Goal: Task Accomplishment & Management: Complete application form

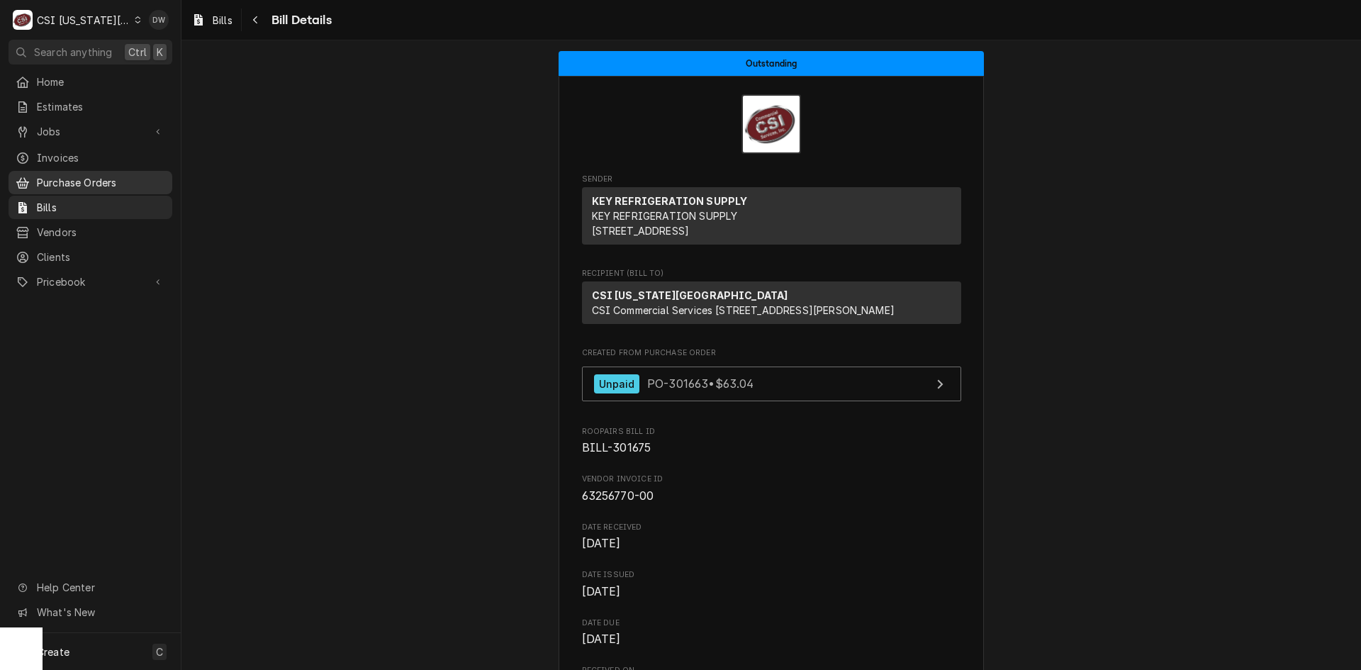
click at [77, 175] on span "Purchase Orders" at bounding box center [101, 182] width 128 height 15
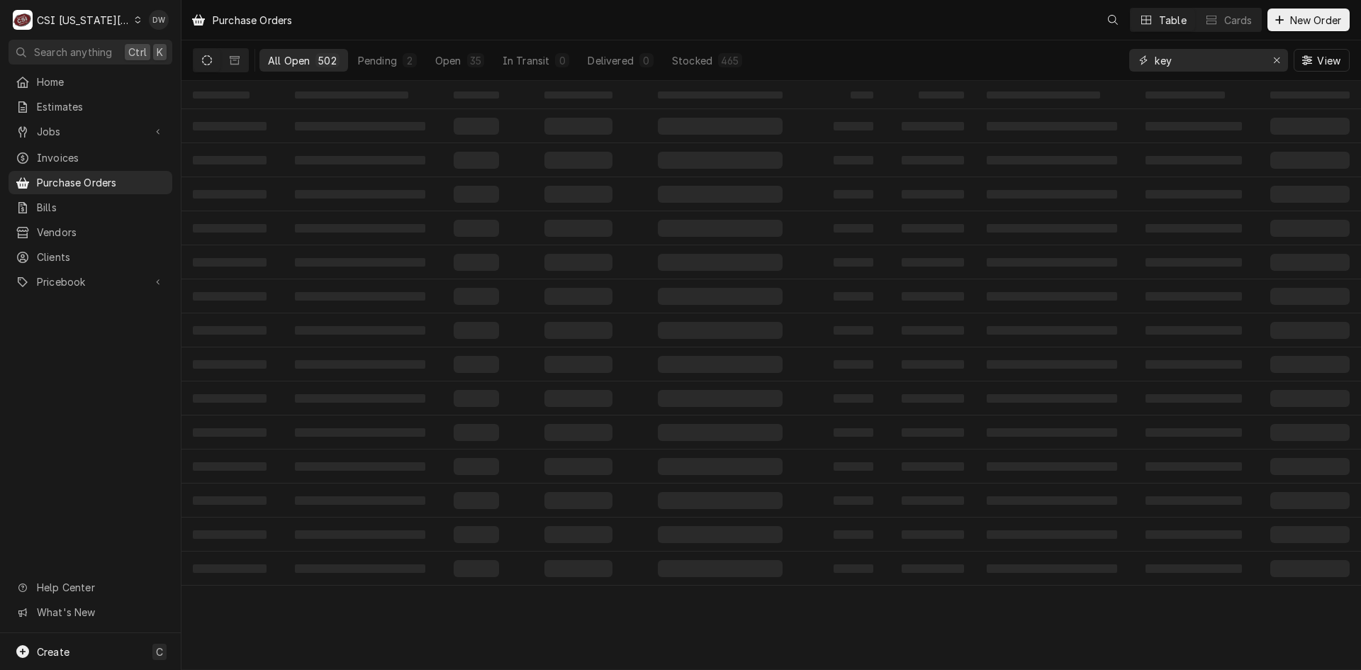
drag, startPoint x: 1201, startPoint y: 63, endPoint x: 1105, endPoint y: 65, distance: 95.7
click at [1105, 65] on div "All Open 502 Pending 2 Open 35 In Transit 0 Delivered 0 Stocked 465 key View" at bounding box center [771, 60] width 1157 height 40
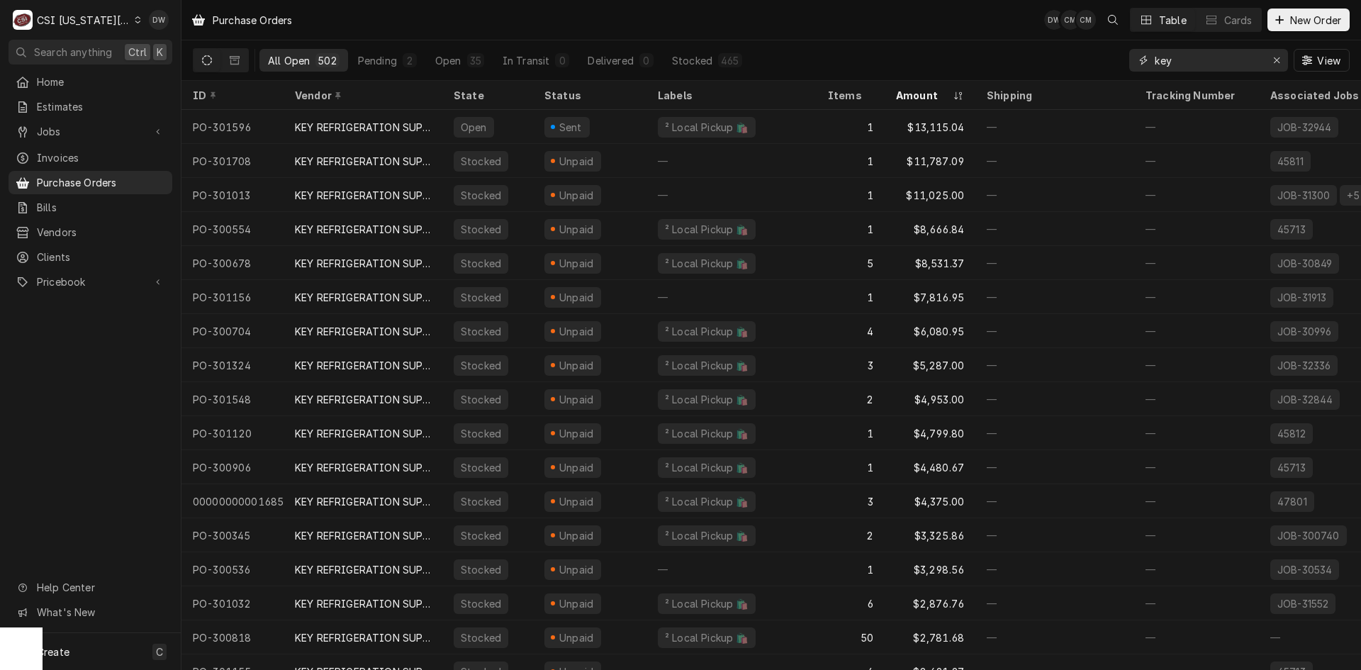
paste input "Dynamic Content Wrapper"
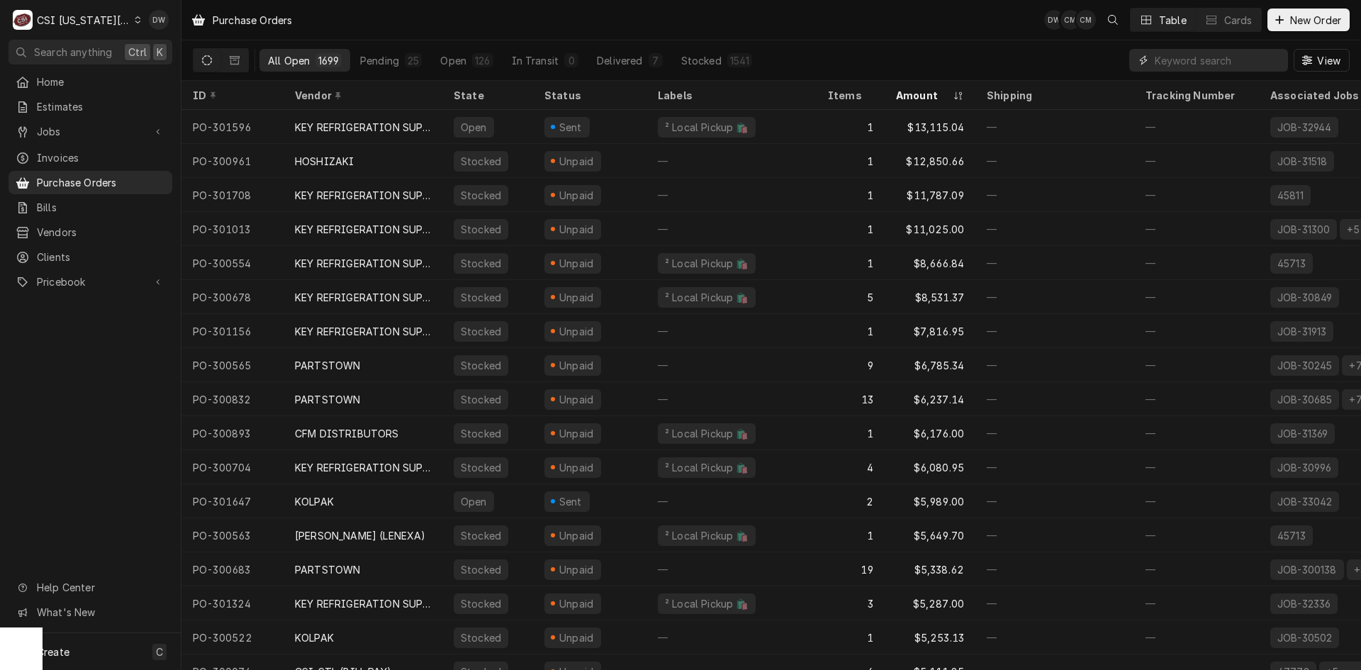
click at [1173, 57] on input "Dynamic Content Wrapper" at bounding box center [1218, 60] width 126 height 23
paste input "3"
click at [1160, 60] on input "Dynamic Content Wrapper" at bounding box center [1218, 60] width 126 height 23
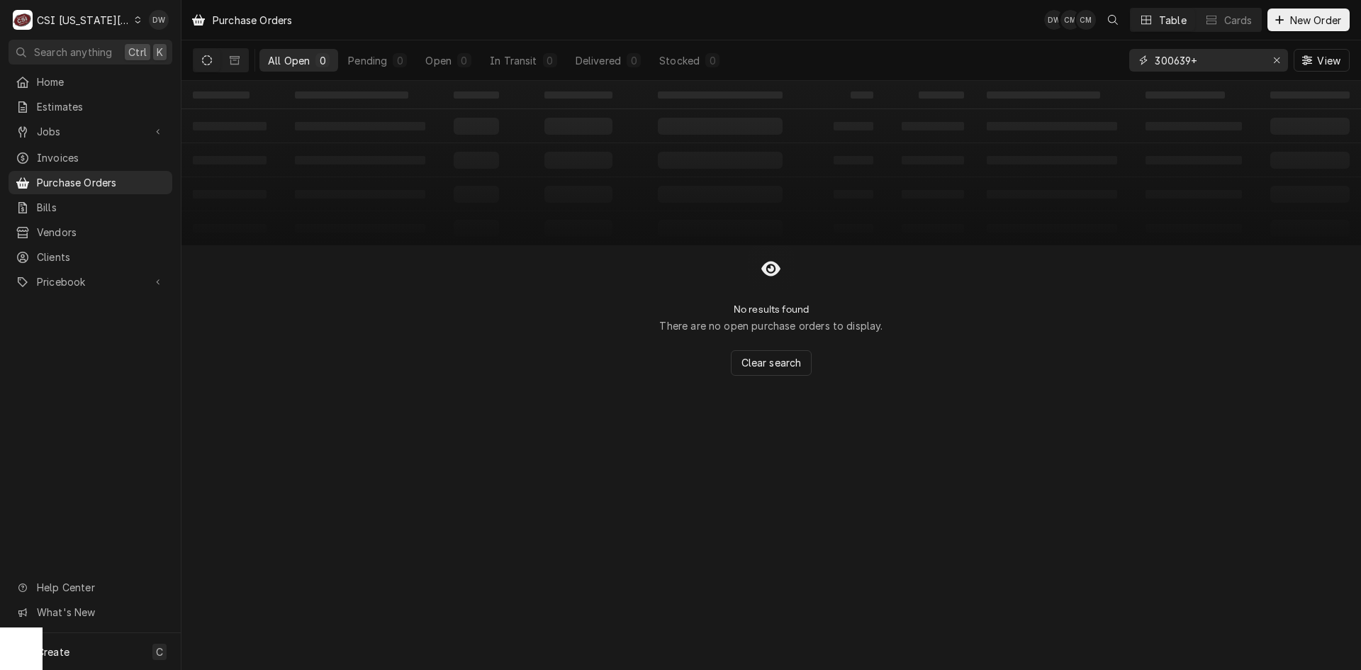
type input "300639"
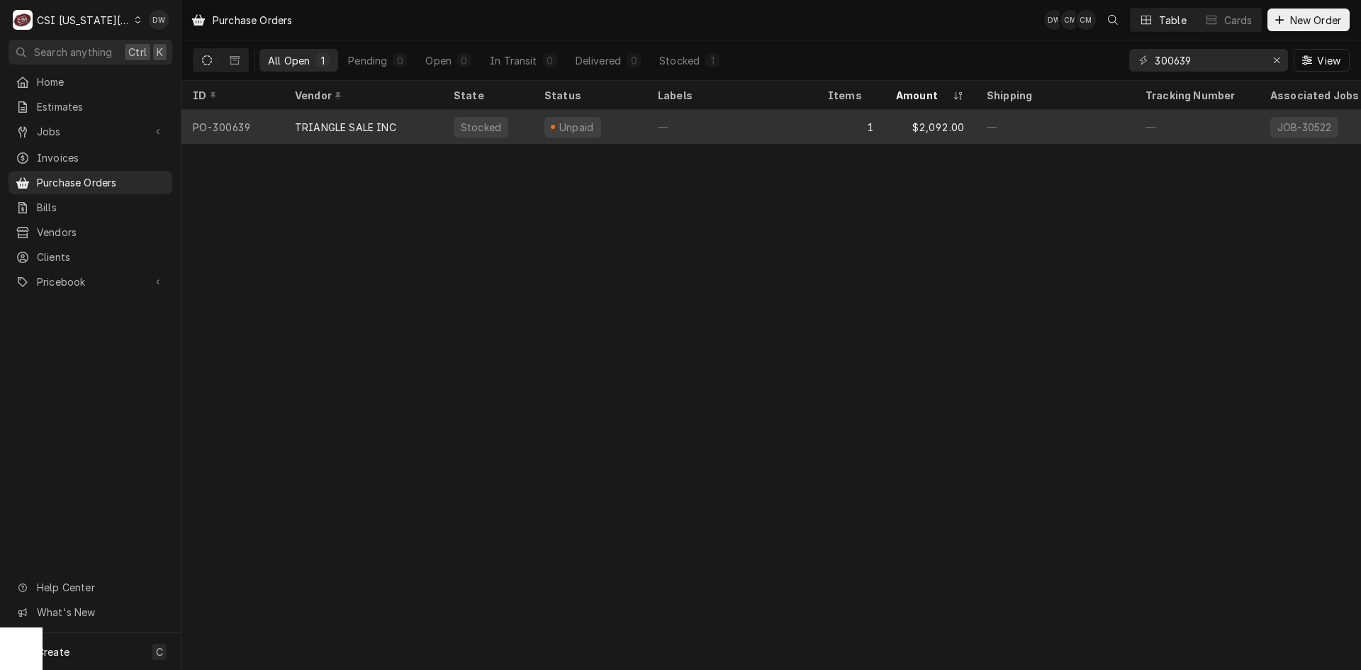
click at [367, 111] on div "TRIANGLE SALE INC" at bounding box center [363, 127] width 159 height 34
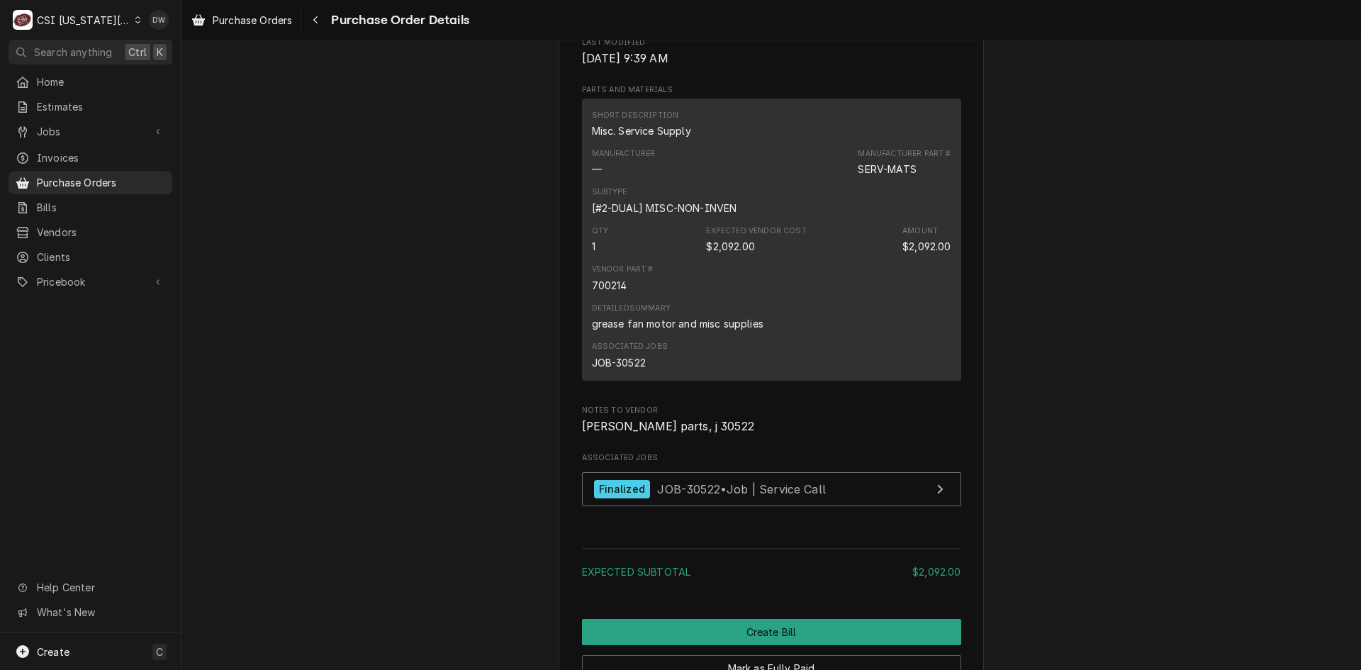
scroll to position [844, 0]
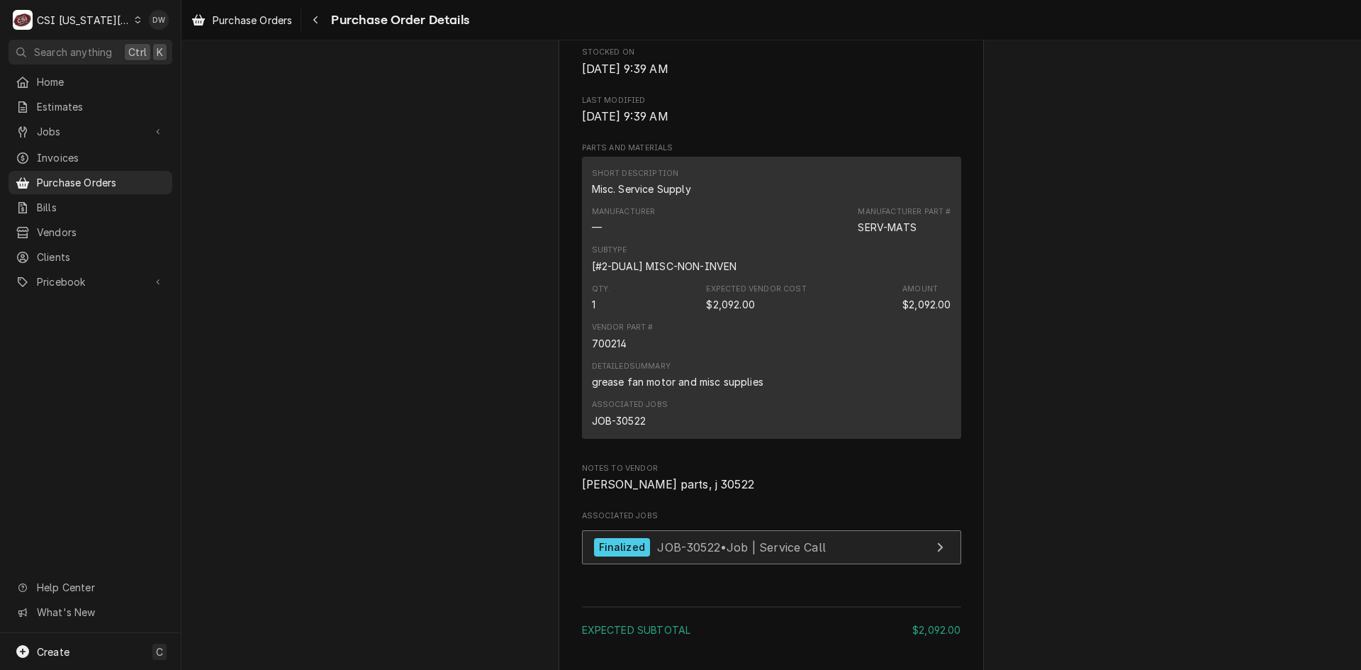
click at [634, 557] on div "Finalized" at bounding box center [622, 547] width 56 height 19
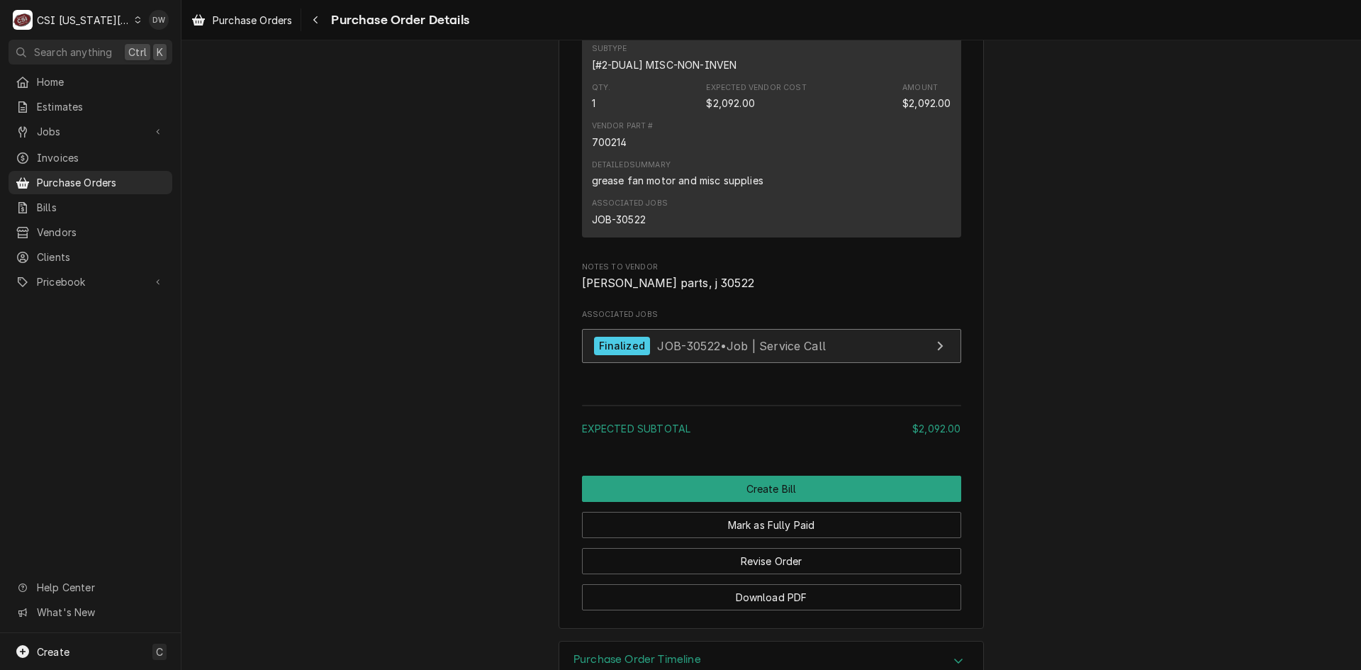
scroll to position [1127, 0]
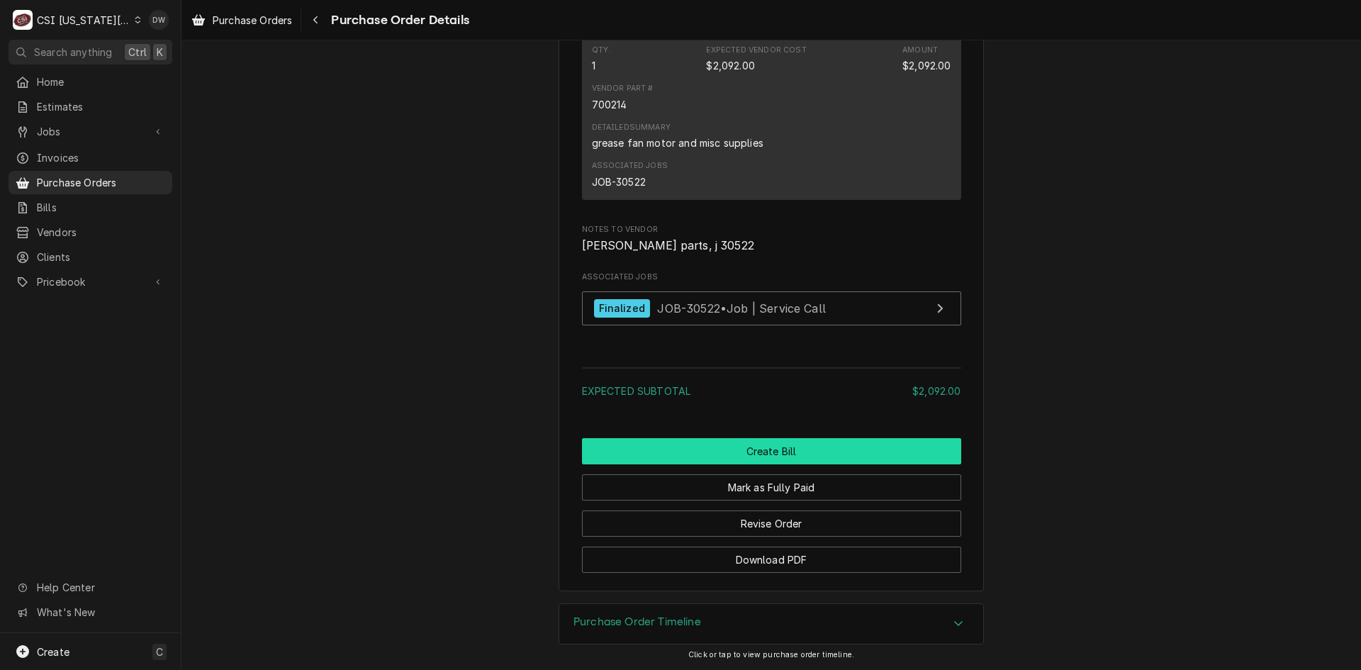
click at [740, 449] on button "Create Bill" at bounding box center [771, 451] width 379 height 26
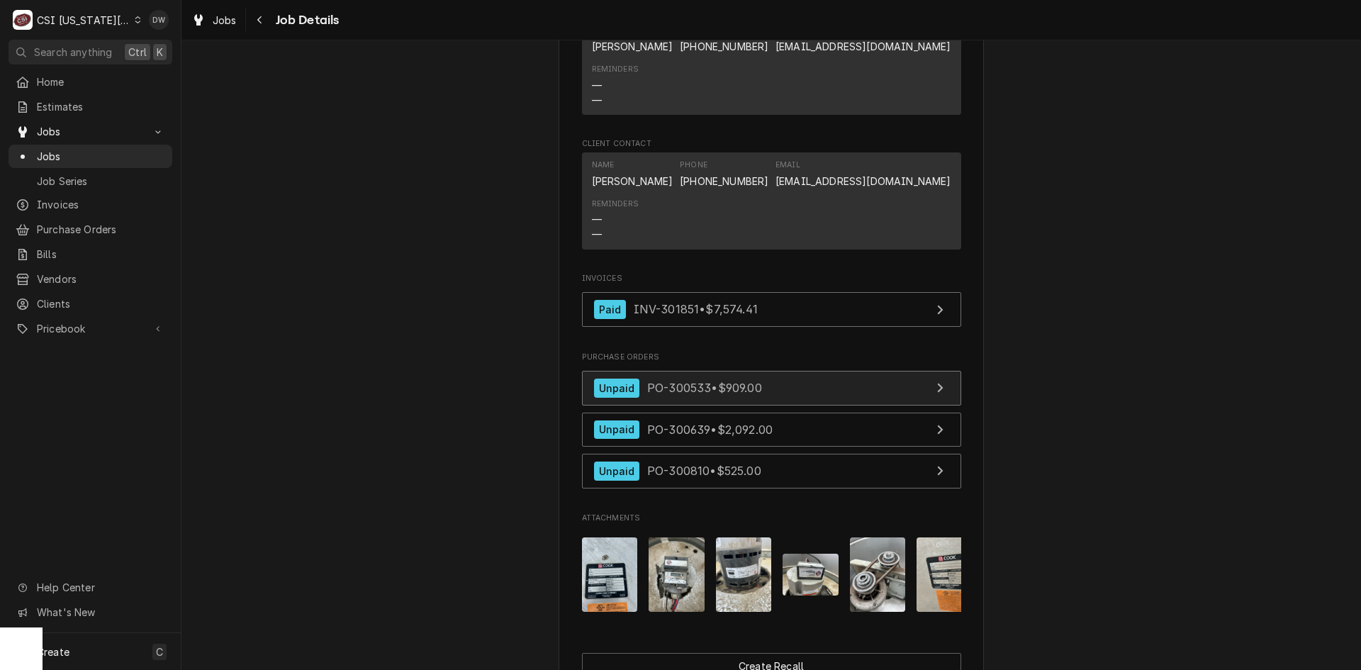
scroll to position [1560, 0]
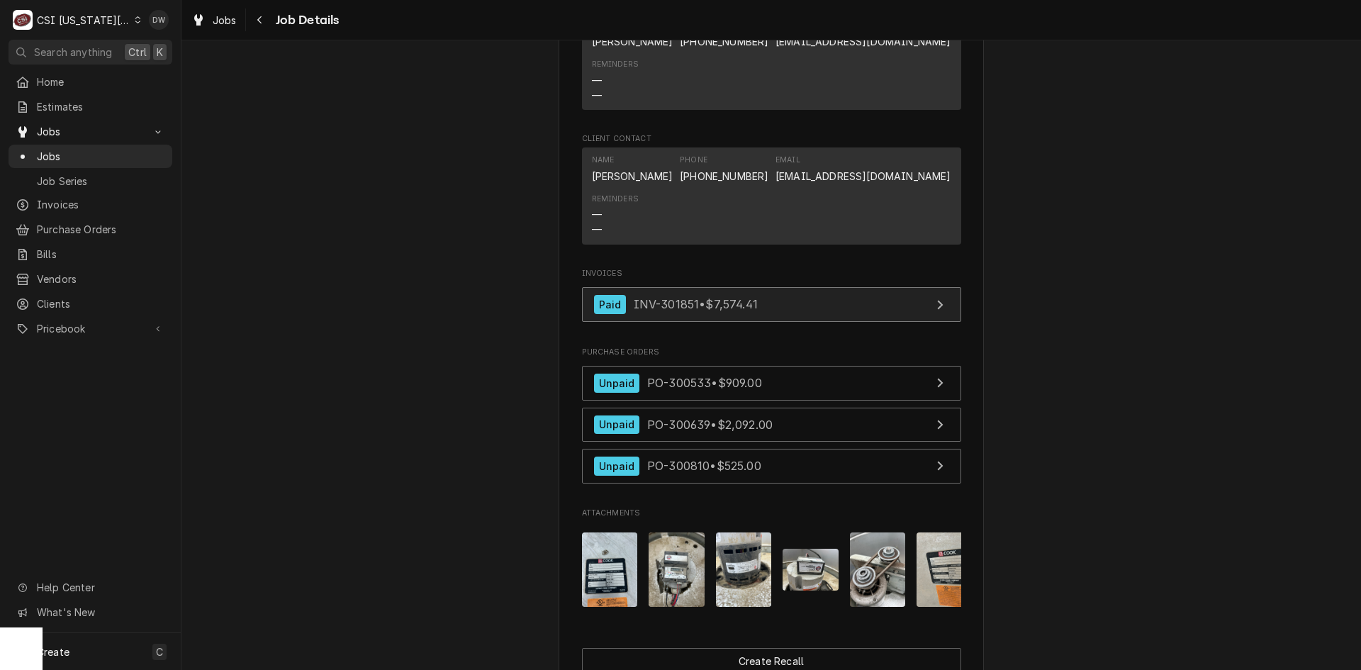
click at [655, 297] on span "INV-301851 • $7,574.41" at bounding box center [696, 304] width 124 height 14
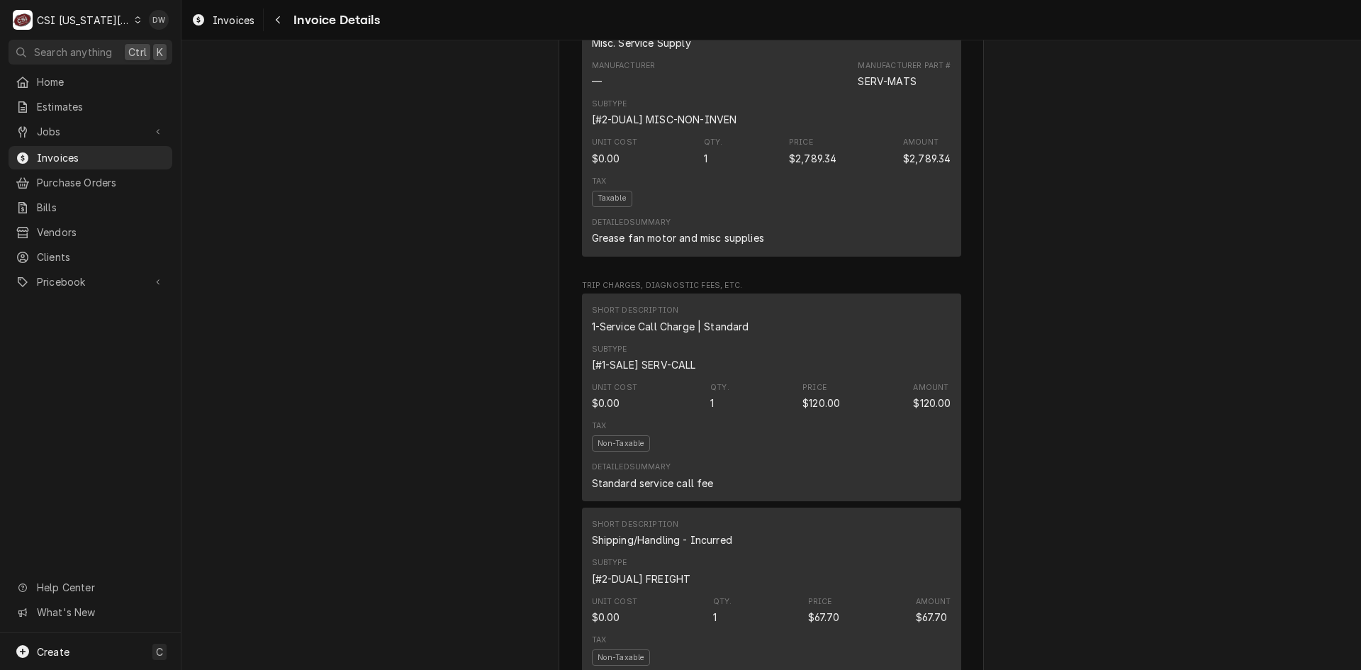
scroll to position [2198, 0]
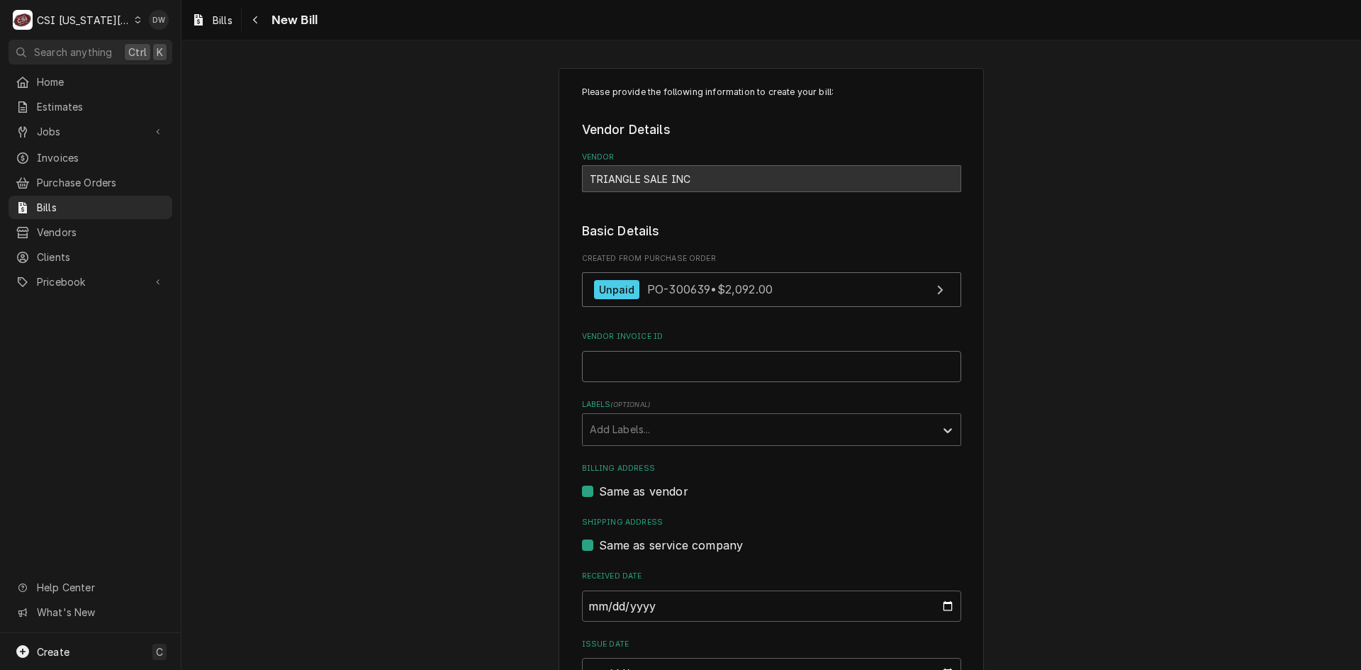
click at [660, 367] on input "Vendor Invoice ID" at bounding box center [771, 366] width 379 height 31
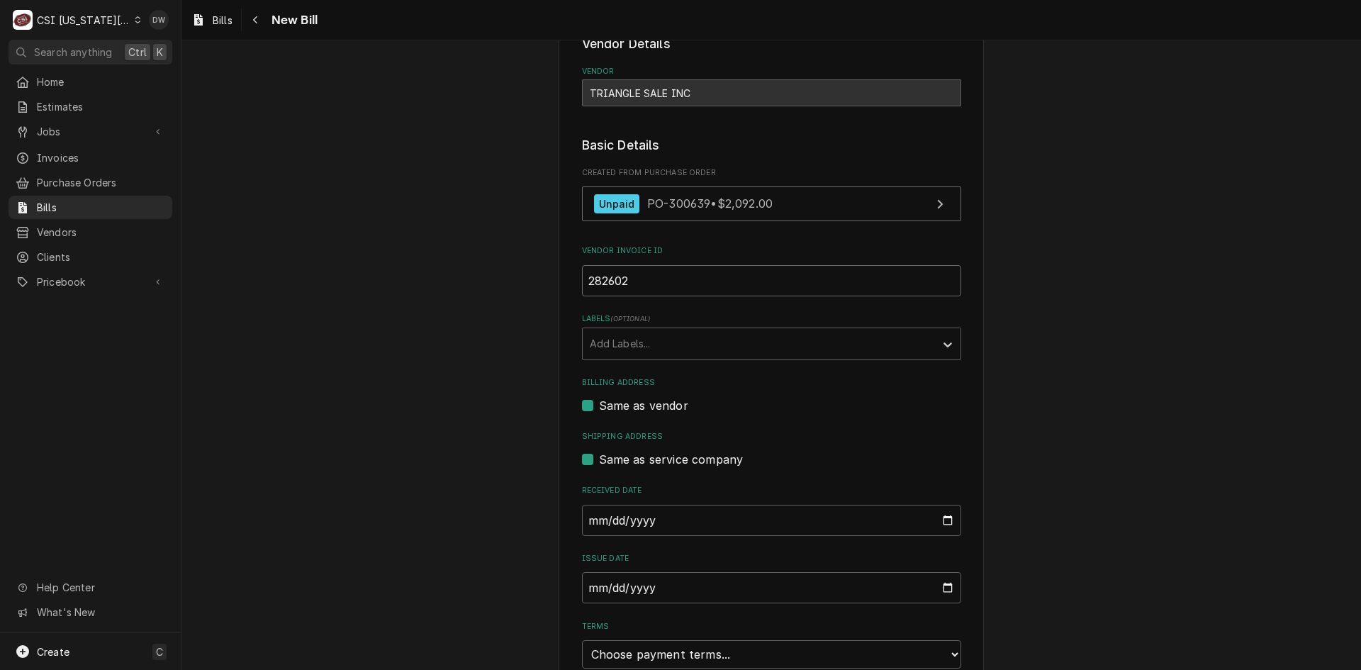
scroll to position [213, 0]
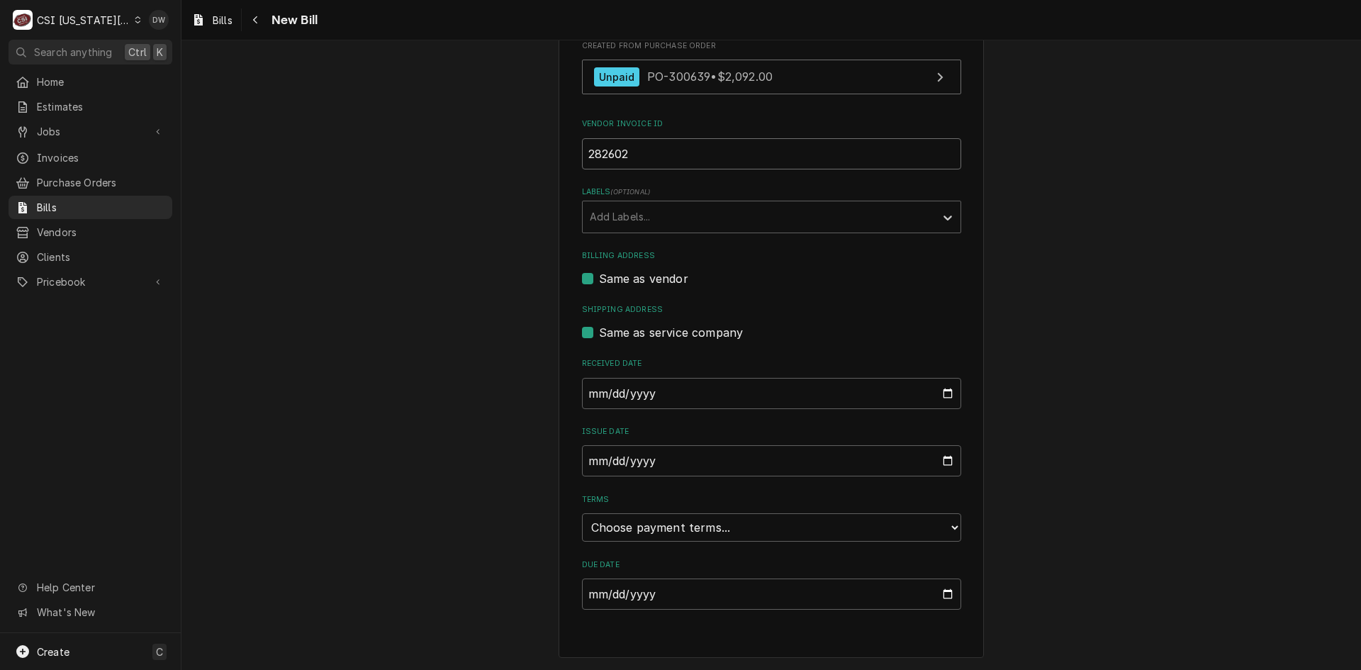
type input "282602"
click at [586, 391] on input "2025-10-09" at bounding box center [771, 393] width 379 height 31
type input "2025-09-08"
type input "2025-09-01"
click at [584, 452] on input "2025-10-09" at bounding box center [771, 460] width 379 height 31
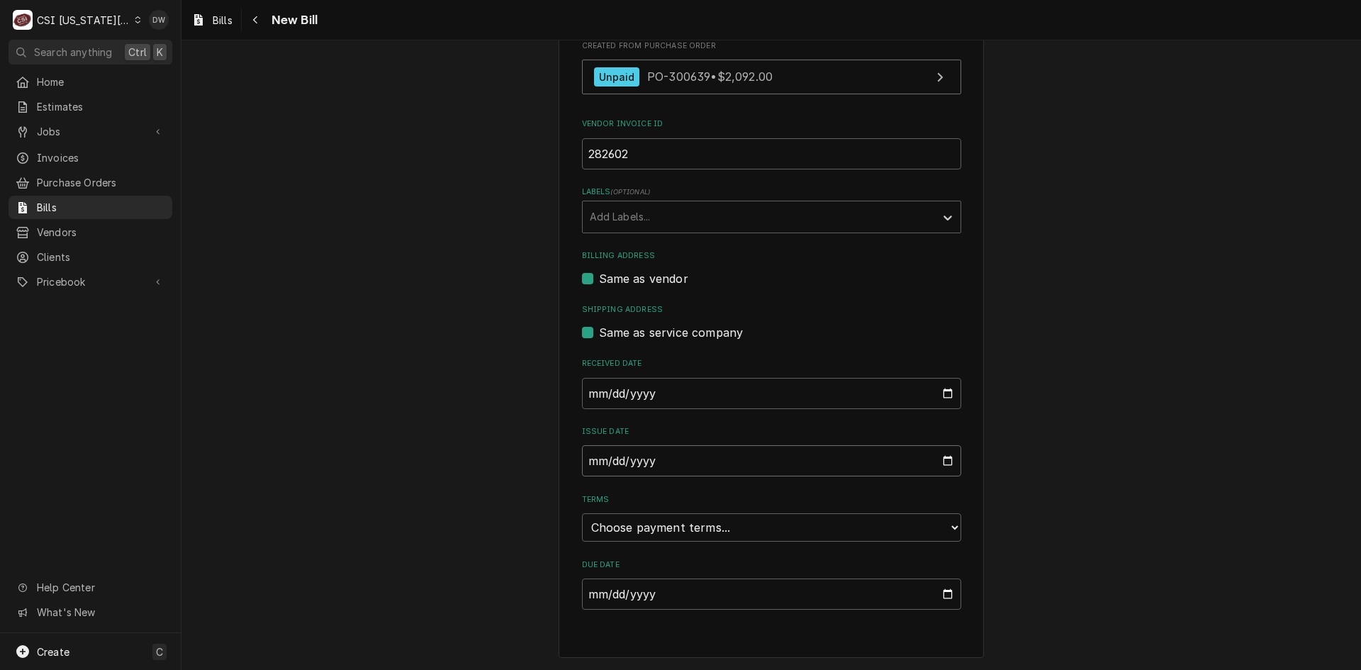
type input "2025-09-09"
type input "2025-09-01"
click at [793, 520] on select "Choose payment terms... Same Day Net 7 Net 14 Net 21 Net 30 Net 45 Net 60 Net 90" at bounding box center [771, 527] width 379 height 28
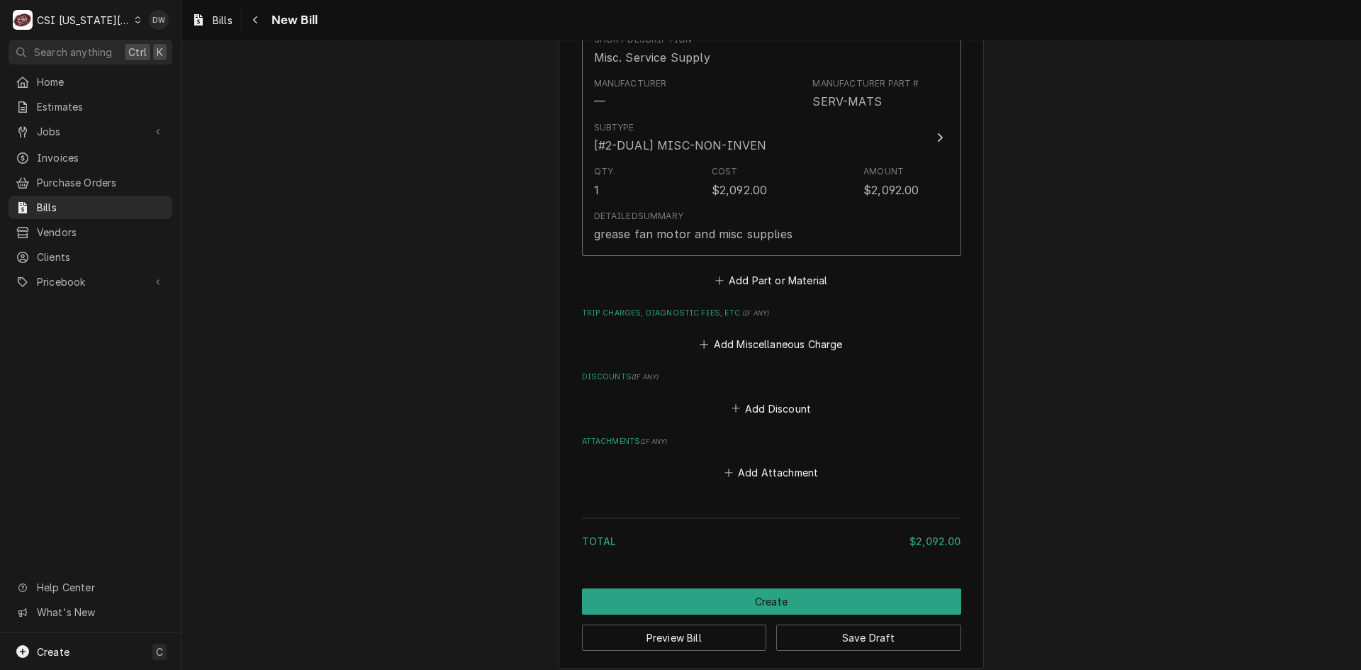
scroll to position [959, 0]
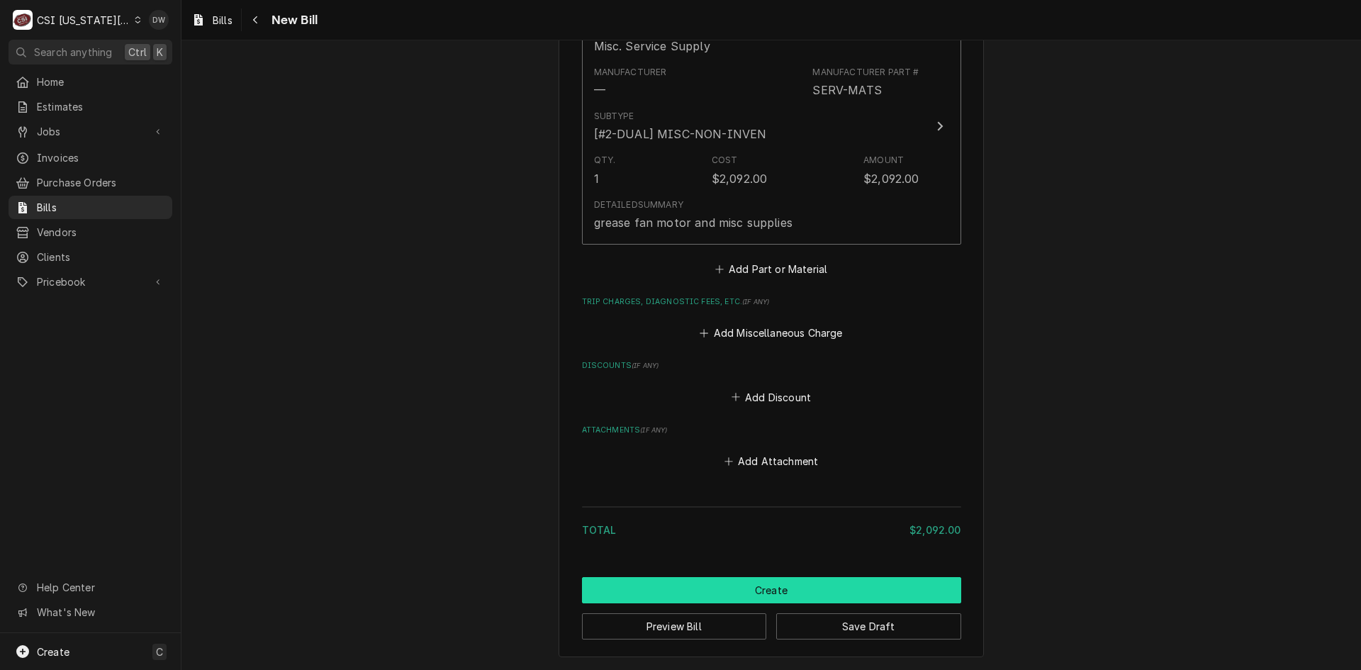
click at [872, 581] on button "Create" at bounding box center [771, 590] width 379 height 26
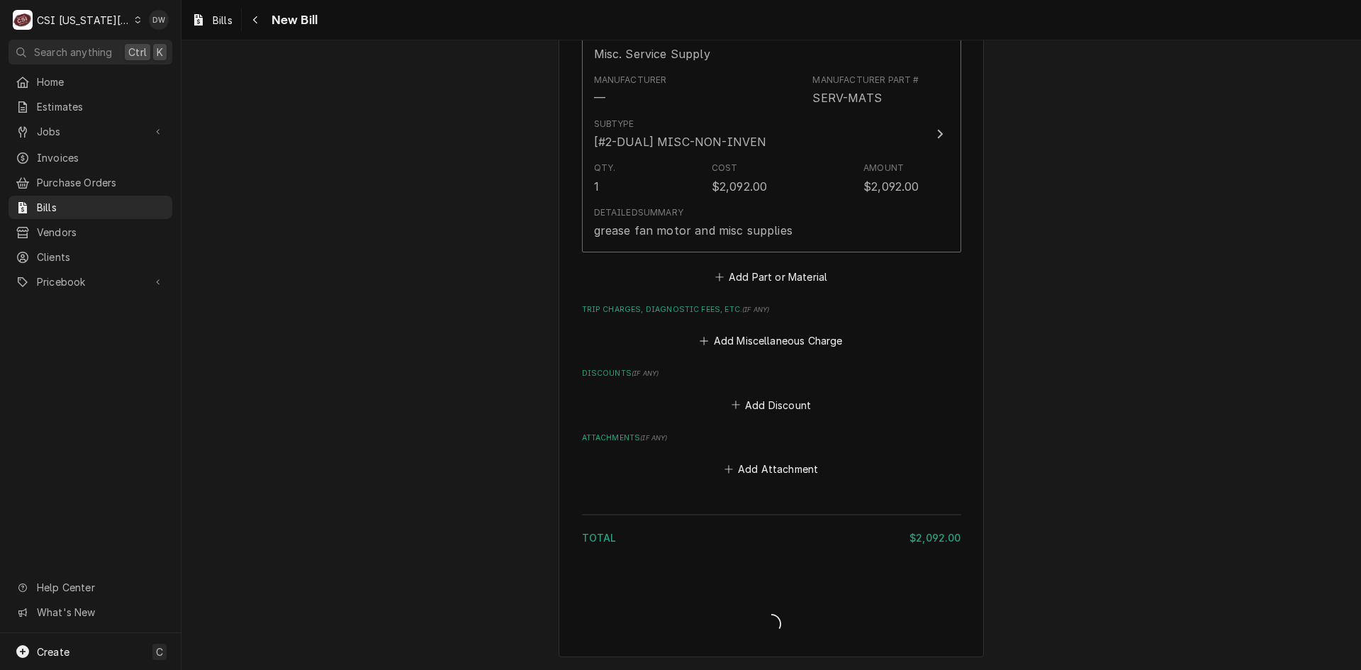
scroll to position [951, 0]
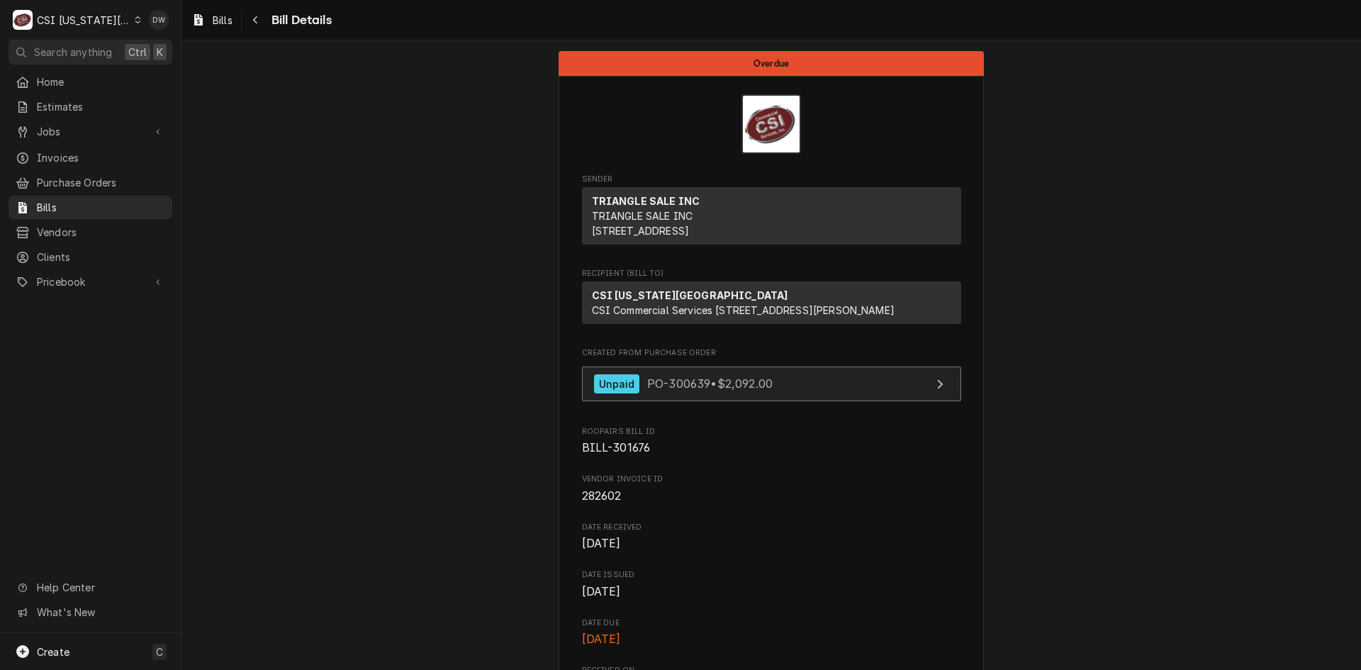
click at [666, 391] on span "PO-300639 • $2,092.00" at bounding box center [709, 383] width 125 height 14
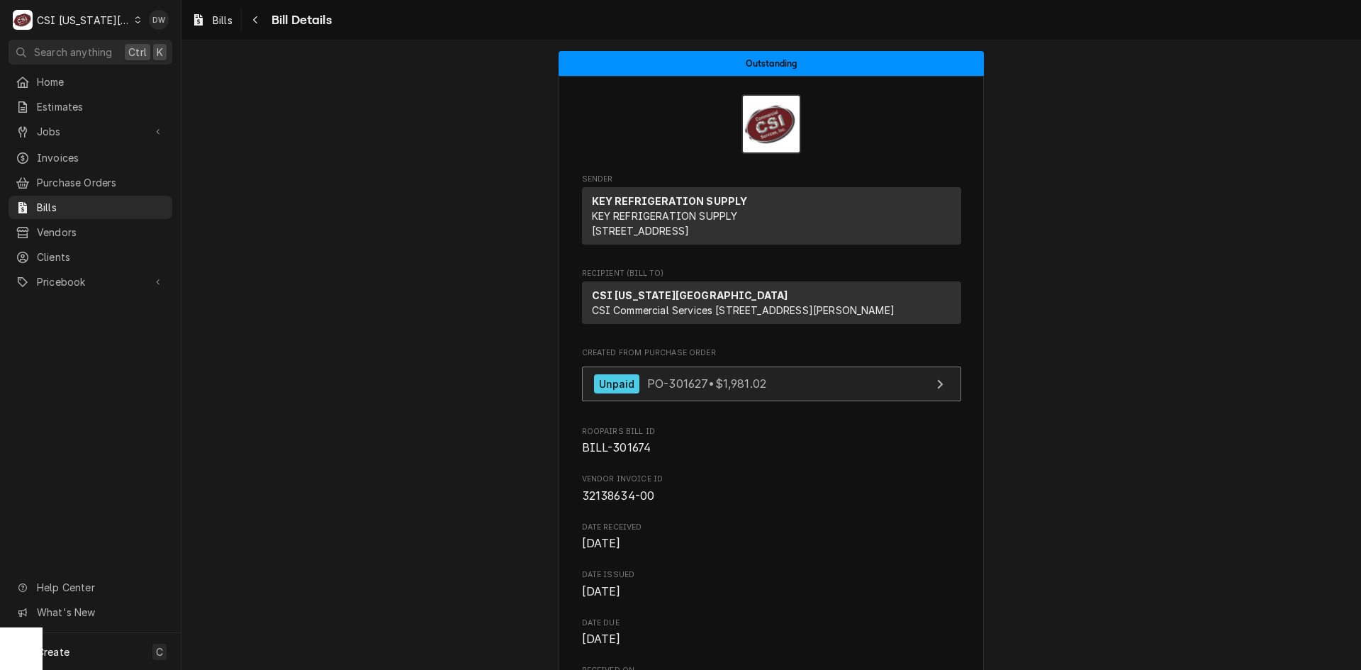
click at [744, 391] on span "PO-301627 • $1,981.02" at bounding box center [706, 383] width 119 height 14
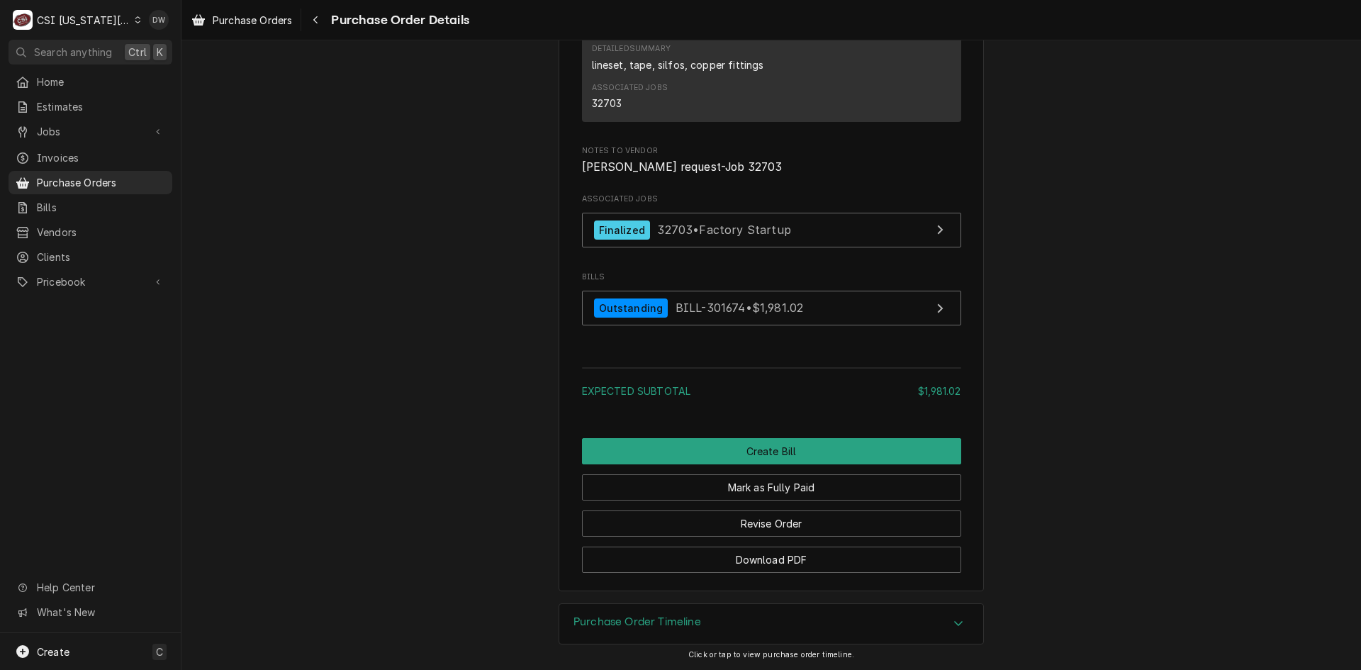
scroll to position [1273, 0]
click at [804, 517] on button "Revise Order" at bounding box center [771, 524] width 379 height 26
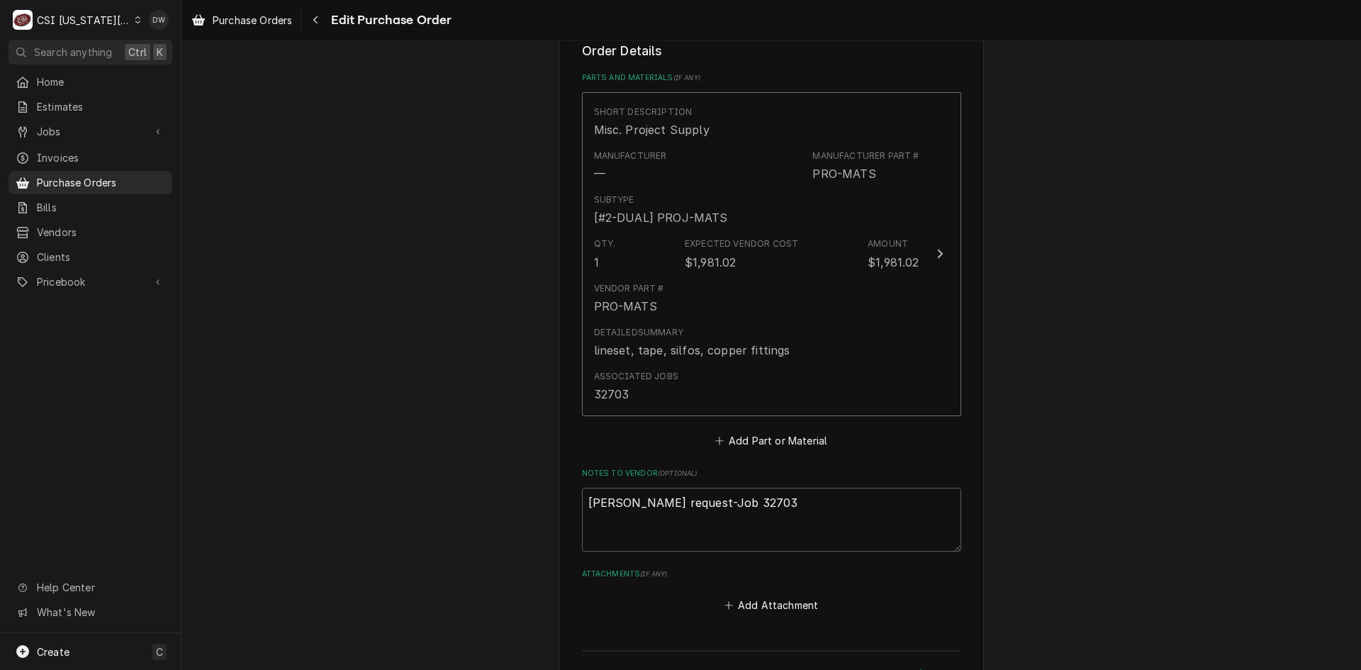
scroll to position [791, 0]
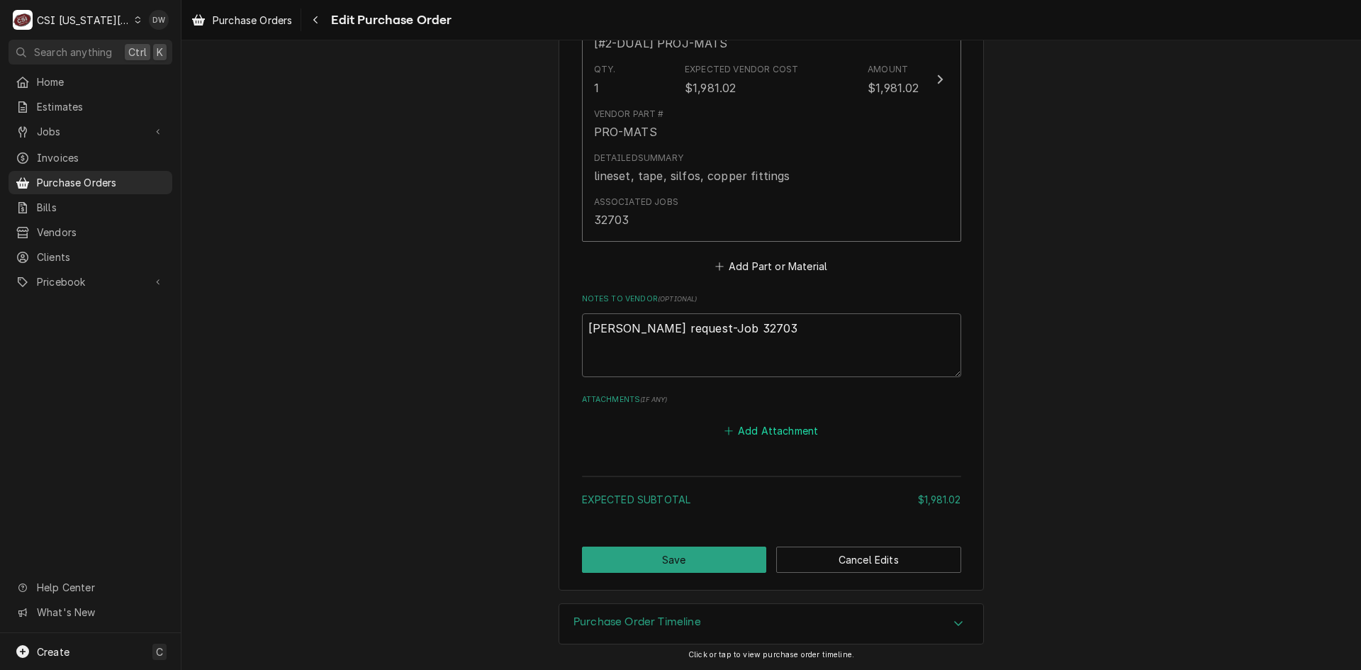
click at [756, 421] on button "Add Attachment" at bounding box center [771, 431] width 99 height 20
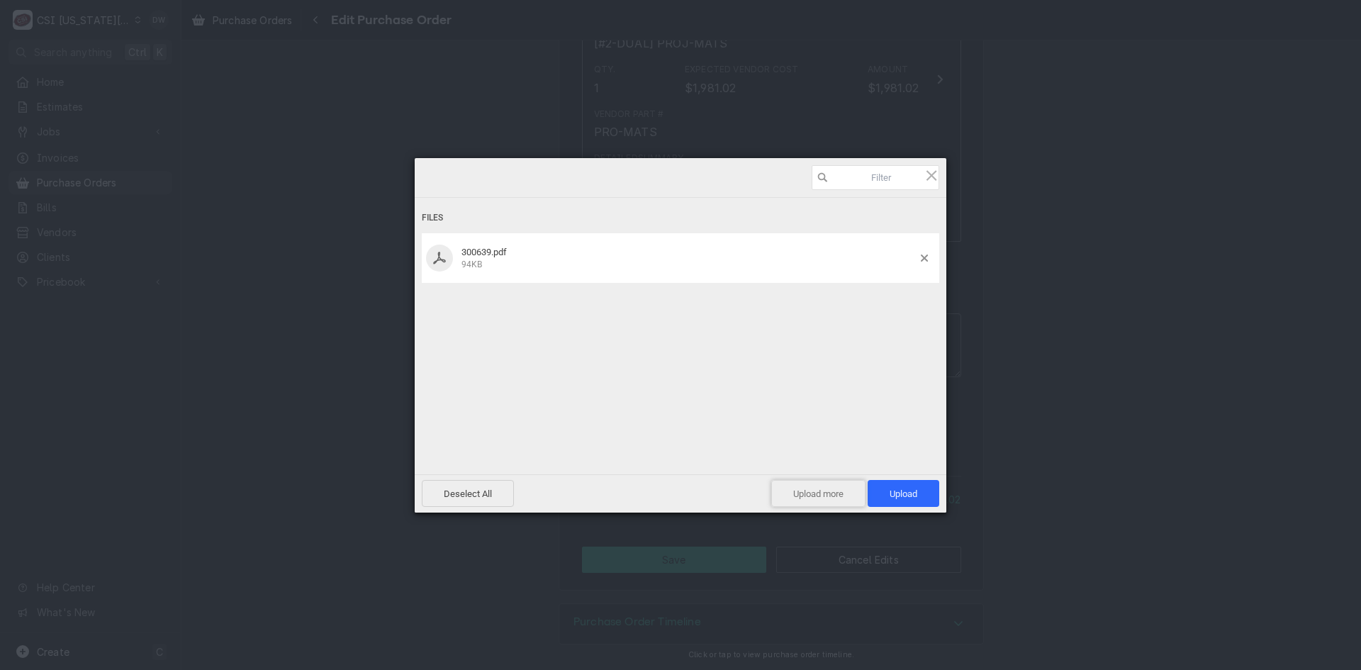
click at [822, 499] on span "Upload more" at bounding box center [818, 493] width 94 height 27
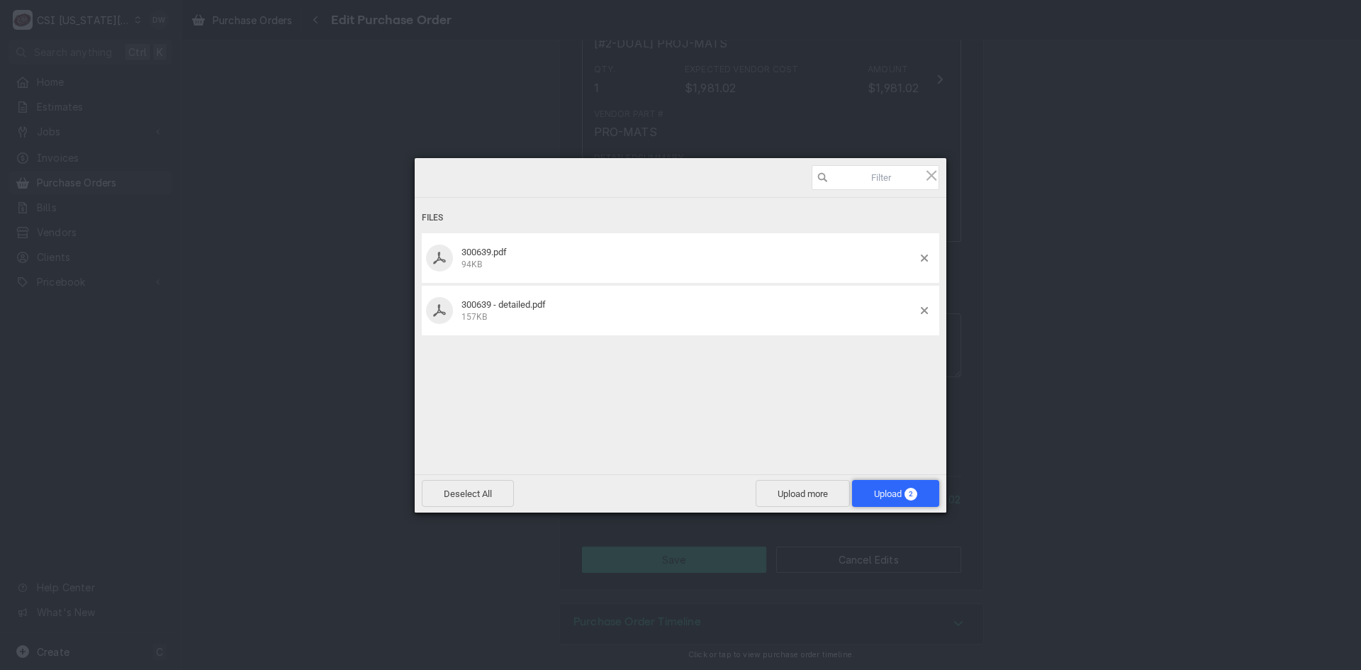
drag, startPoint x: 879, startPoint y: 489, endPoint x: 887, endPoint y: 491, distance: 8.1
click at [880, 489] on span "Upload 2" at bounding box center [895, 494] width 43 height 11
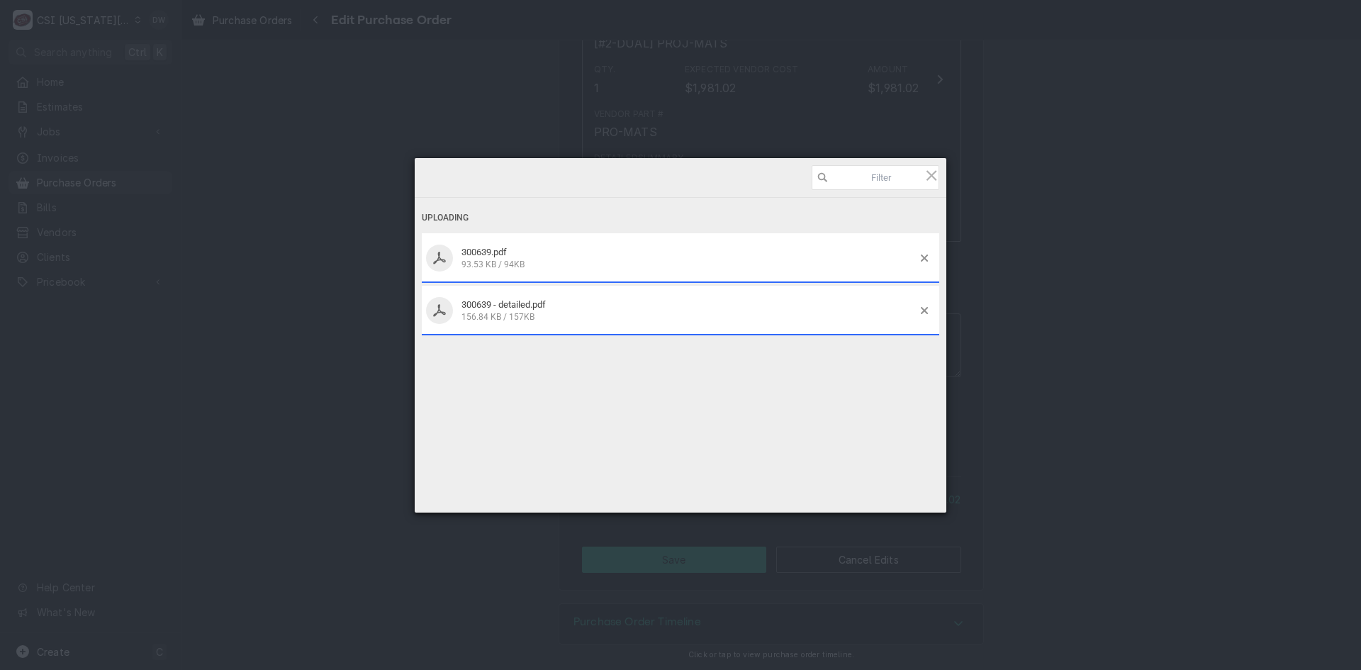
type textarea "x"
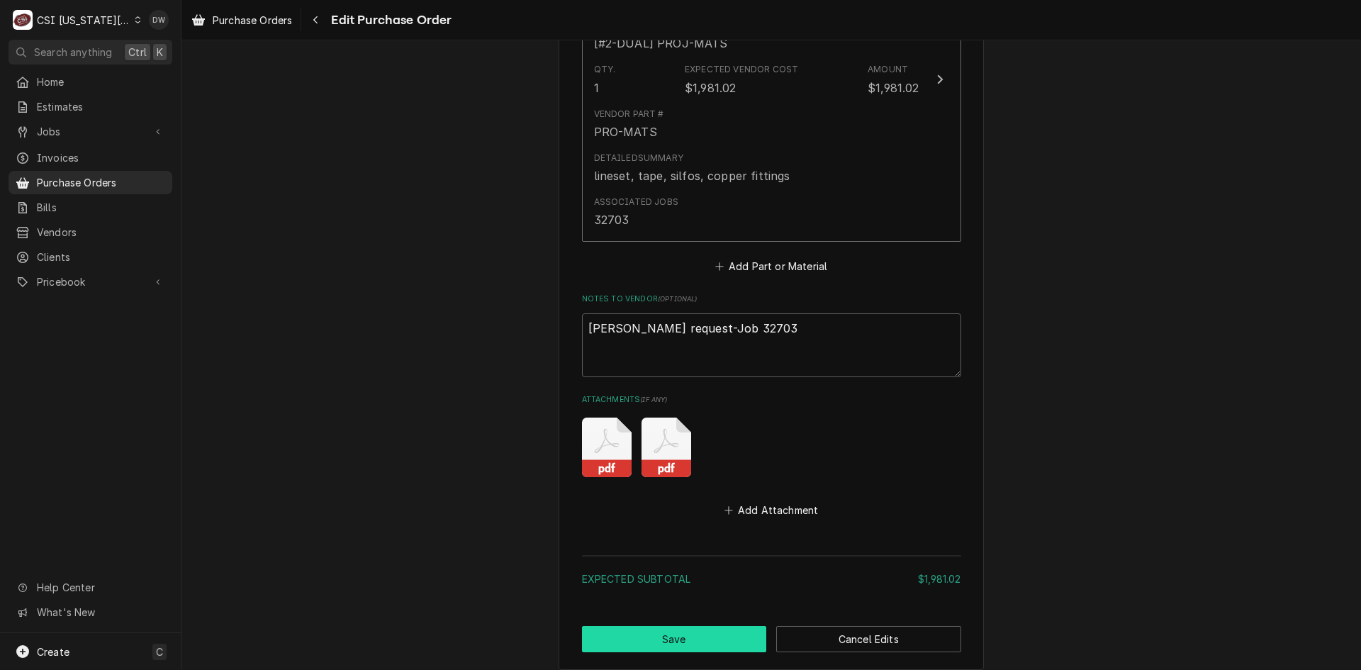
drag, startPoint x: 709, startPoint y: 632, endPoint x: 1037, endPoint y: 509, distance: 350.7
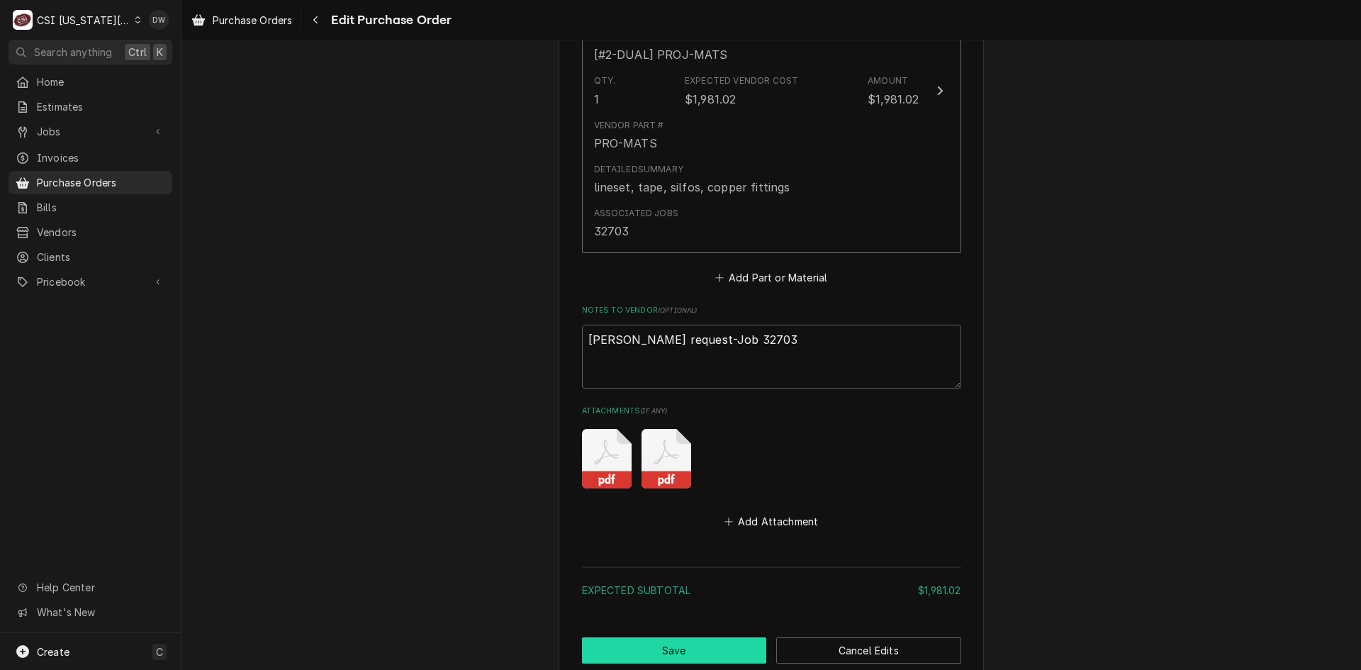
scroll to position [871, 0]
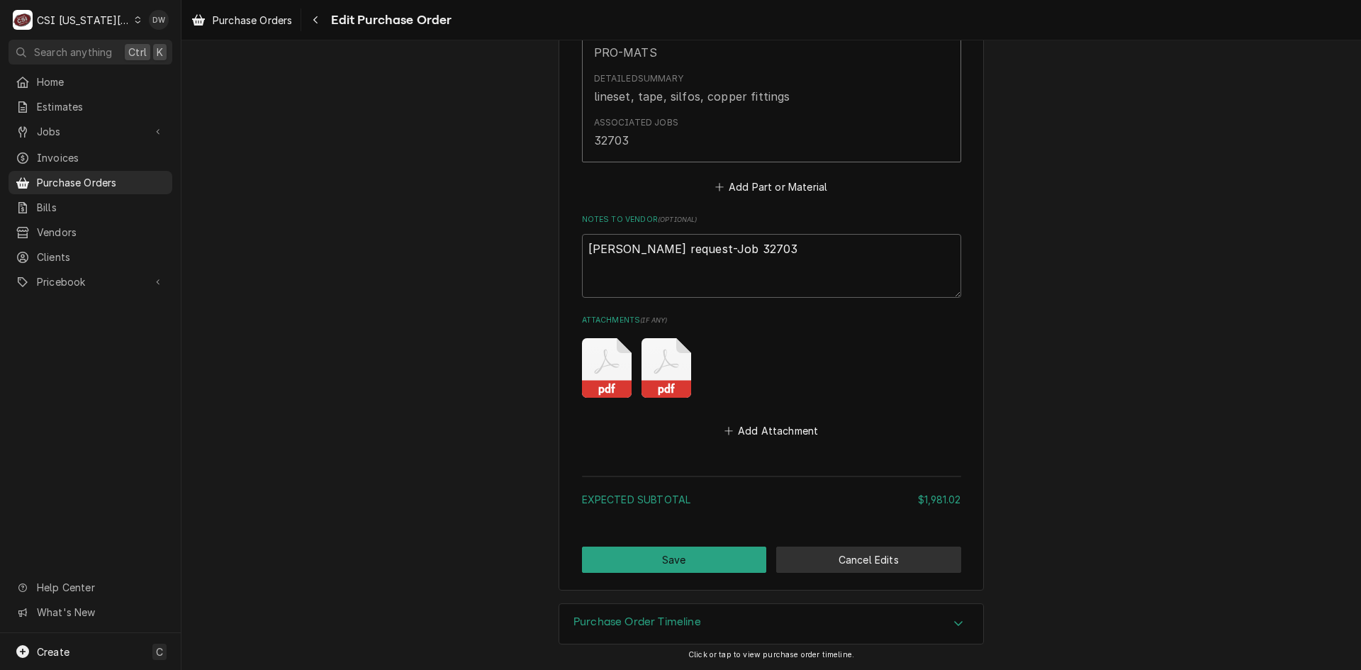
click at [883, 559] on button "Cancel Edits" at bounding box center [868, 560] width 185 height 26
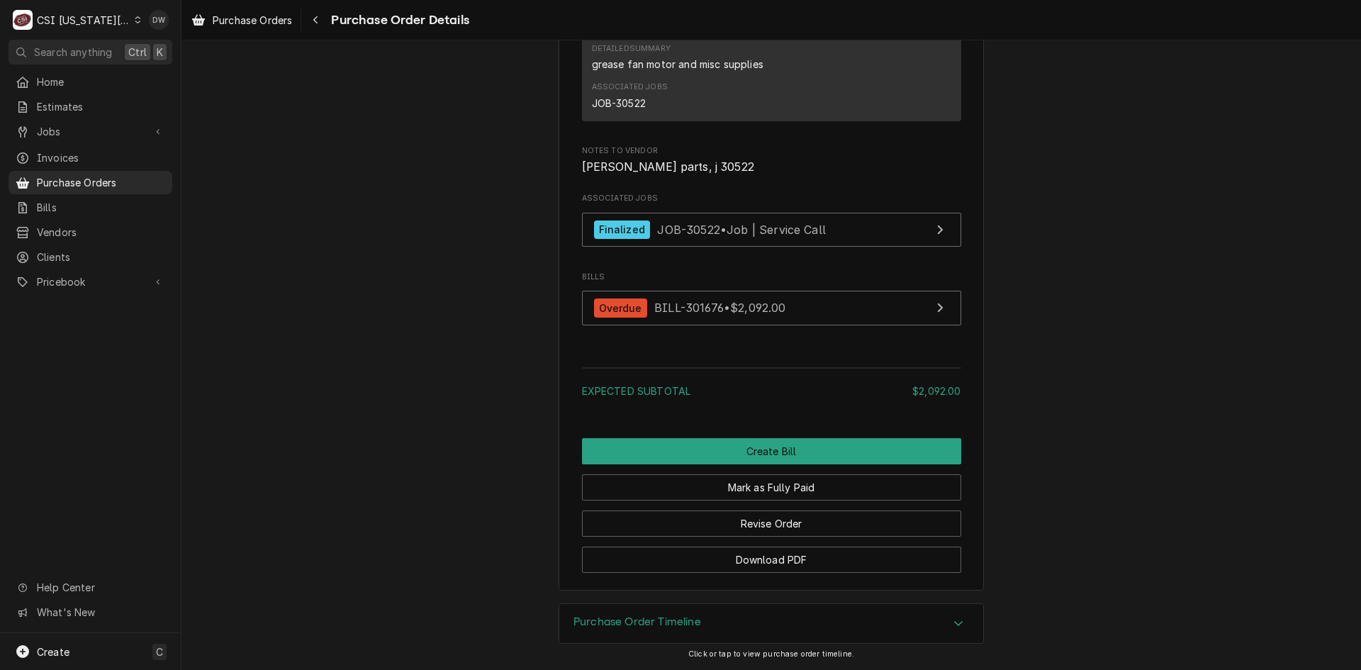
scroll to position [1205, 0]
click at [781, 516] on button "Revise Order" at bounding box center [771, 524] width 379 height 26
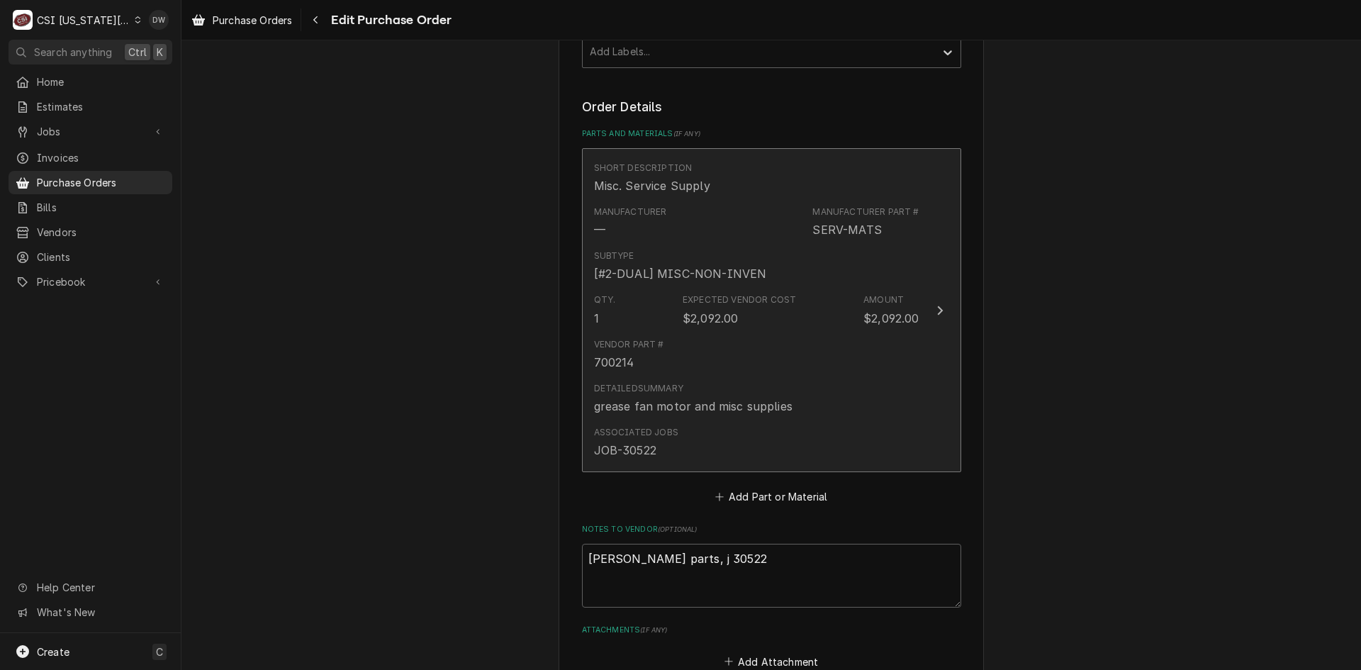
scroll to position [743, 0]
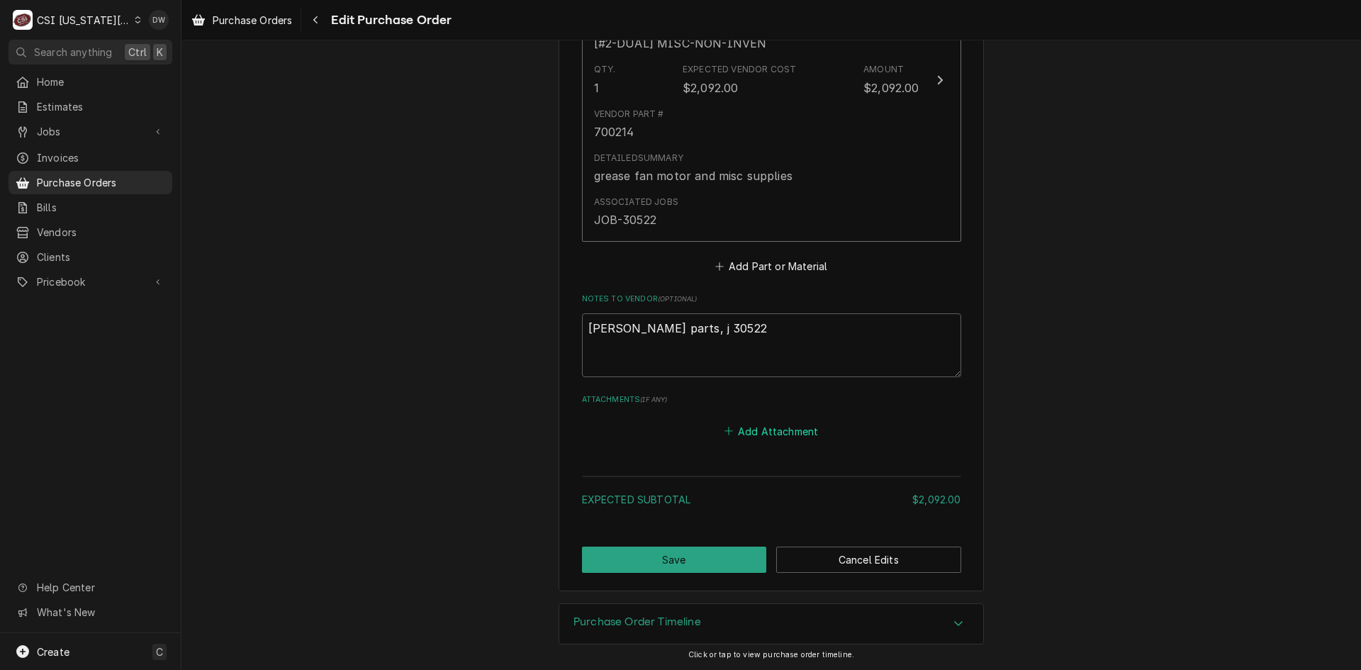
click at [783, 428] on button "Add Attachment" at bounding box center [771, 431] width 99 height 20
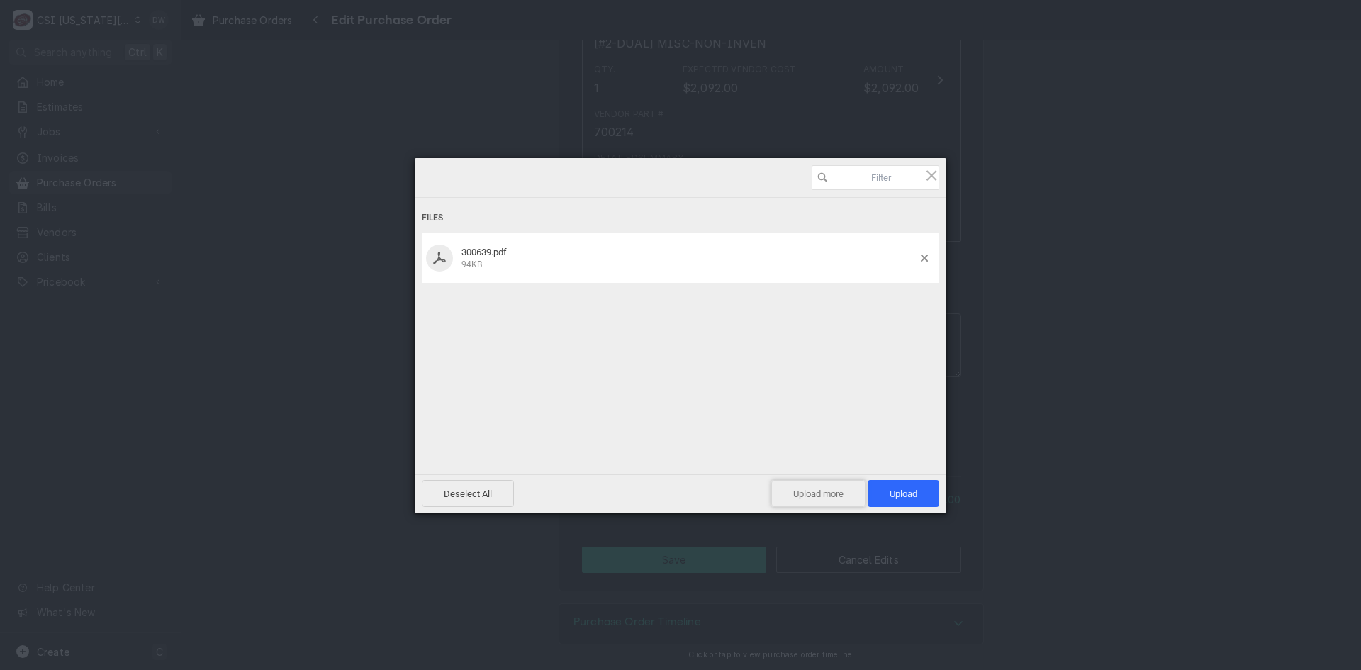
click at [813, 492] on span "Upload more" at bounding box center [818, 493] width 94 height 27
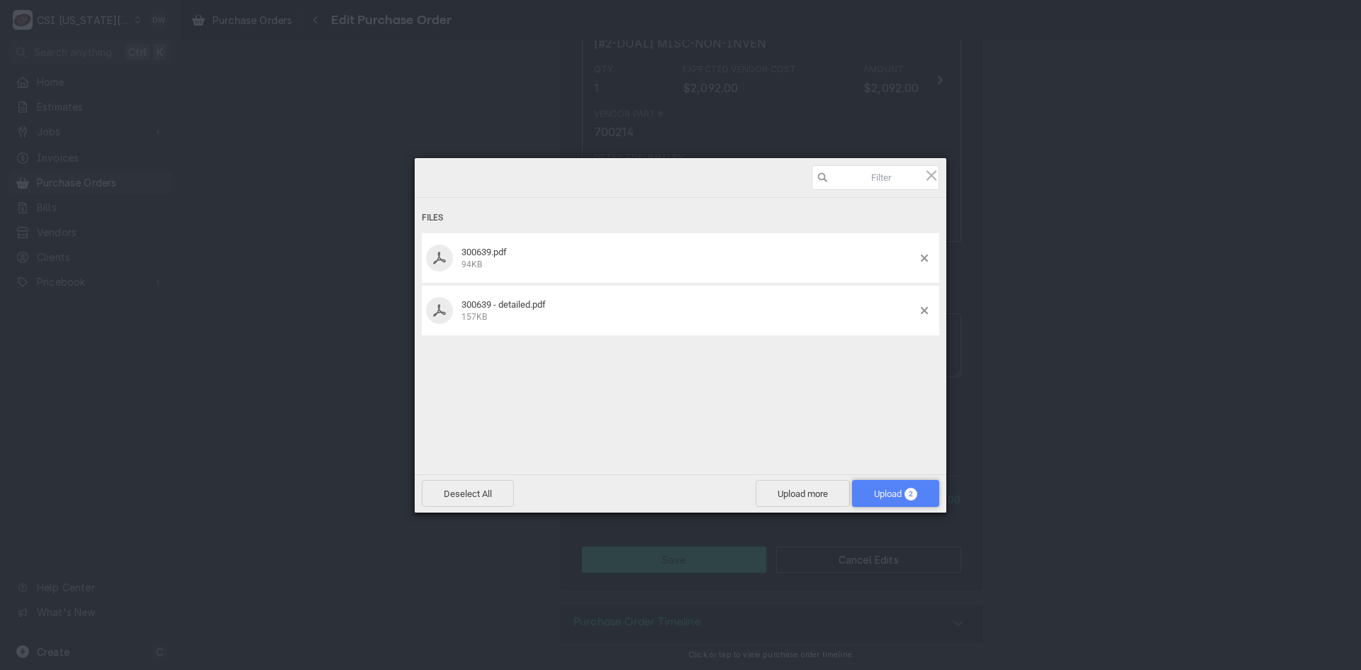
click at [894, 491] on span "Upload 2" at bounding box center [895, 494] width 43 height 11
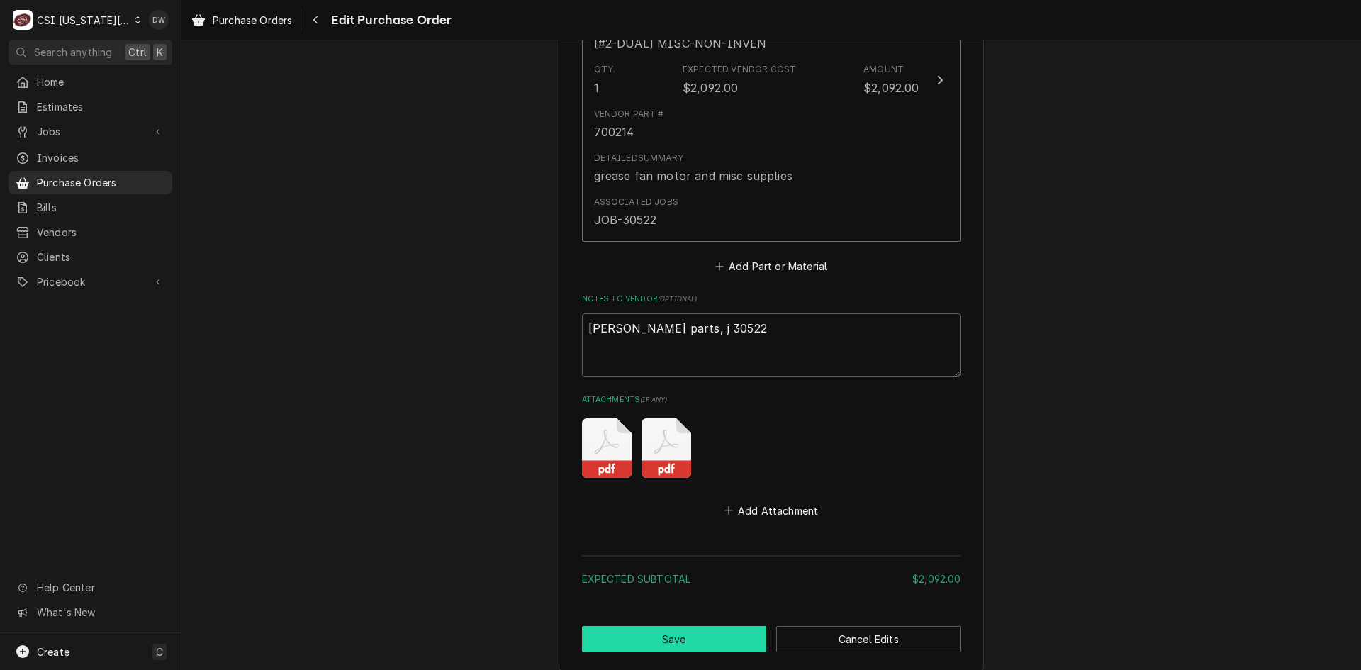
click at [622, 647] on button "Save" at bounding box center [674, 639] width 185 height 26
type textarea "x"
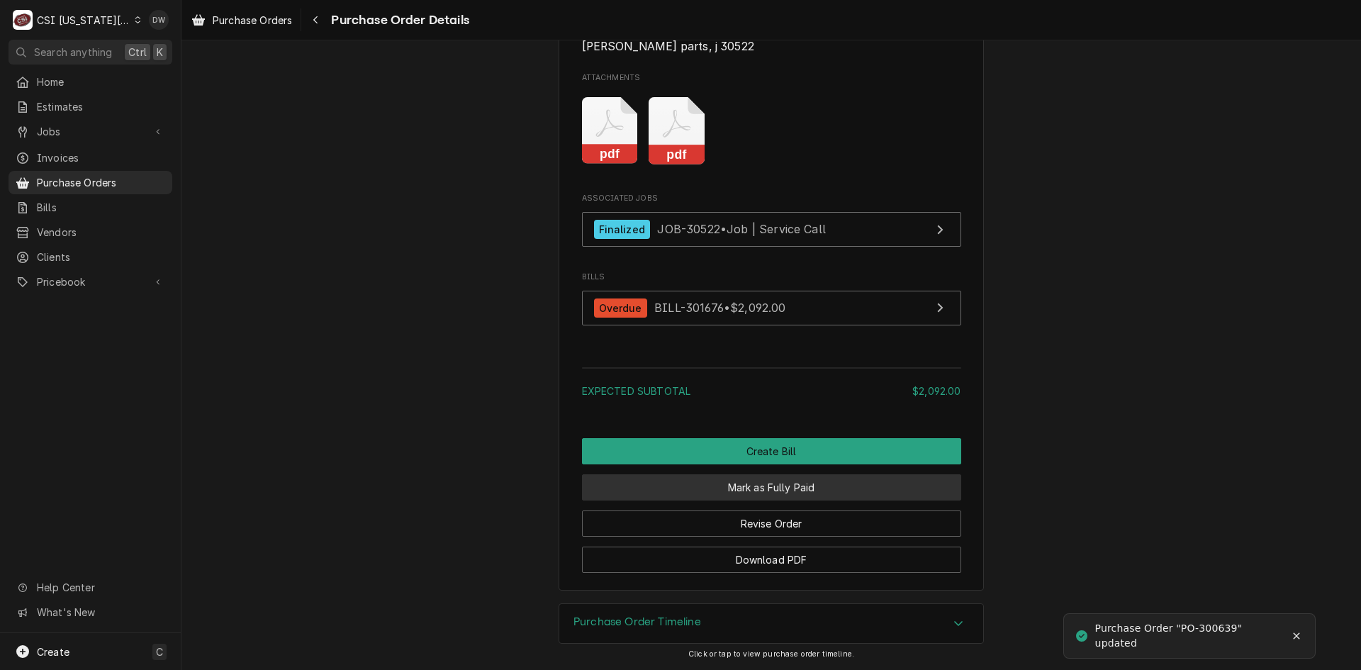
scroll to position [1327, 0]
click at [733, 491] on button "Mark as Fully Paid" at bounding box center [771, 487] width 379 height 26
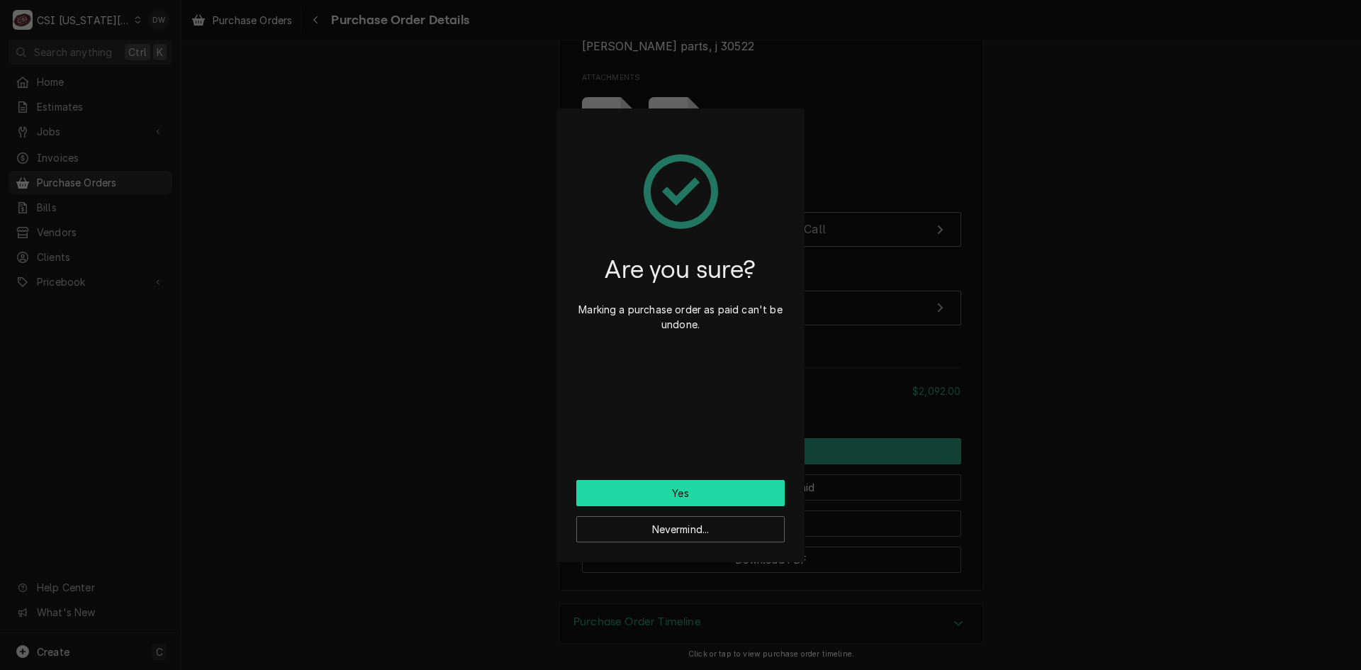
click at [637, 484] on button "Yes" at bounding box center [680, 493] width 208 height 26
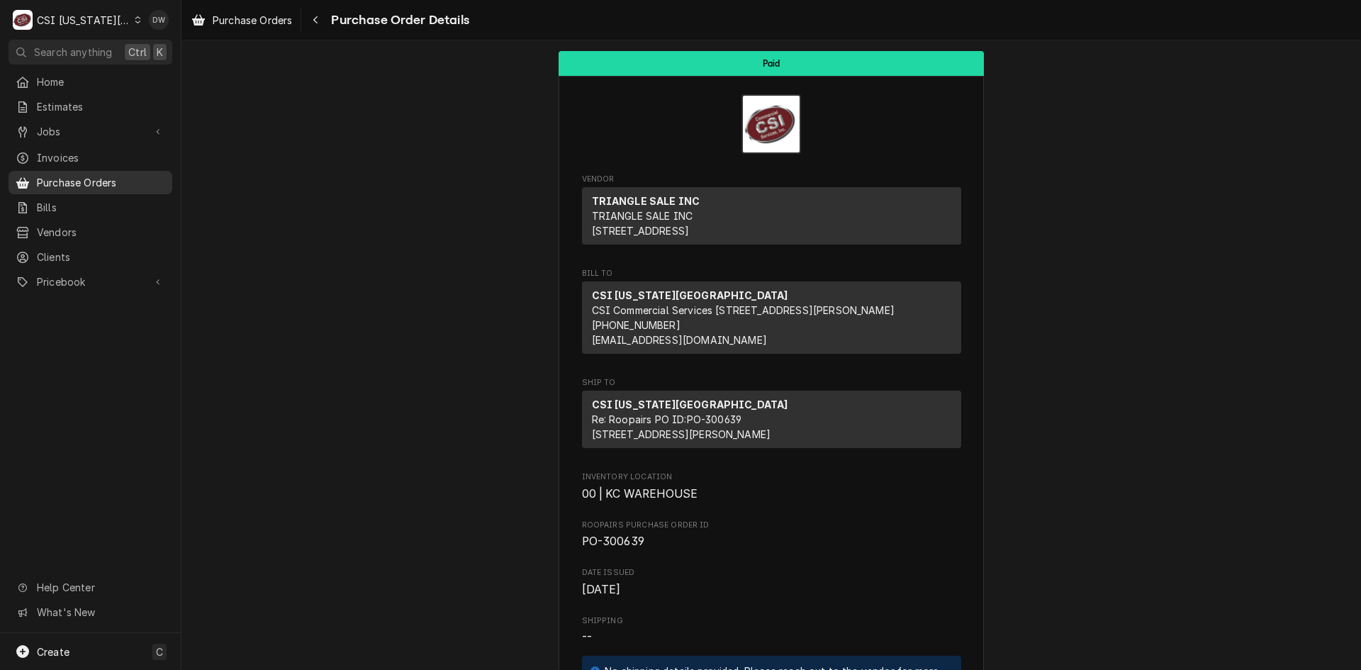
click at [69, 171] on link "Purchase Orders" at bounding box center [91, 182] width 164 height 23
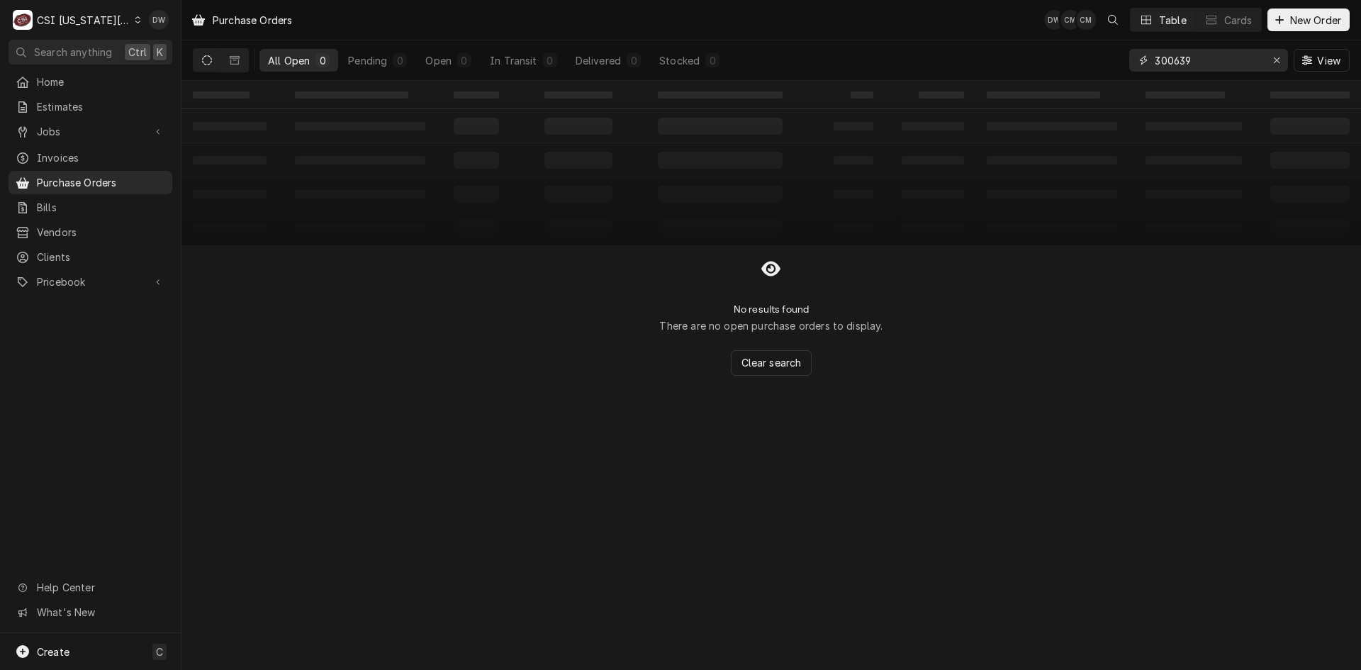
drag, startPoint x: 1227, startPoint y: 60, endPoint x: 1026, endPoint y: 82, distance: 202.5
click at [1027, 82] on div "Purchase Orders DW CM CM Table Cards New Order All Open 0 Pending 0 Open 0 In T…" at bounding box center [772, 335] width 1180 height 670
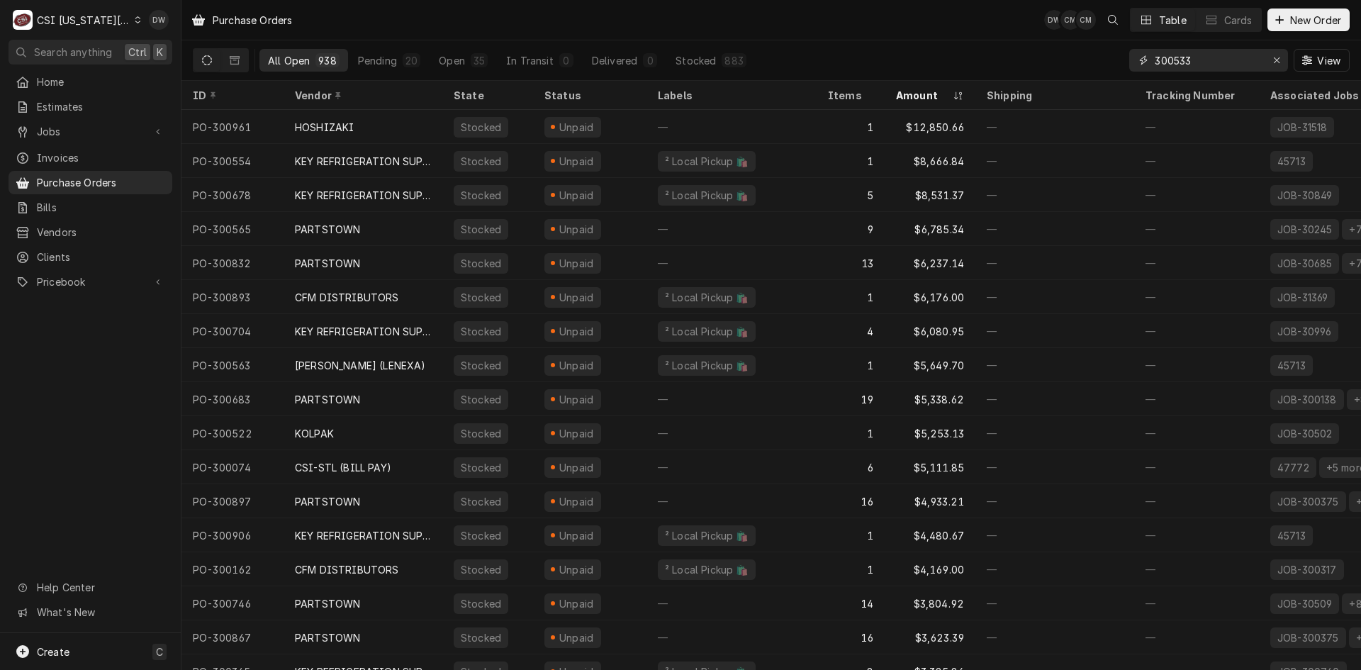
type input "300533"
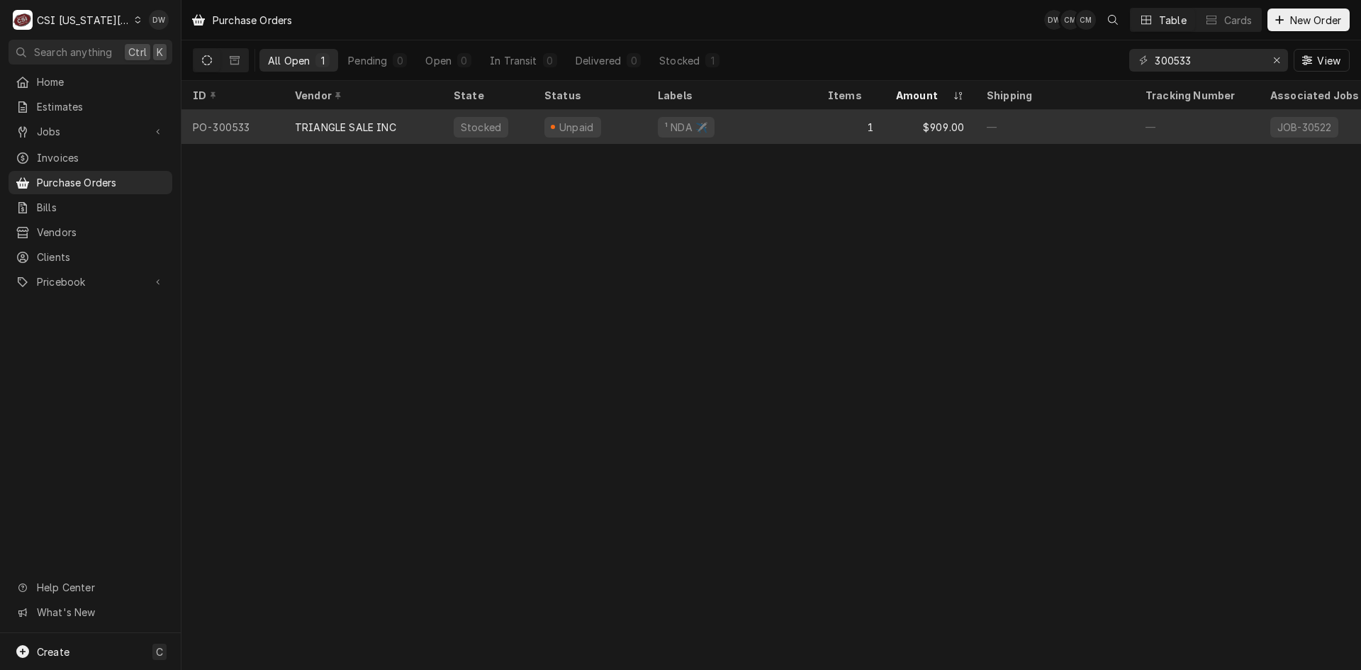
click at [374, 121] on div "TRIANGLE SALE INC" at bounding box center [345, 127] width 101 height 15
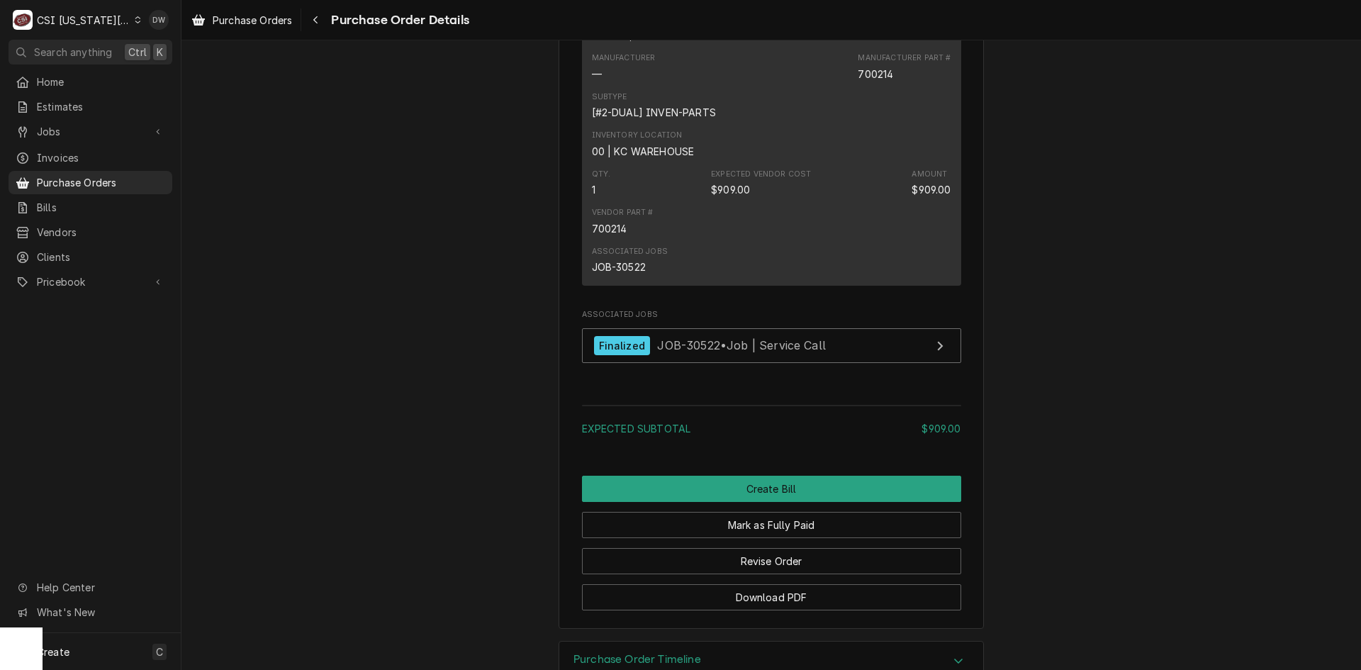
scroll to position [1132, 0]
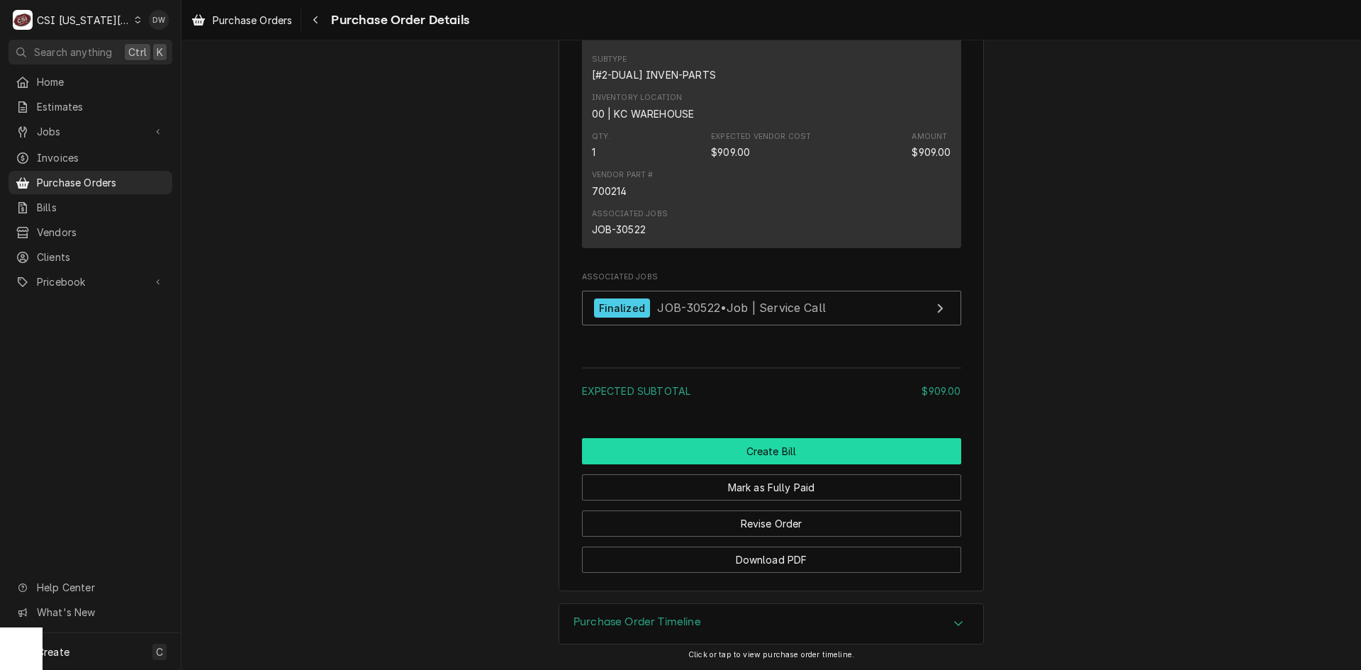
click at [776, 456] on button "Create Bill" at bounding box center [771, 451] width 379 height 26
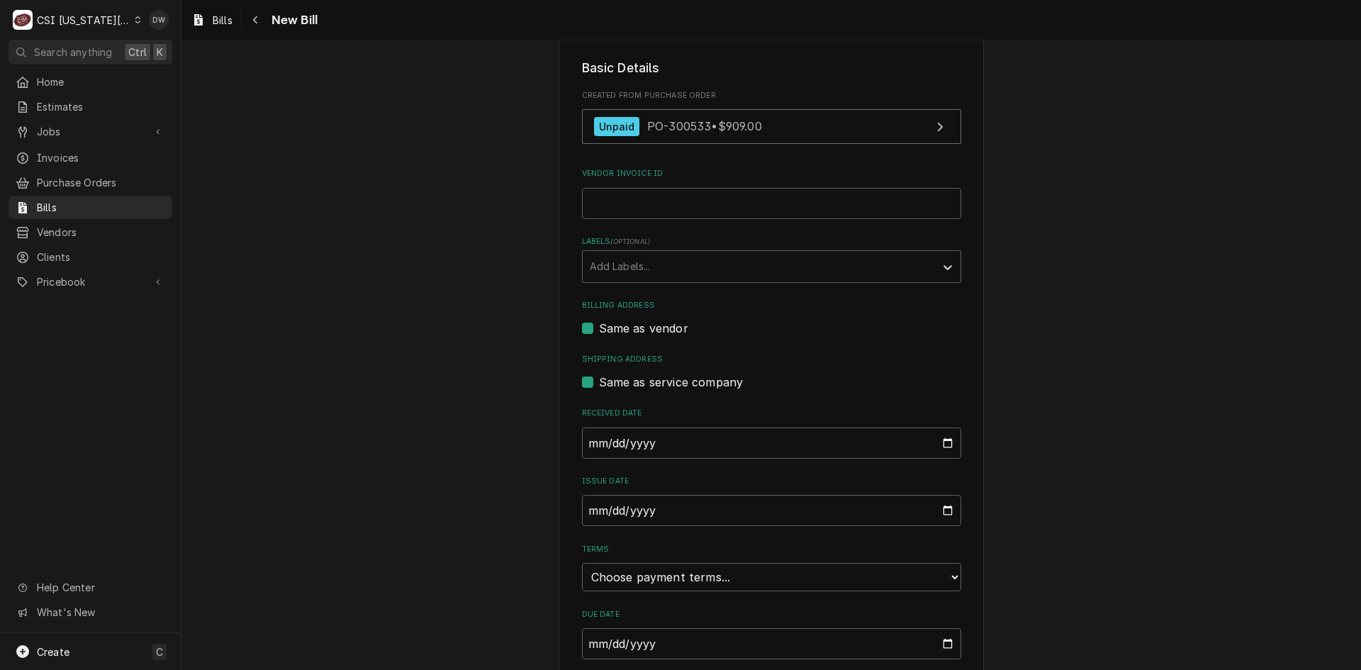
scroll to position [71, 0]
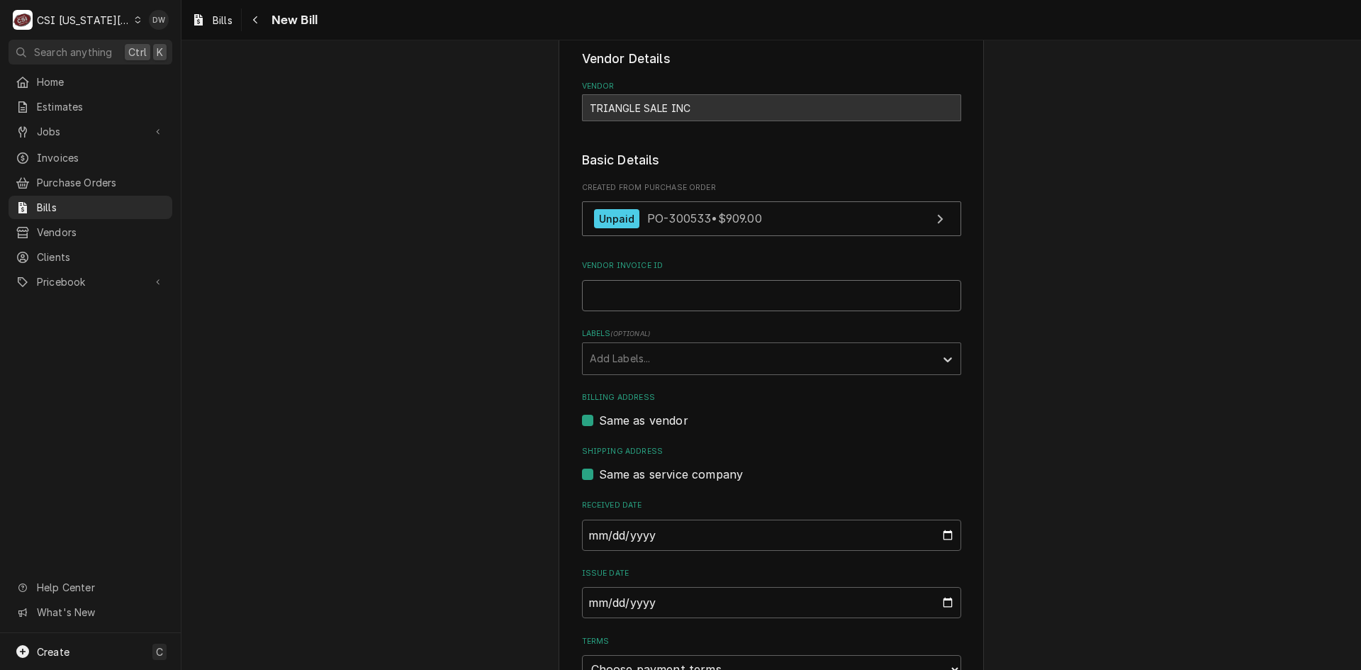
click at [609, 292] on input "Vendor Invoice ID" at bounding box center [771, 295] width 379 height 31
type input "283981"
click at [586, 533] on input "[DATE]" at bounding box center [771, 535] width 379 height 31
type input "[DATE]"
type input "[PHONE_NUMBER]"
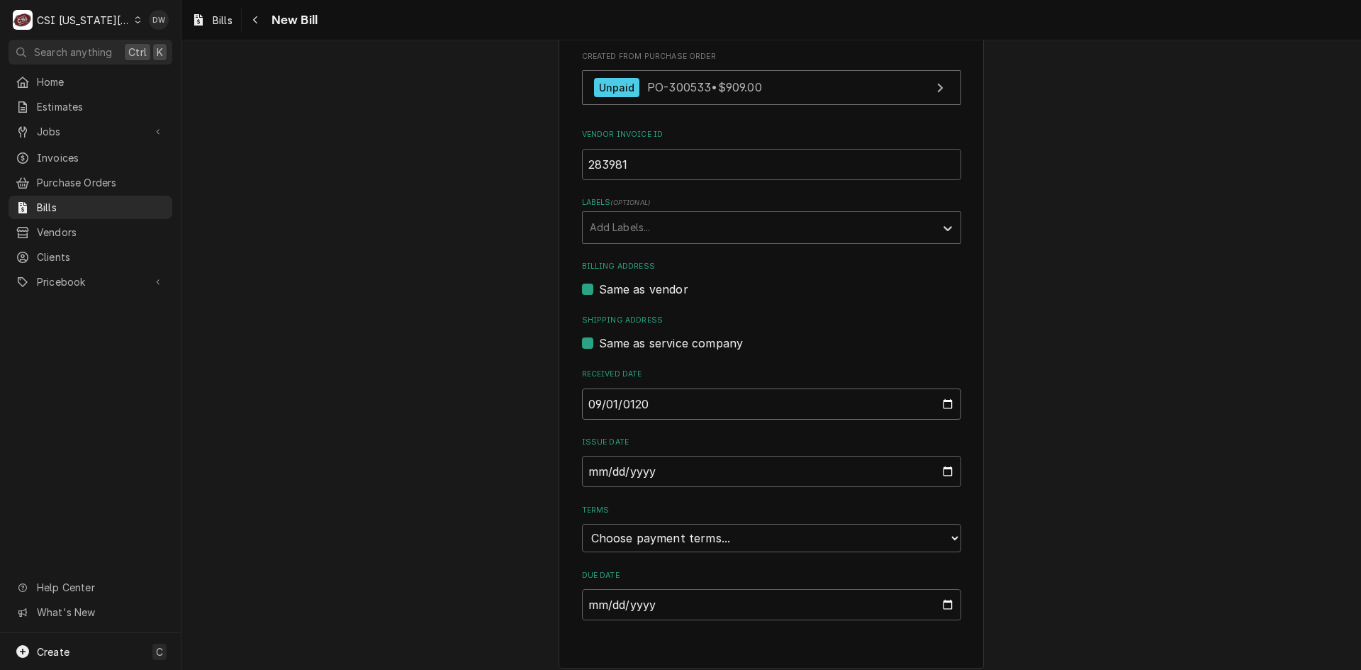
scroll to position [213, 0]
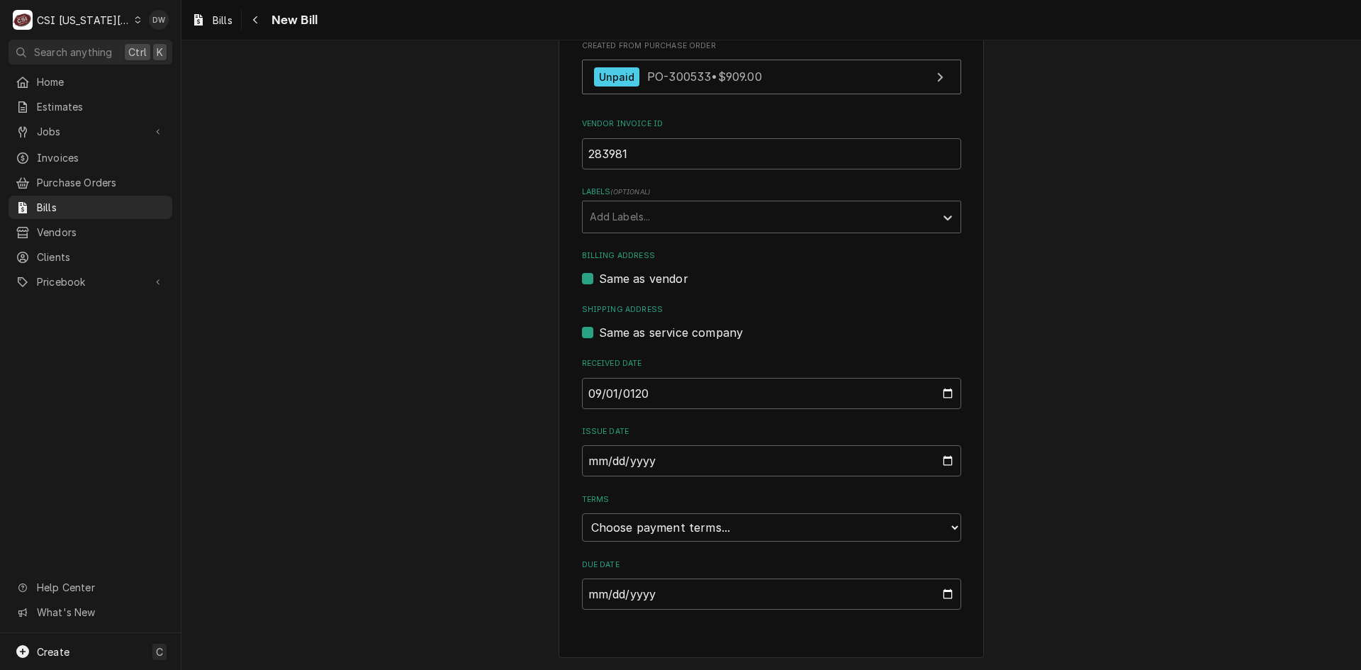
click at [511, 473] on div "Please provide the following information to create your bill: Vendor Details Ve…" at bounding box center [772, 256] width 1180 height 827
click at [590, 462] on input "2025-10-09" at bounding box center [771, 460] width 379 height 31
type input "2025-09-09"
type input "2025-09-01"
click at [609, 525] on select "Choose payment terms... Same Day Net 7 Net 14 Net 21 Net 30 Net 45 Net 60 Net 90" at bounding box center [771, 527] width 379 height 28
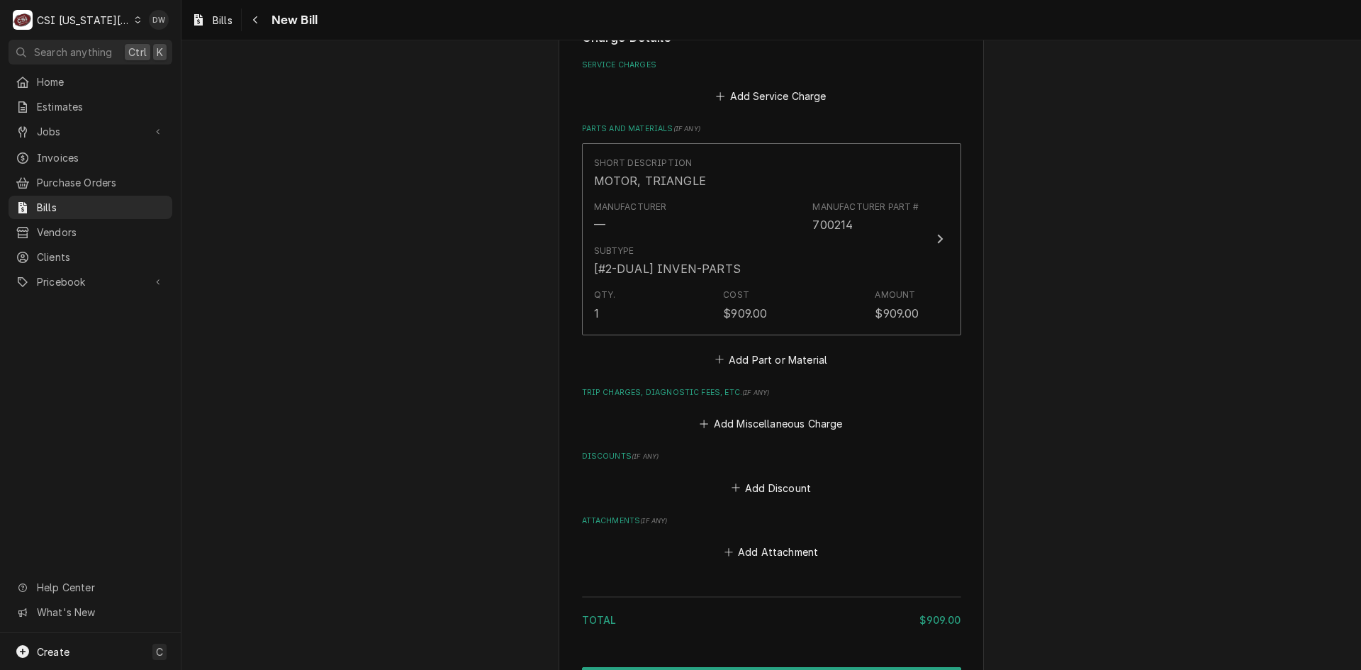
scroll to position [914, 0]
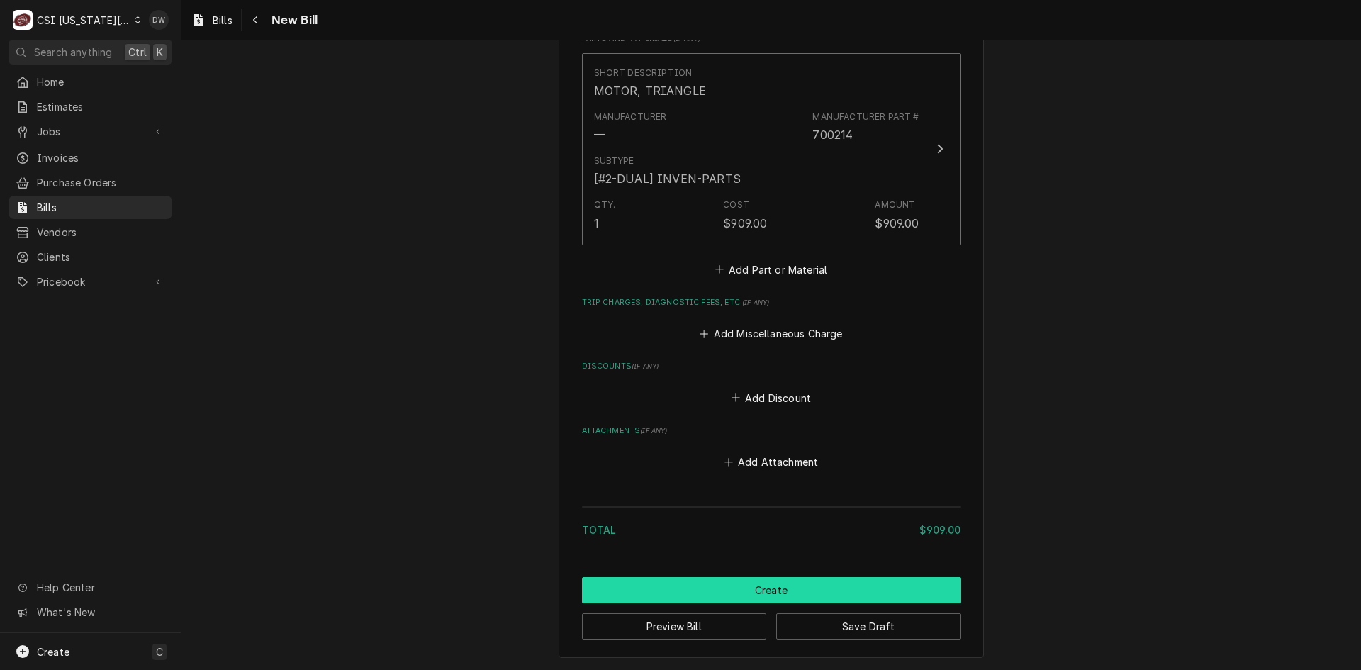
click at [749, 579] on button "Create" at bounding box center [771, 590] width 379 height 26
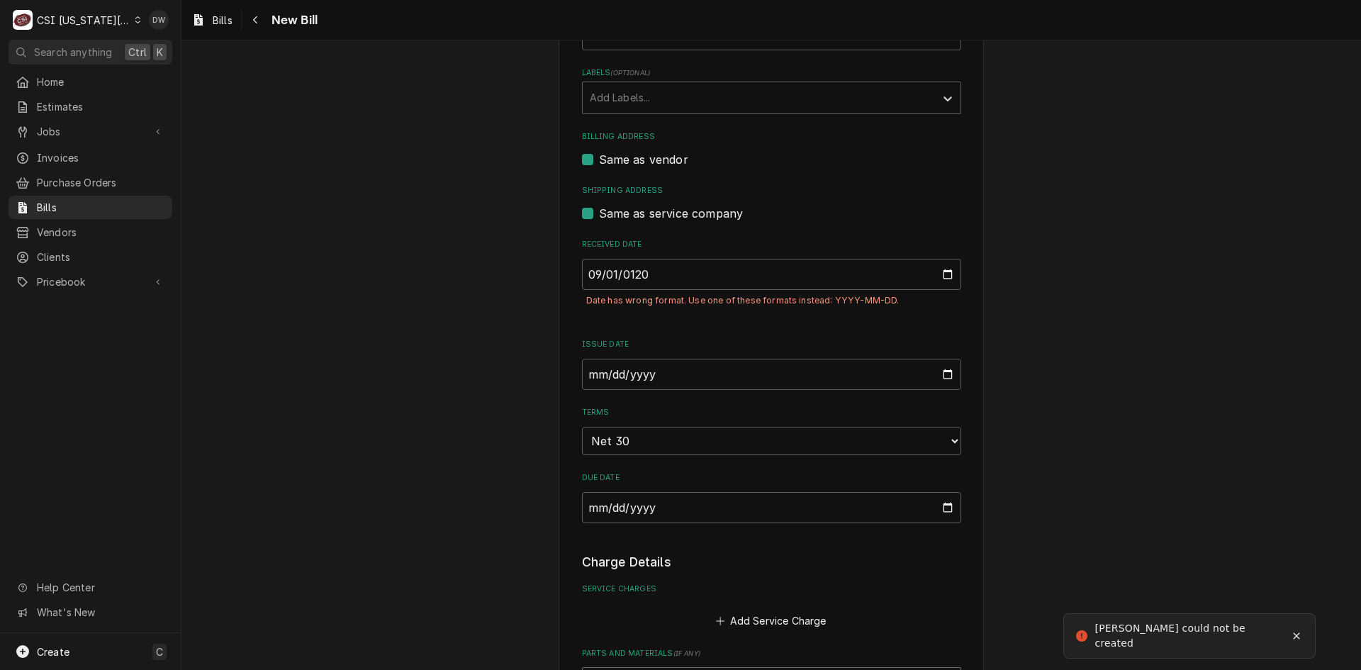
scroll to position [176, 0]
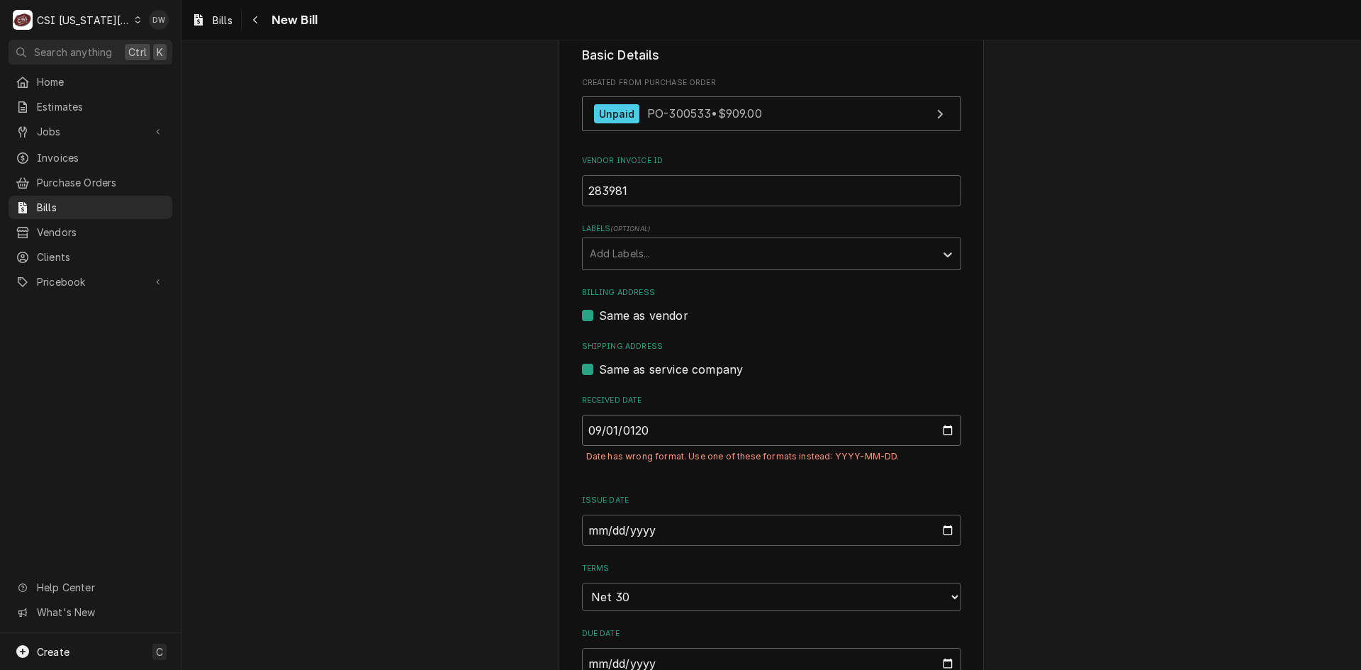
click at [620, 422] on input "12025-09-01" at bounding box center [771, 430] width 379 height 31
click at [622, 425] on input "12025-09-01" at bounding box center [771, 430] width 379 height 31
type input "2025-09-01"
click at [511, 422] on div "Please provide the following information to create your bill: Vendor Details Ve…" at bounding box center [772, 659] width 1180 height 1561
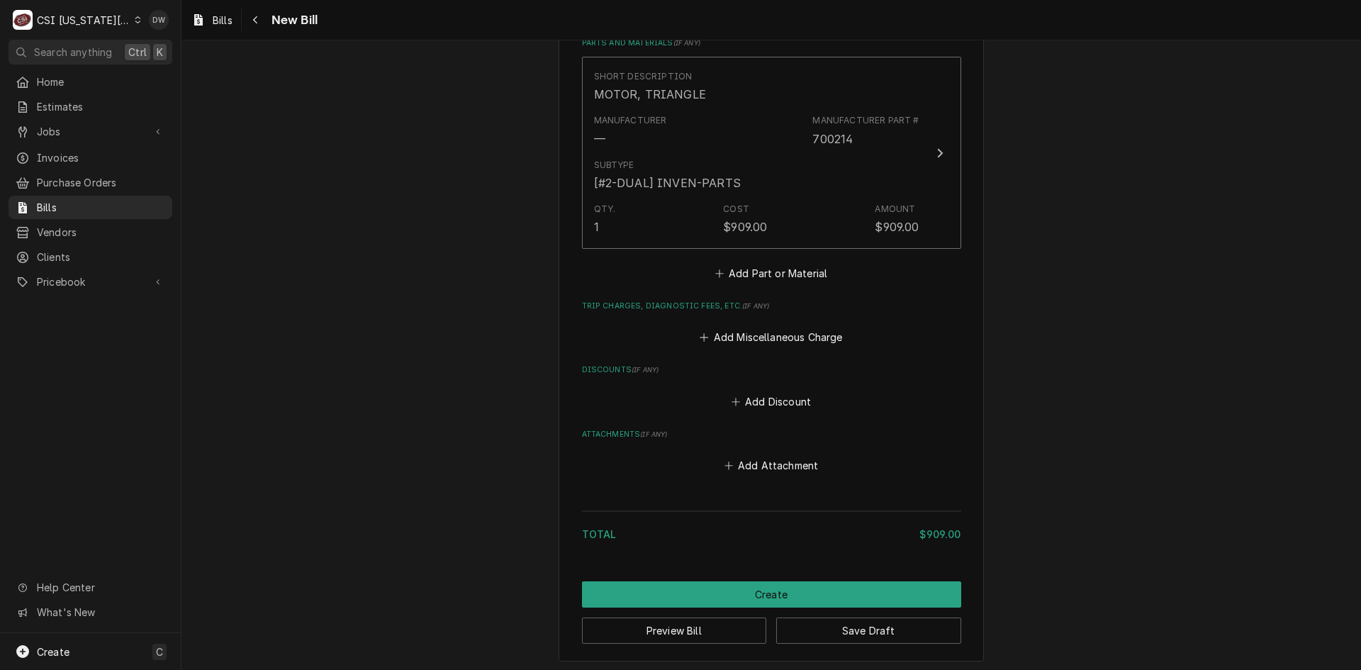
scroll to position [947, 0]
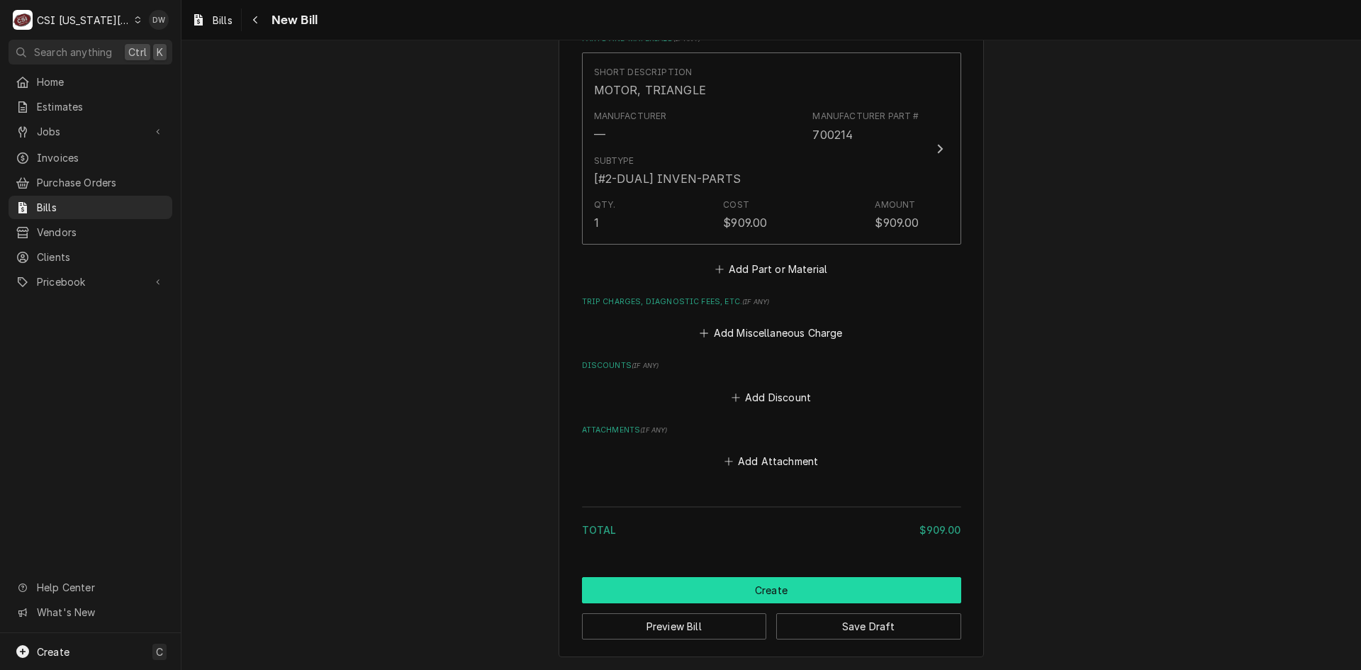
click at [778, 588] on button "Create" at bounding box center [771, 590] width 379 height 26
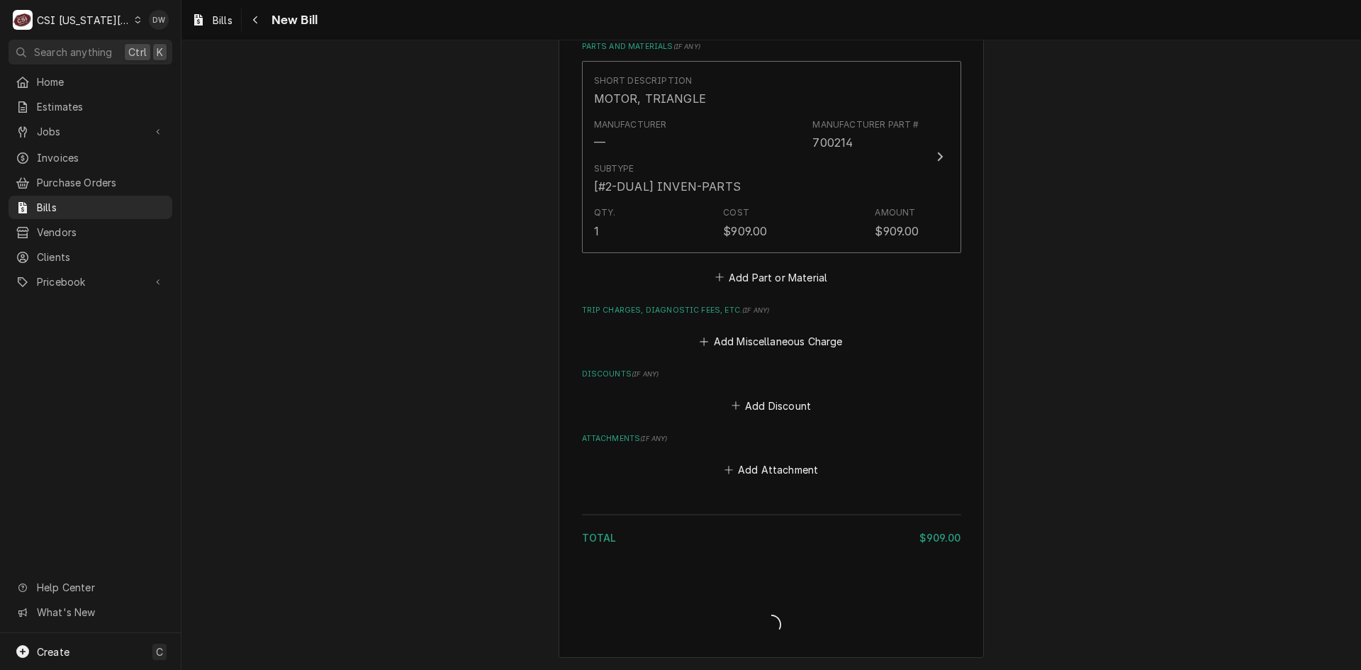
scroll to position [906, 0]
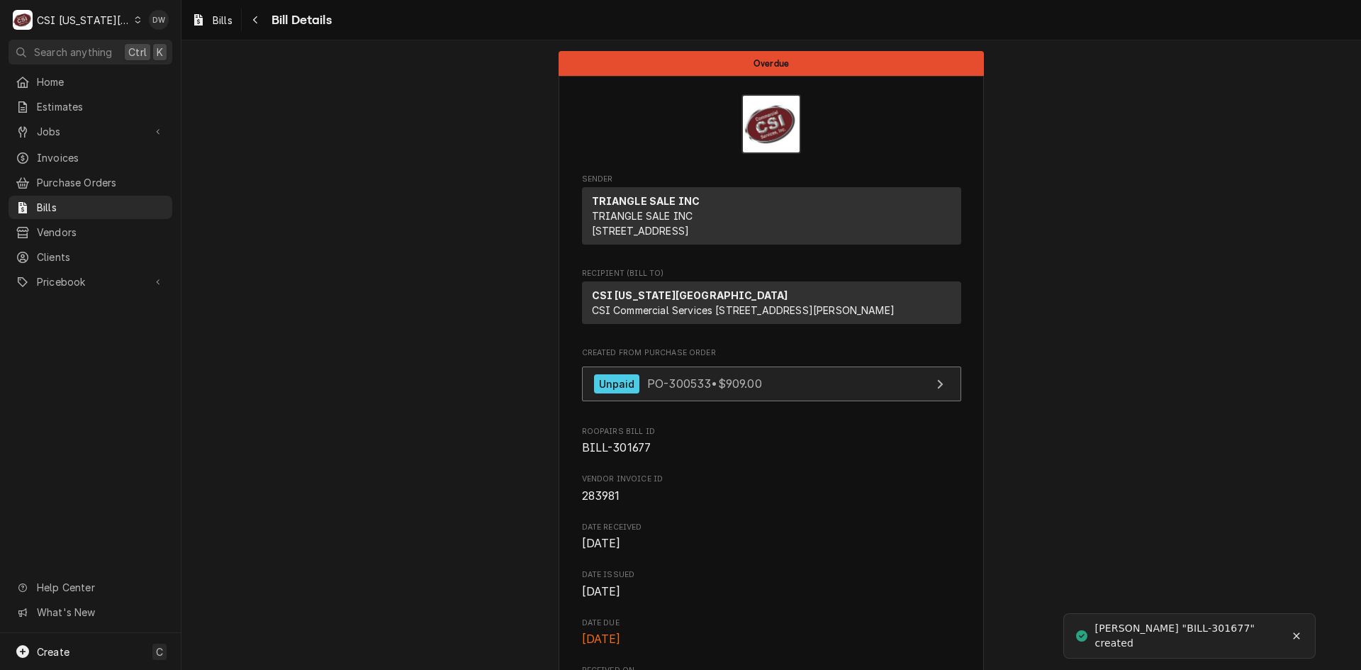
click at [638, 394] on div "Unpaid PO-300533 • $909.00" at bounding box center [678, 383] width 168 height 19
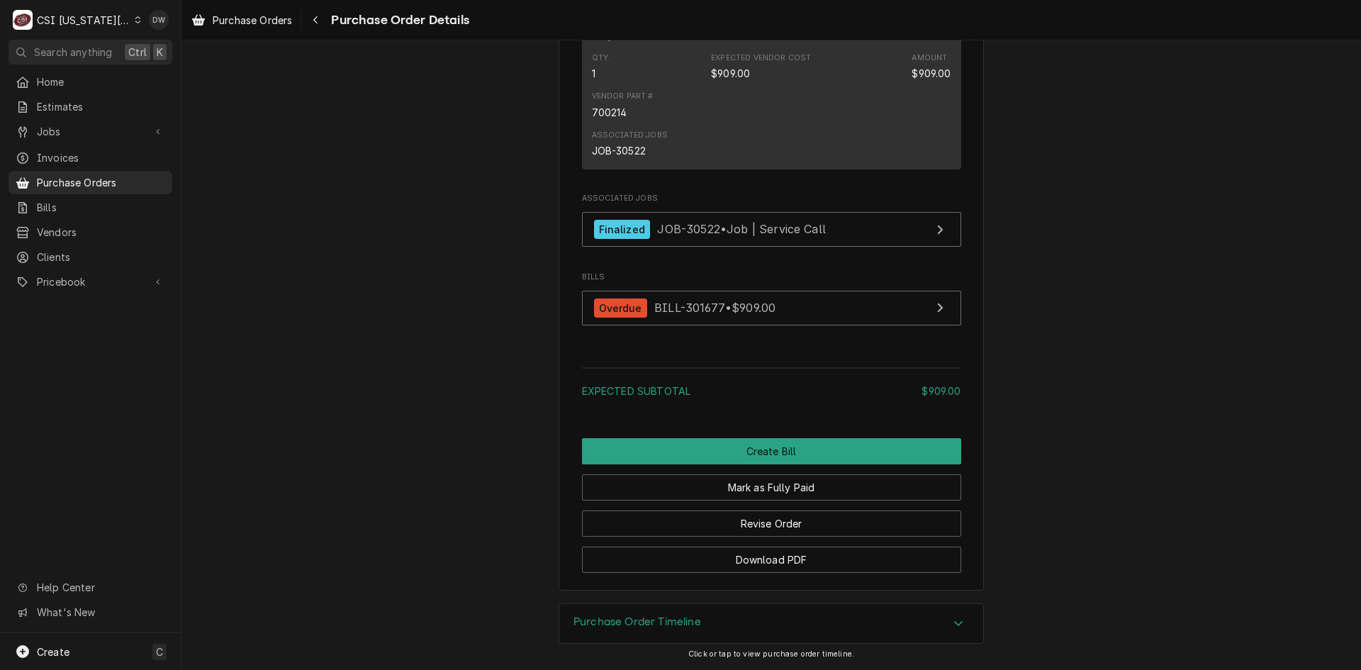
scroll to position [1205, 0]
click at [798, 247] on link "Finalized JOB-30522 • Job | Service Call" at bounding box center [771, 229] width 379 height 35
click at [786, 523] on button "Revise Order" at bounding box center [771, 524] width 379 height 26
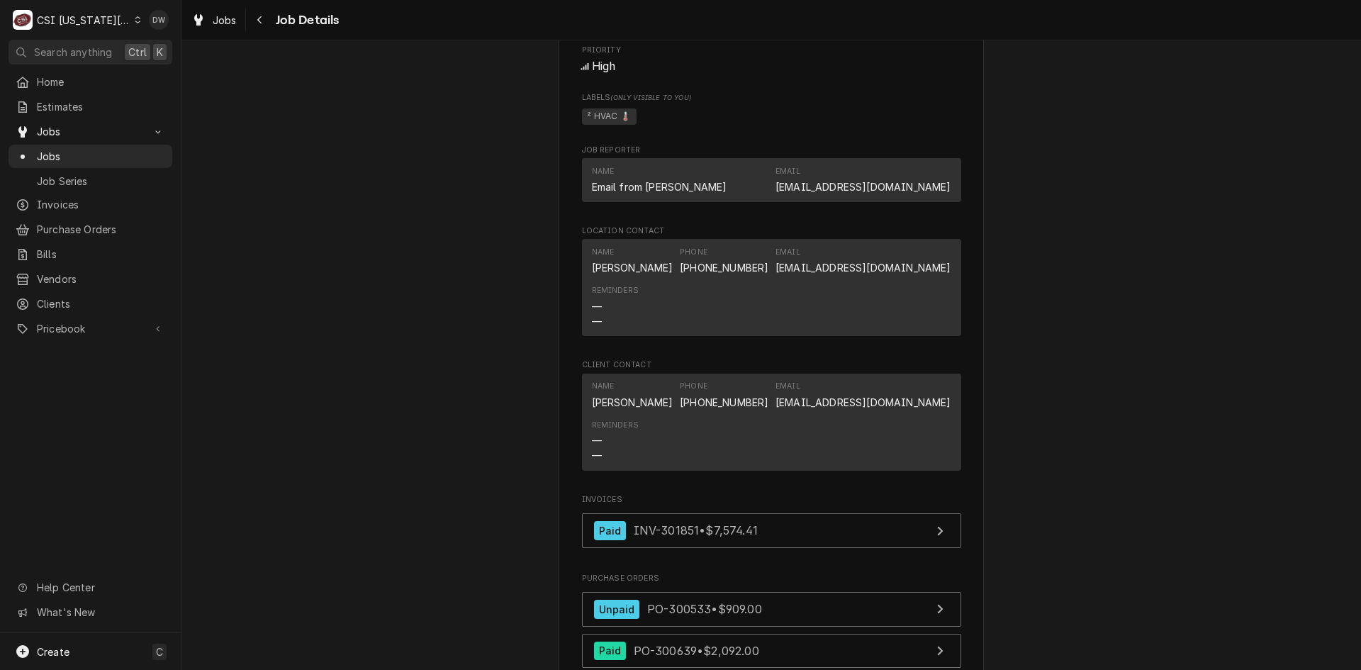
scroll to position [1631, 0]
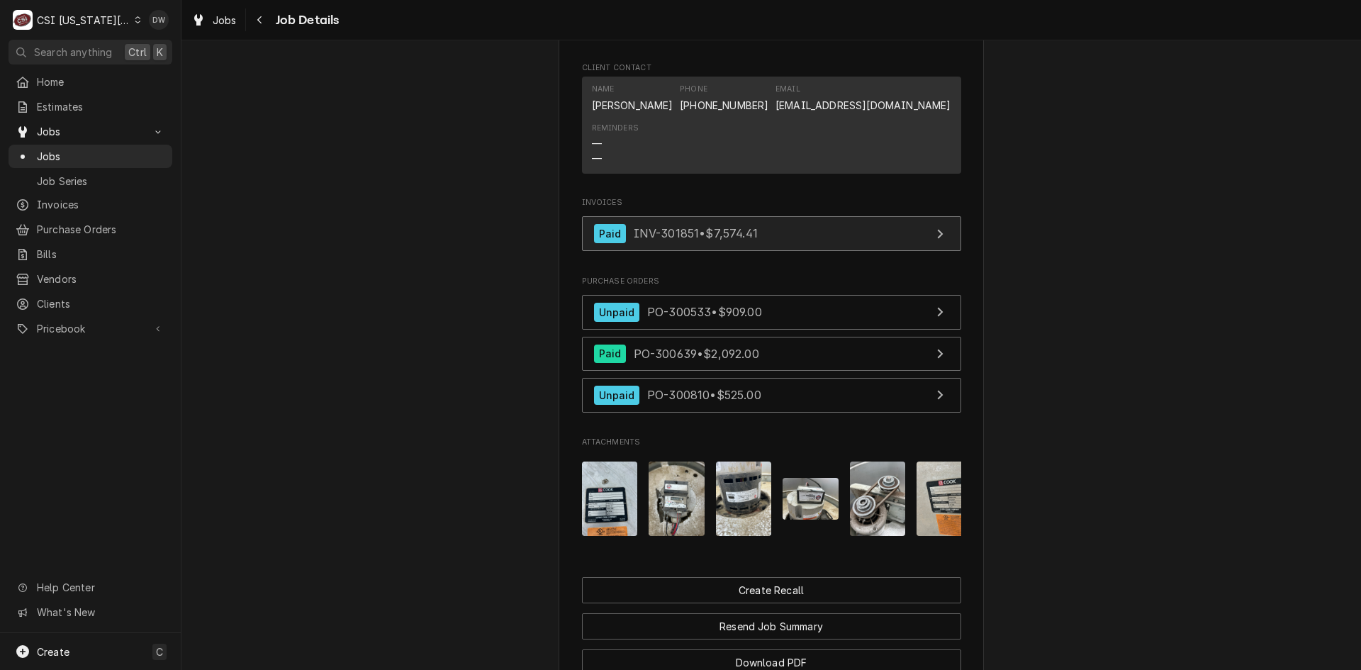
click at [681, 216] on link "Paid INV-301851 • $7,574.41" at bounding box center [771, 233] width 379 height 35
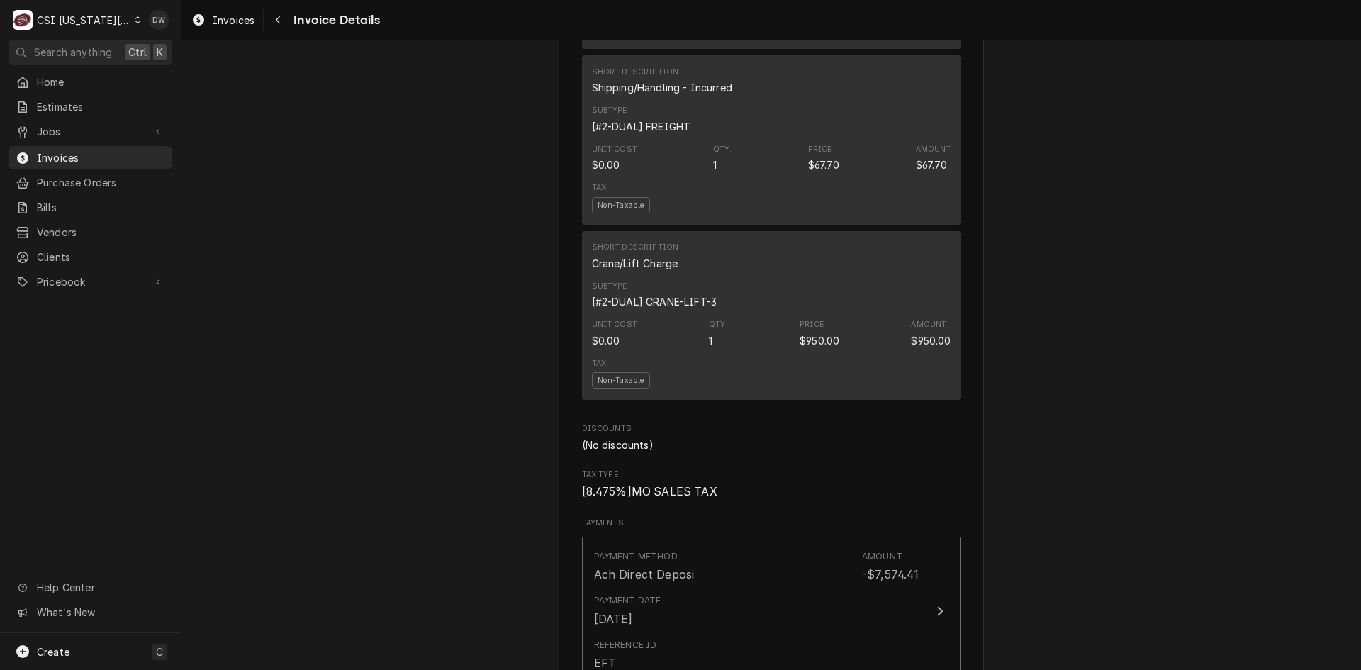
scroll to position [2036, 0]
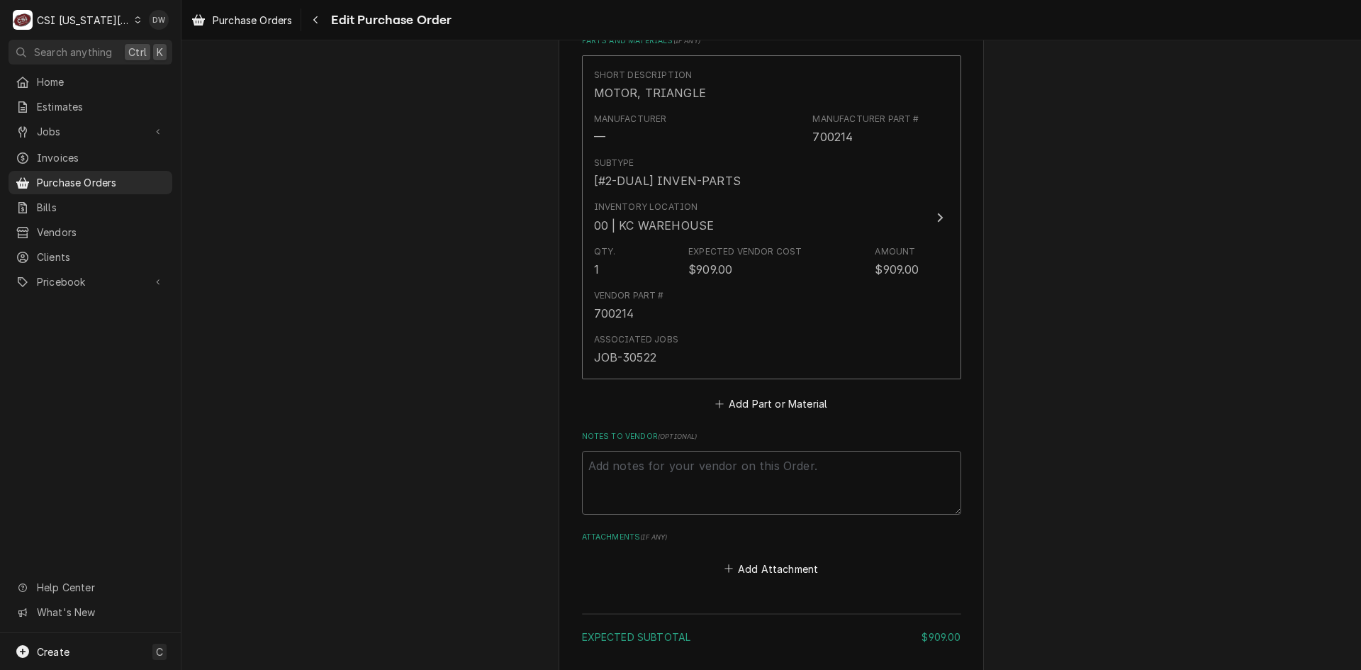
scroll to position [743, 0]
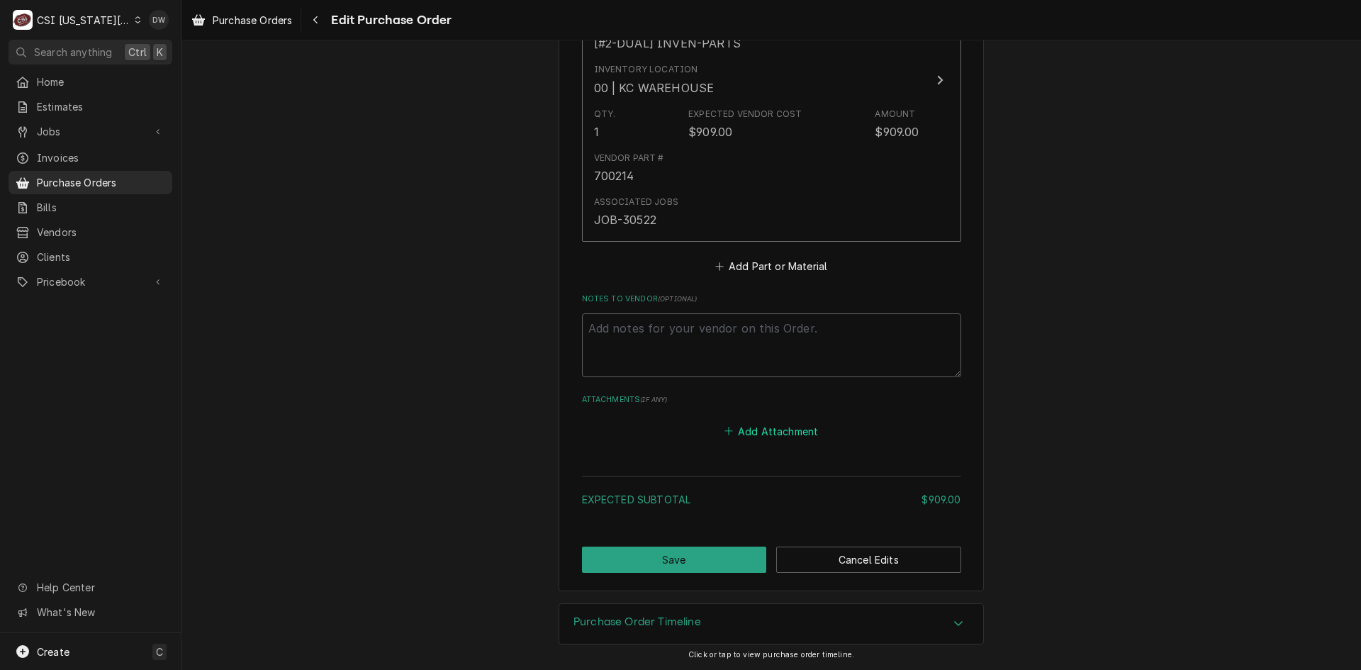
click at [799, 427] on button "Add Attachment" at bounding box center [771, 431] width 99 height 20
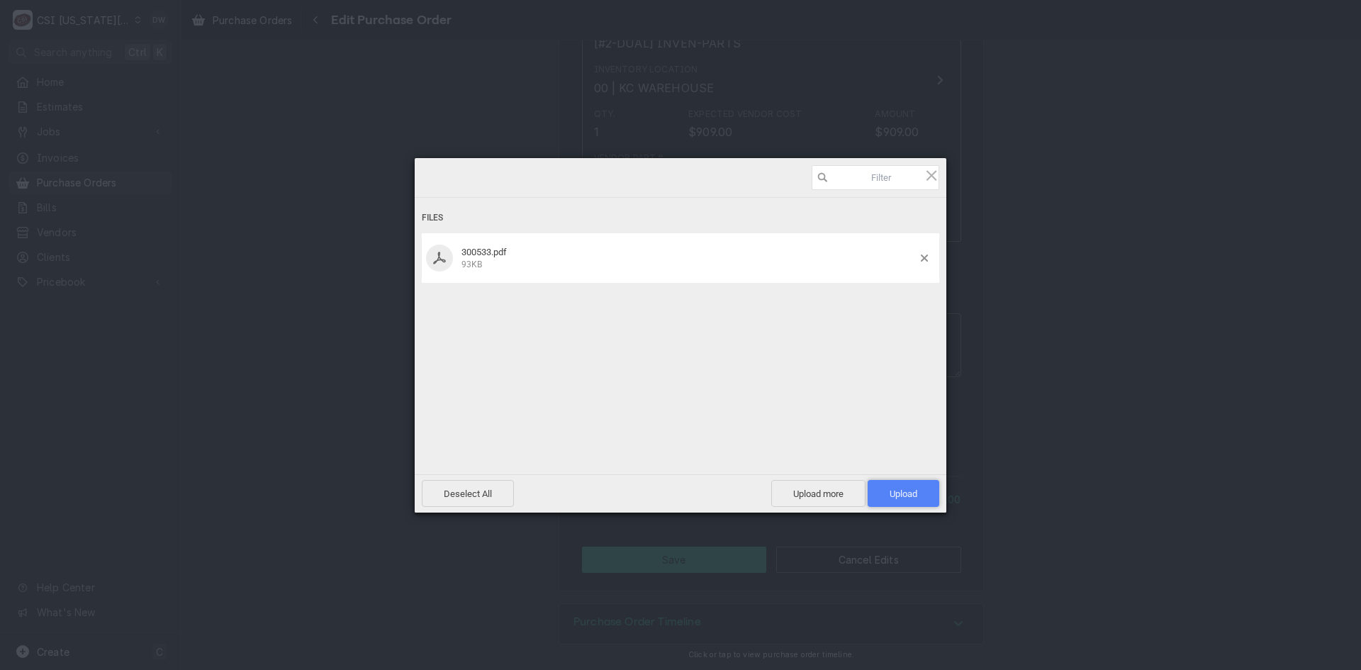
click at [903, 486] on span "Upload 1" at bounding box center [904, 493] width 72 height 27
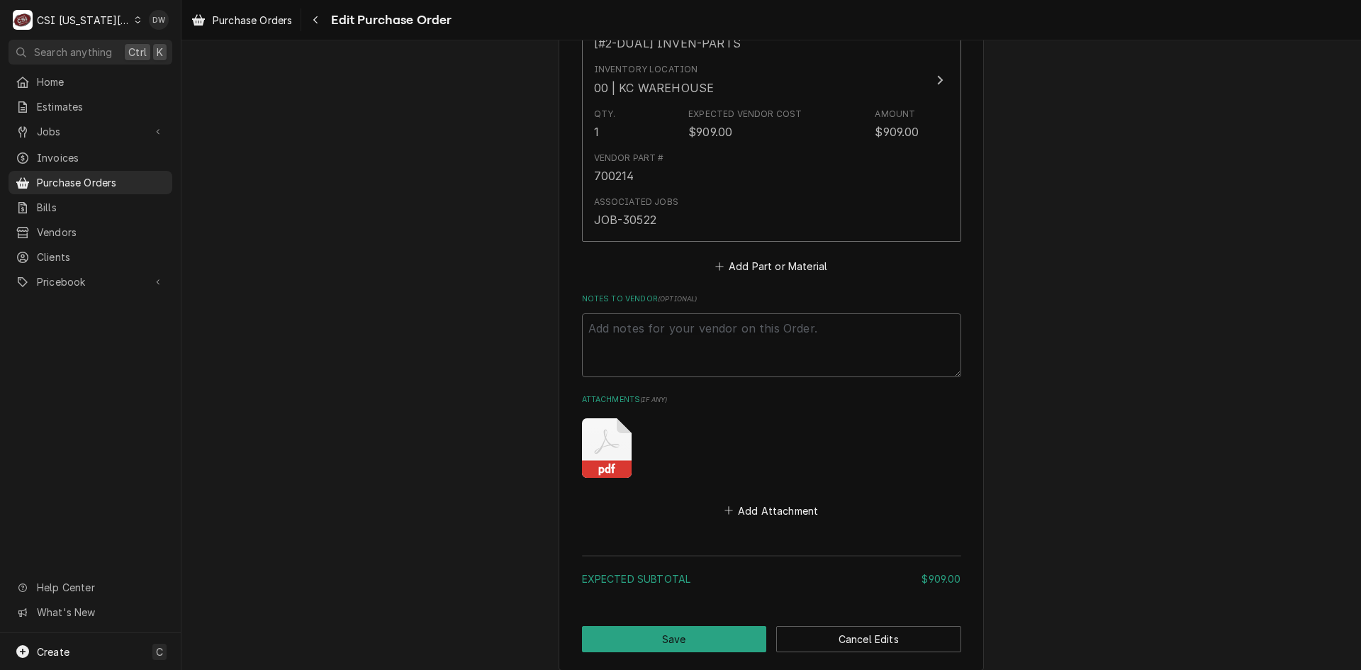
click at [773, 490] on div "Attachments ( if any ) pdf Add Attachment" at bounding box center [771, 457] width 379 height 126
click at [760, 516] on button "Add Attachment" at bounding box center [771, 511] width 99 height 20
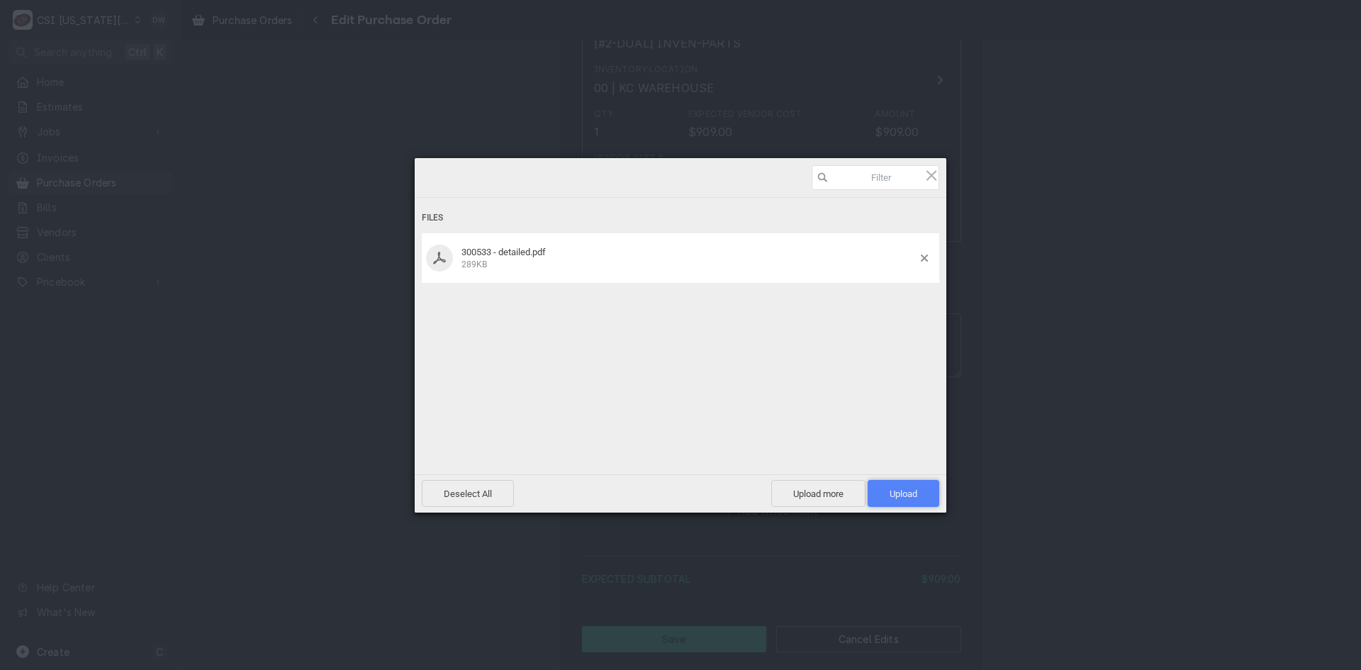
click at [893, 487] on span "Upload 1" at bounding box center [904, 493] width 72 height 27
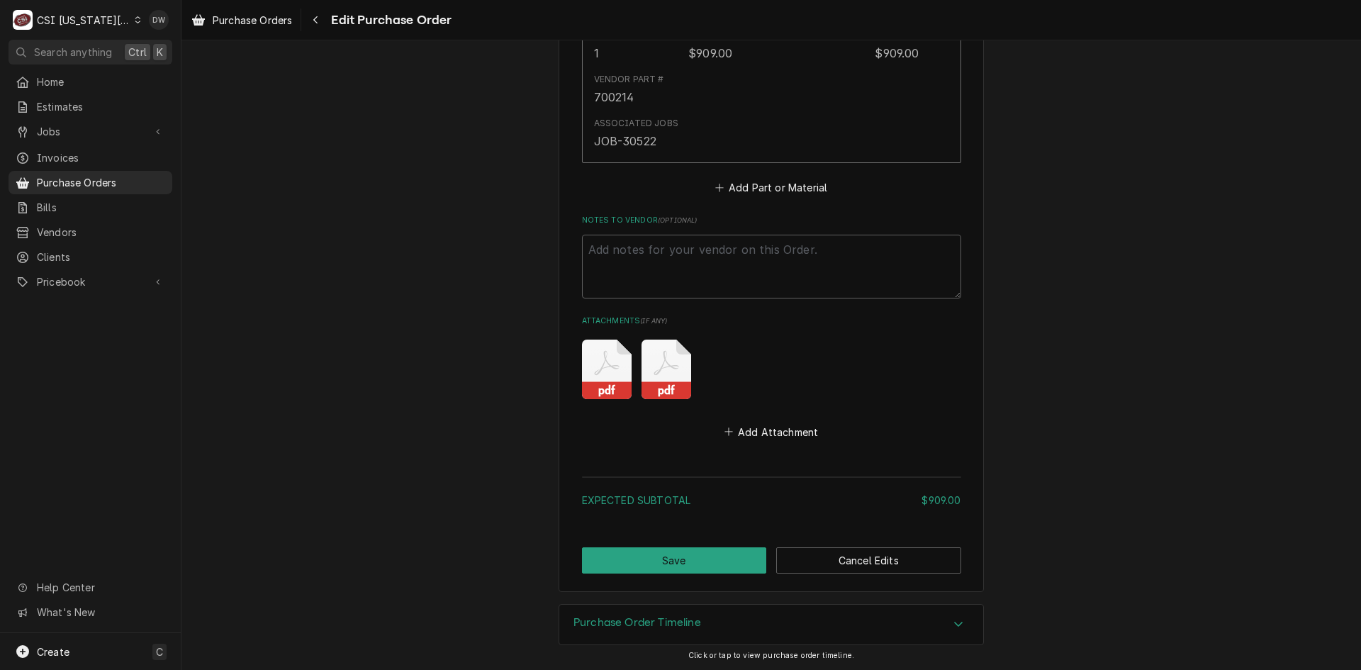
scroll to position [822, 0]
click at [672, 557] on button "Save" at bounding box center [674, 560] width 185 height 26
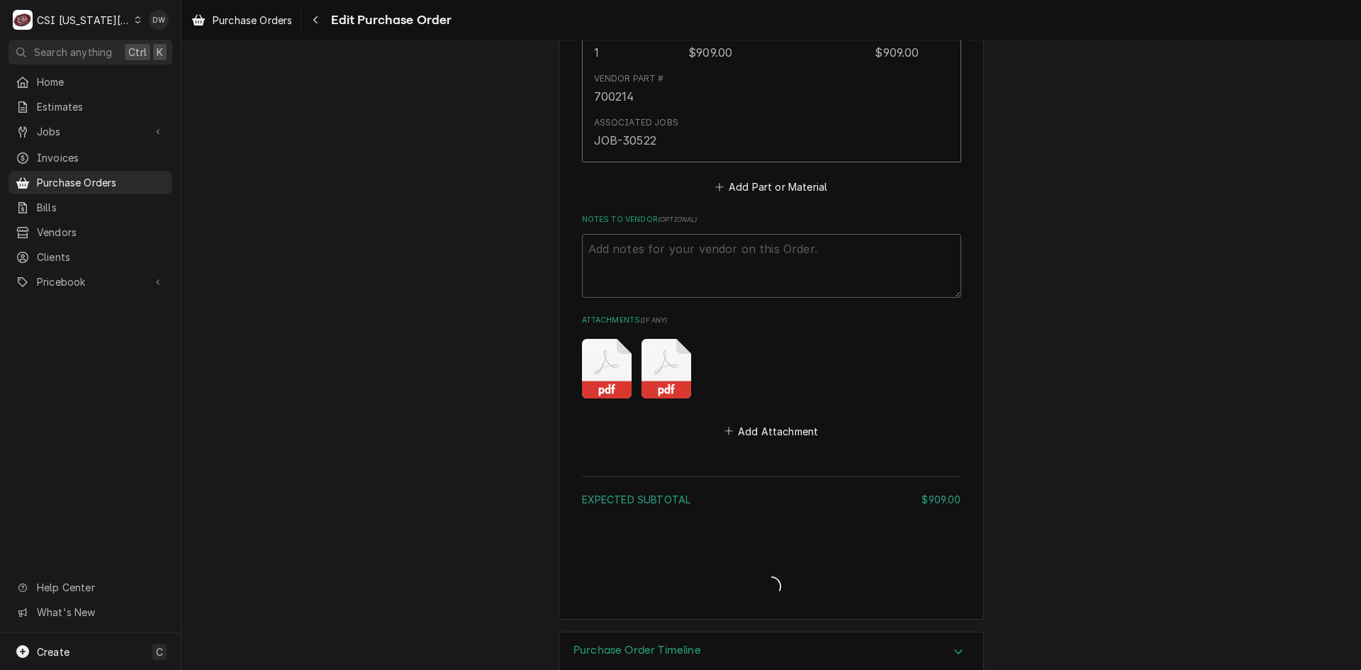
type textarea "x"
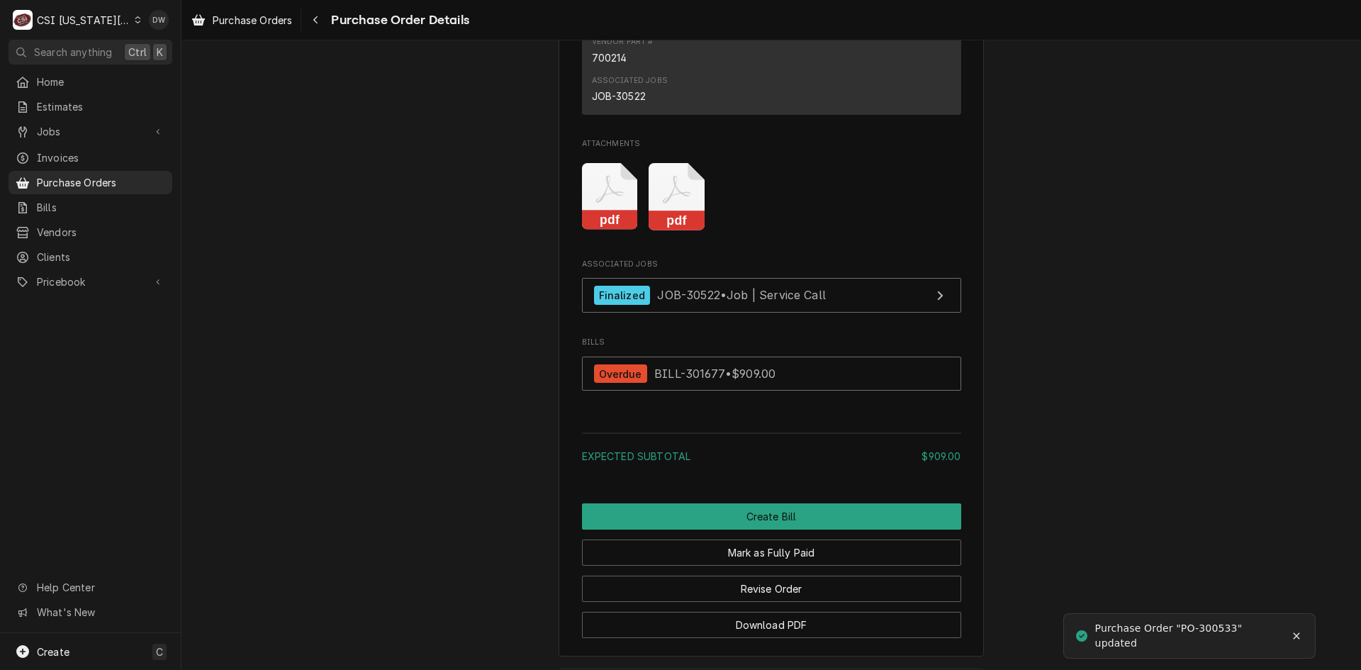
scroll to position [1331, 0]
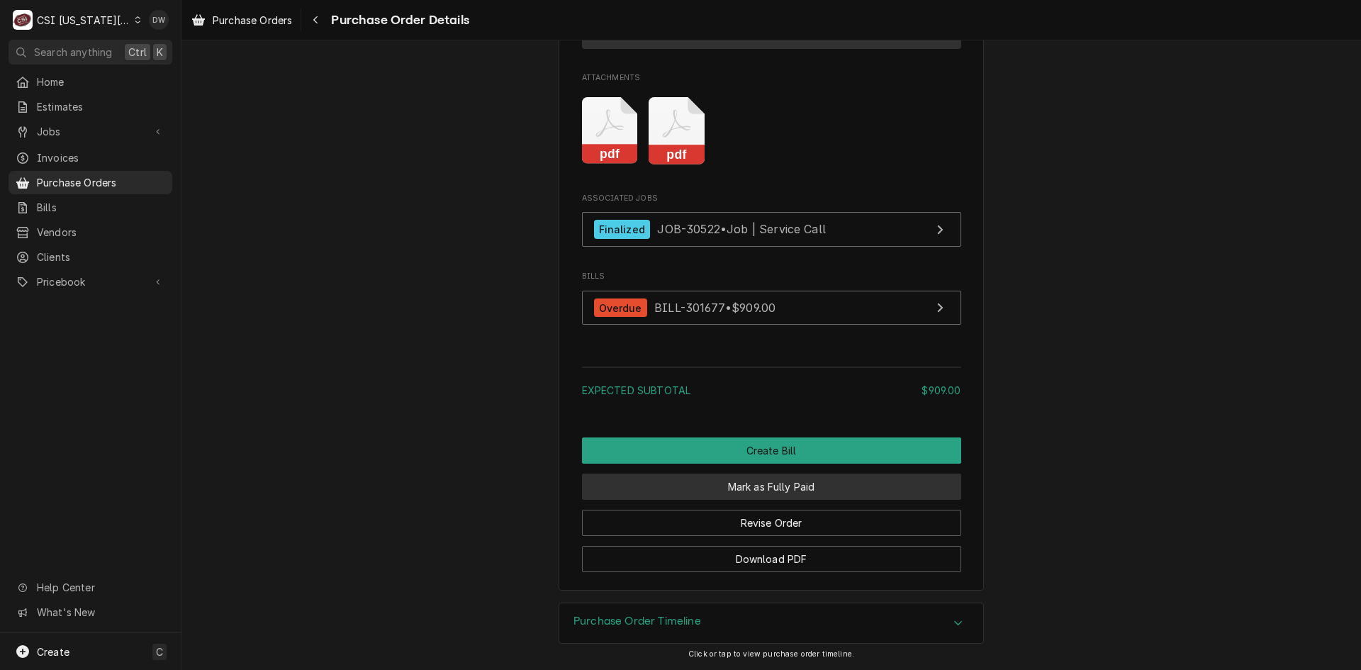
click at [778, 484] on button "Mark as Fully Paid" at bounding box center [771, 487] width 379 height 26
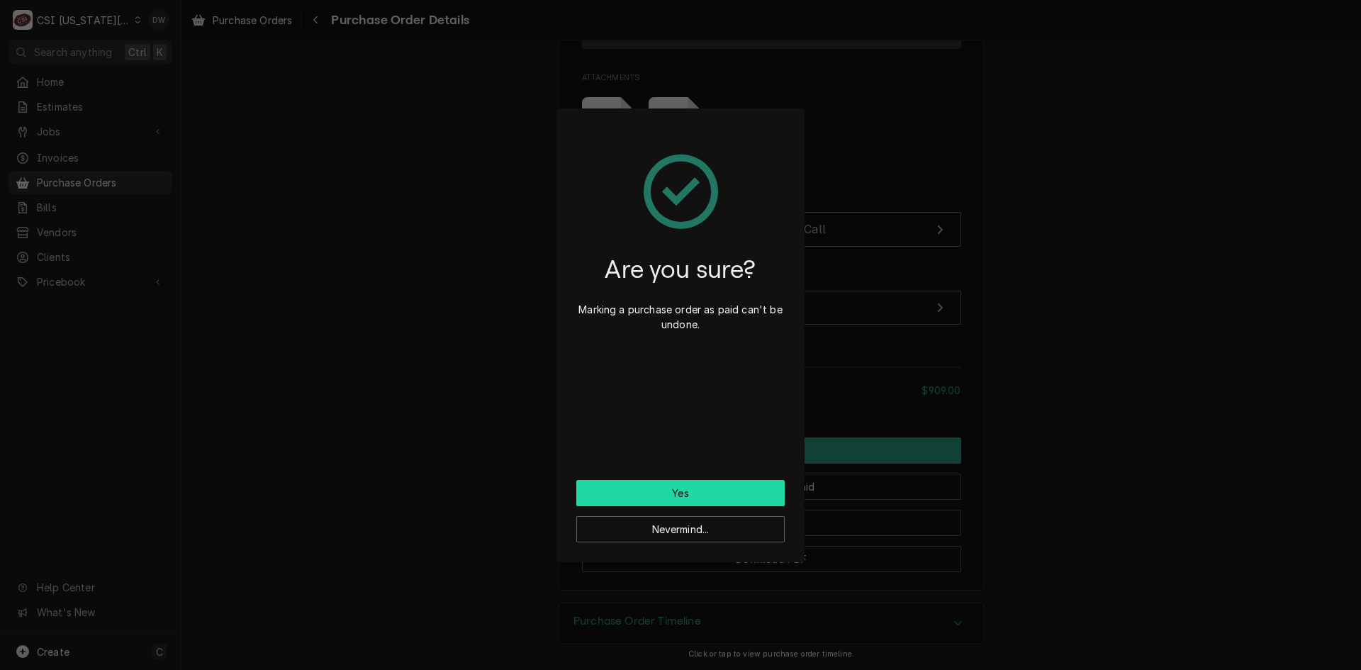
click at [755, 488] on button "Yes" at bounding box center [680, 493] width 208 height 26
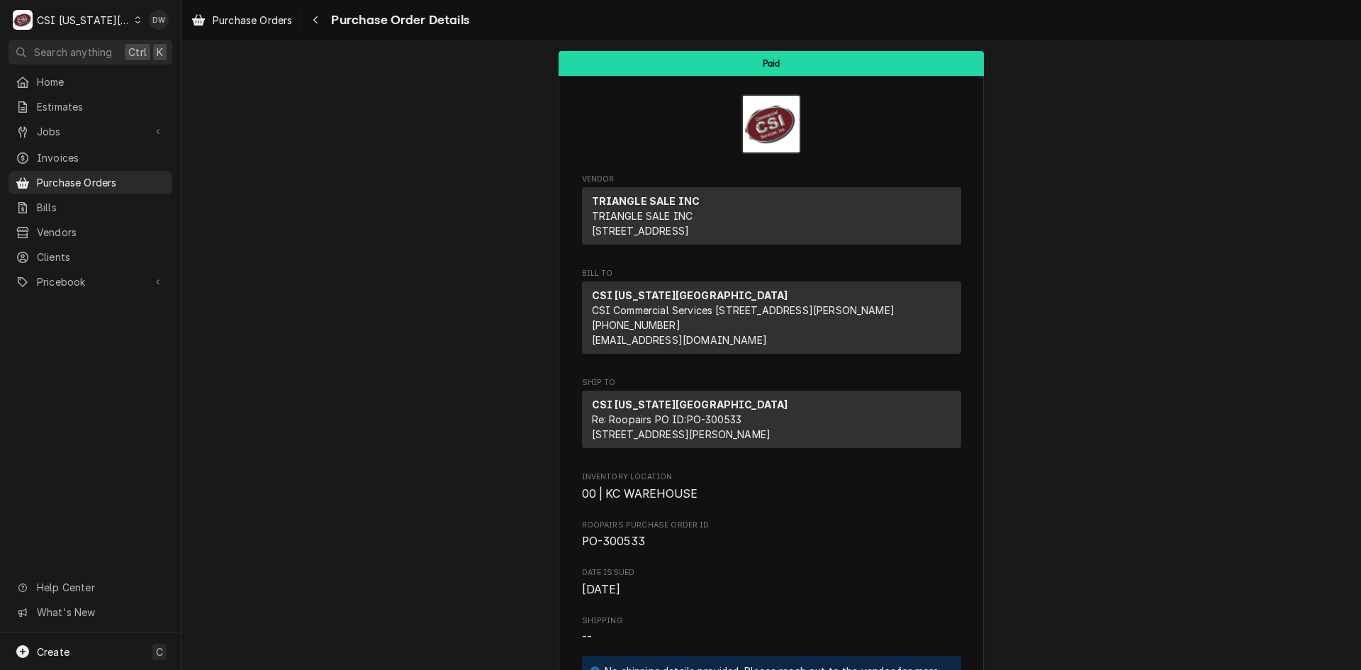
click at [135, 15] on div "C CSI [US_STATE] City DW" at bounding box center [90, 20] width 181 height 40
click at [135, 16] on div "Dynamic Content Wrapper" at bounding box center [138, 20] width 6 height 10
click at [152, 73] on div "CSI St. [PERSON_NAME]" at bounding box center [243, 77] width 207 height 15
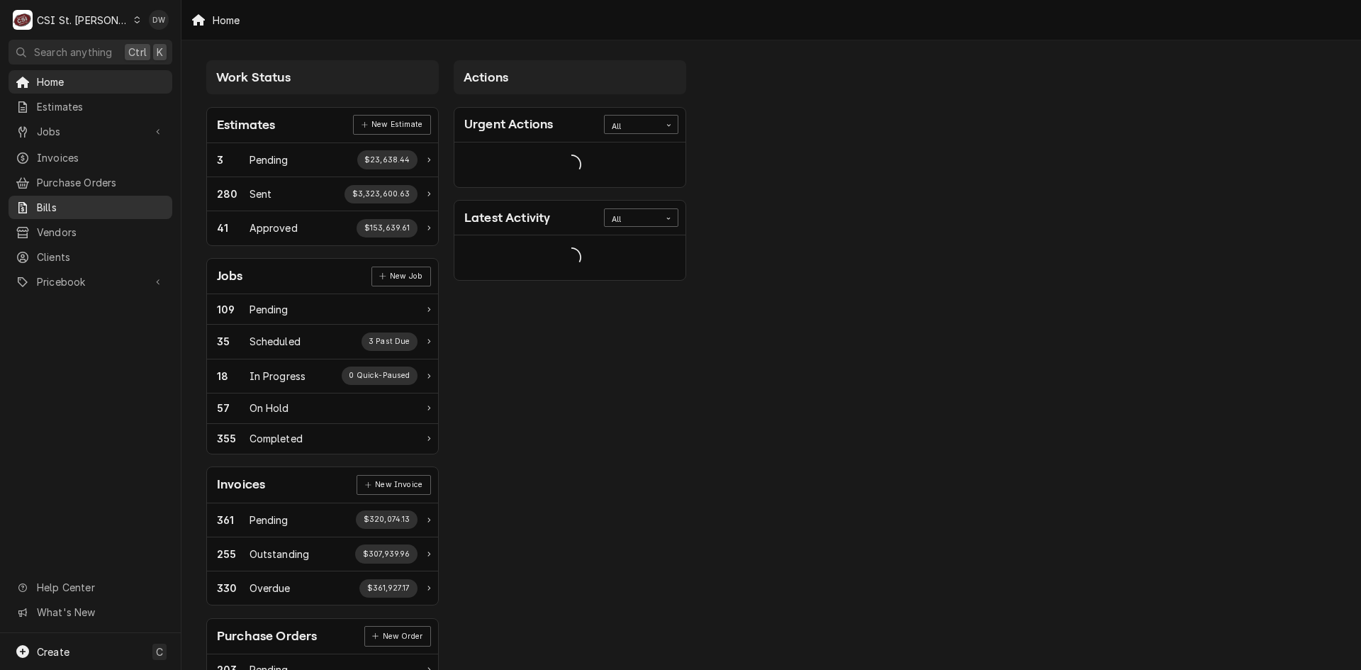
click at [60, 200] on span "Bills" at bounding box center [101, 207] width 128 height 15
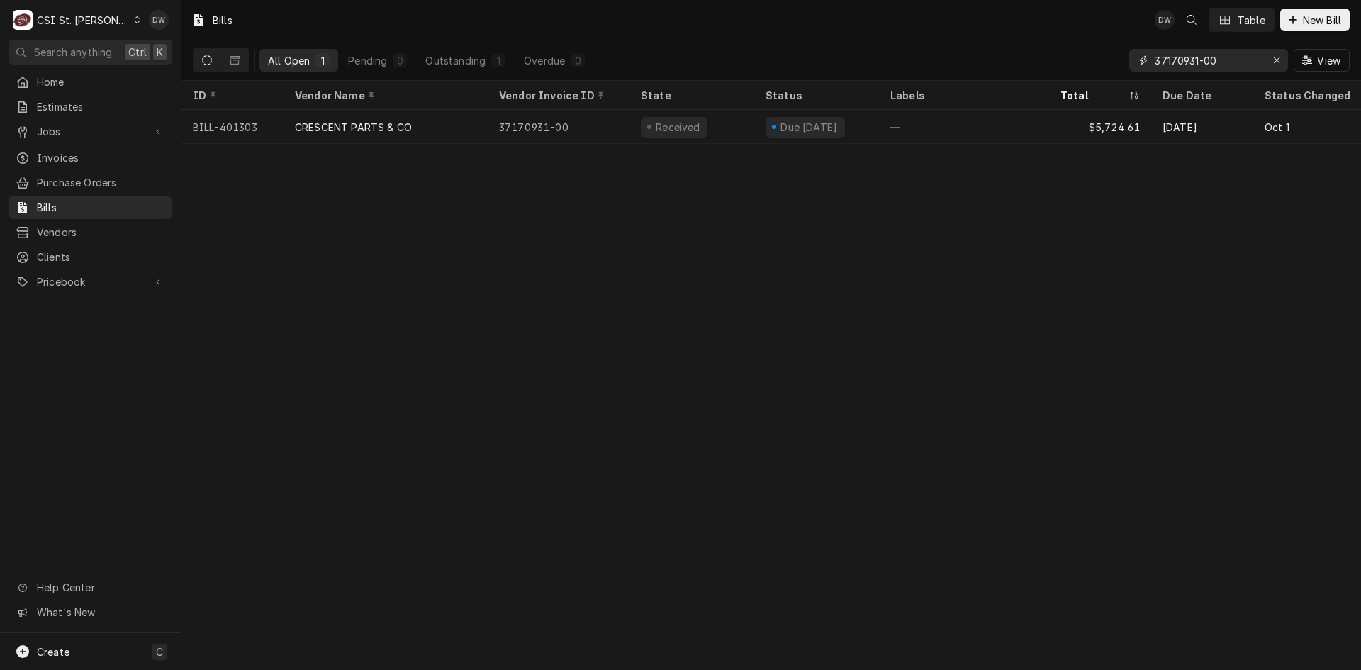
drag, startPoint x: 1234, startPoint y: 65, endPoint x: 1144, endPoint y: 69, distance: 90.1
click at [1144, 69] on div "37170931-00" at bounding box center [1208, 60] width 159 height 23
paste input "41761954"
type input "41761954"
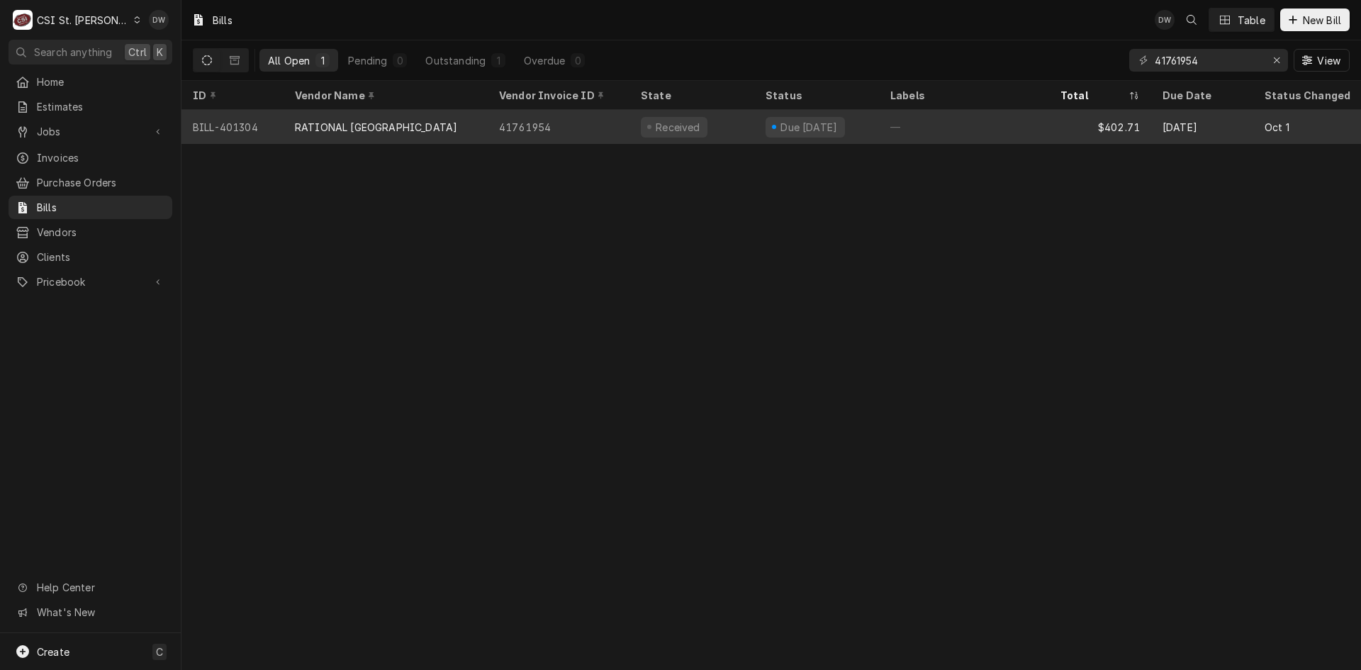
click at [342, 124] on div "RATIONAL [GEOGRAPHIC_DATA]" at bounding box center [376, 127] width 162 height 15
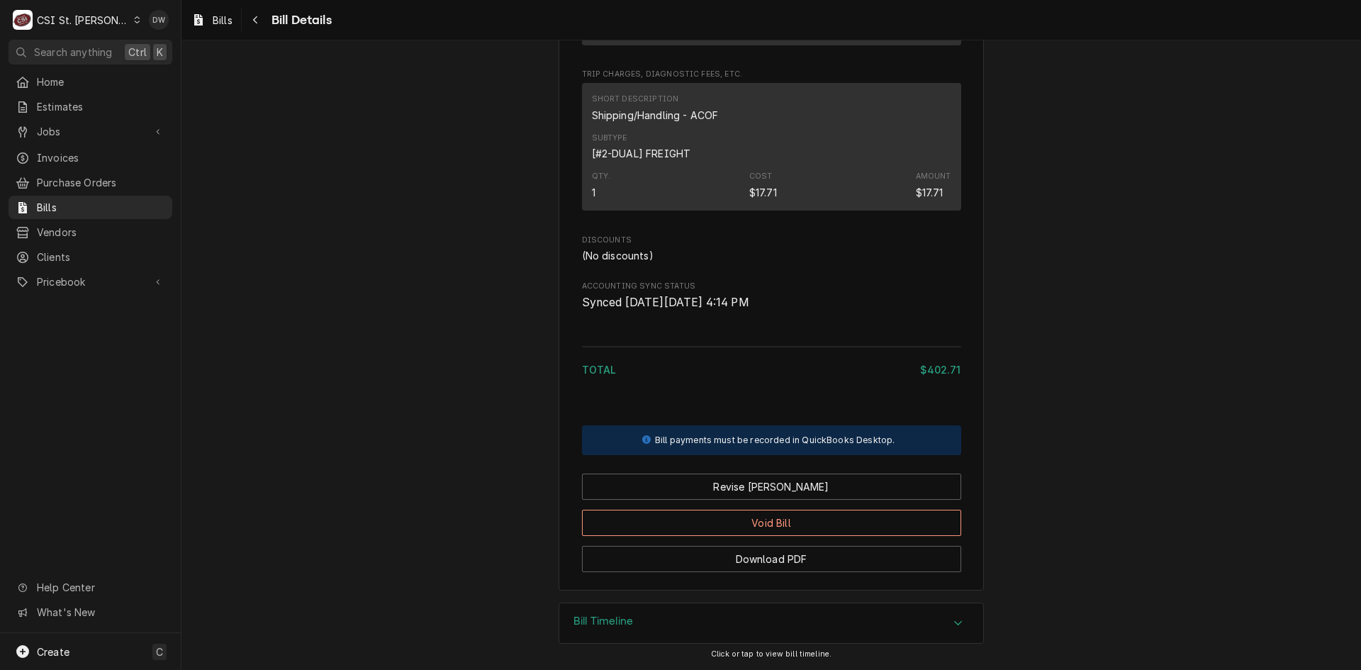
scroll to position [972, 0]
click at [92, 175] on span "Purchase Orders" at bounding box center [101, 182] width 128 height 15
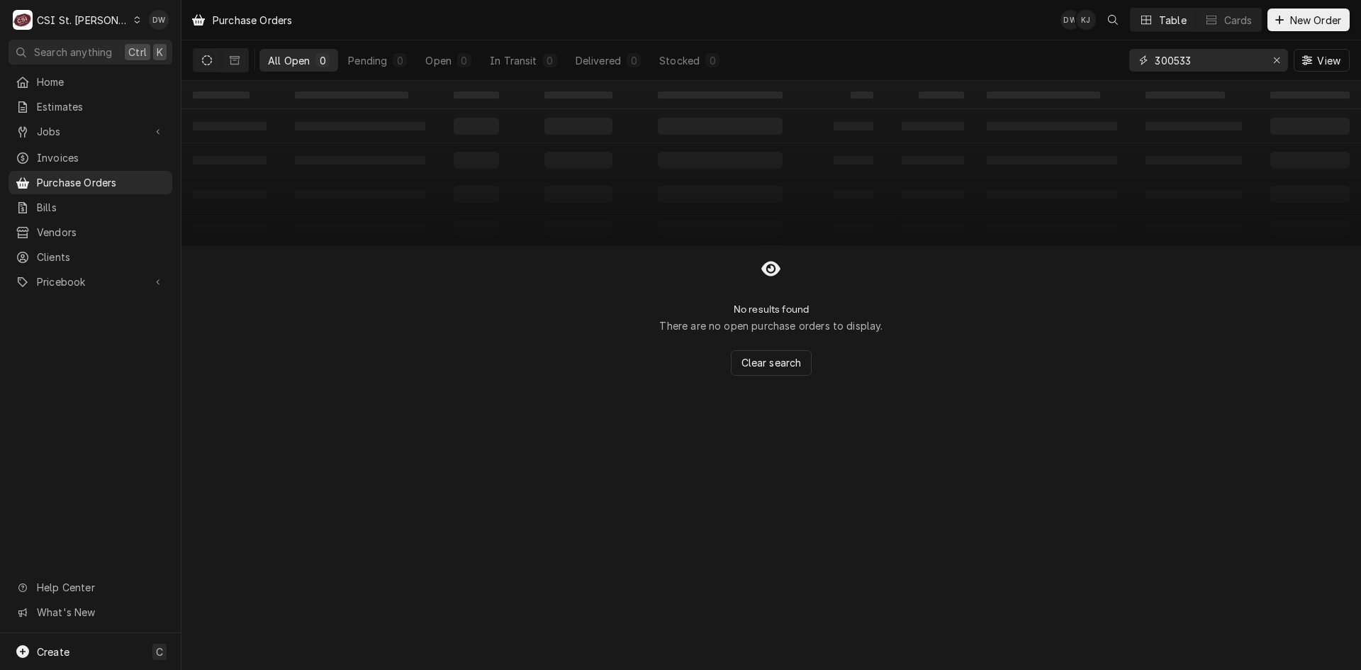
drag, startPoint x: 1207, startPoint y: 65, endPoint x: 1104, endPoint y: 61, distance: 102.9
click at [1107, 64] on div "All Open 0 Pending 0 Open 0 In Transit 0 Delivered 0 Stocked 0 300533 View" at bounding box center [771, 60] width 1157 height 40
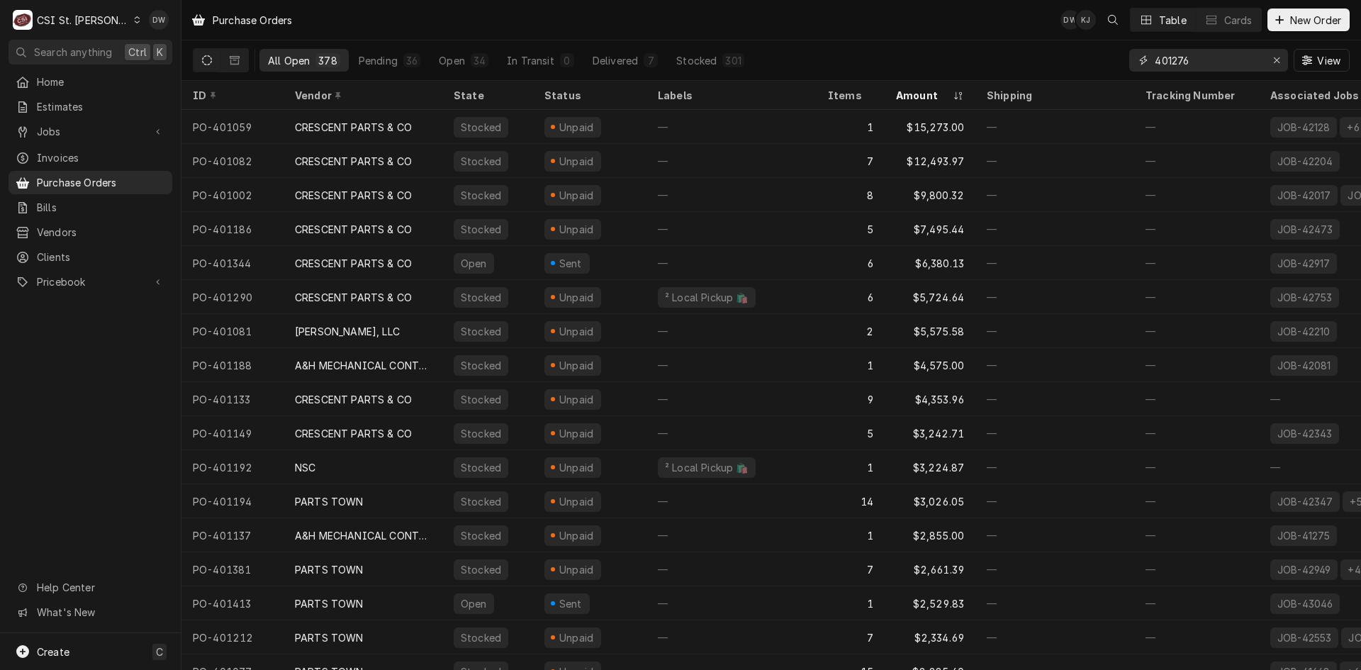
type input "401276"
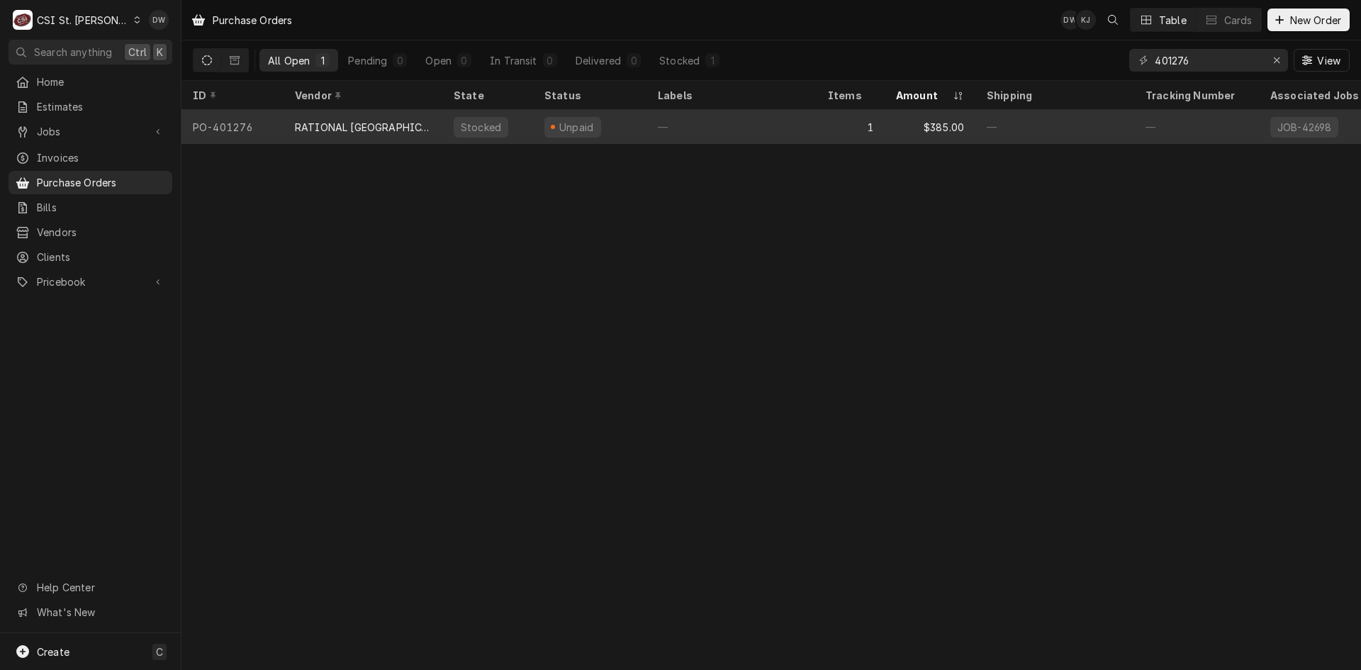
click at [370, 125] on div "RATIONAL [GEOGRAPHIC_DATA]" at bounding box center [363, 127] width 136 height 15
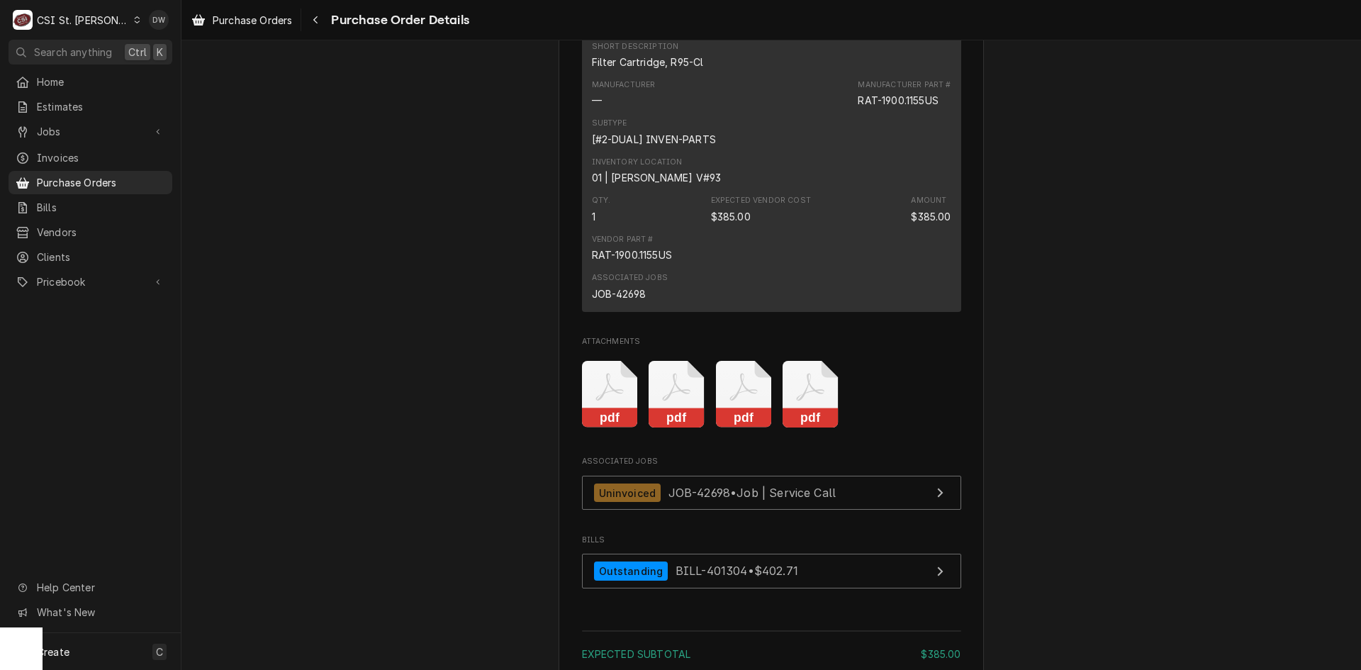
scroll to position [1064, 0]
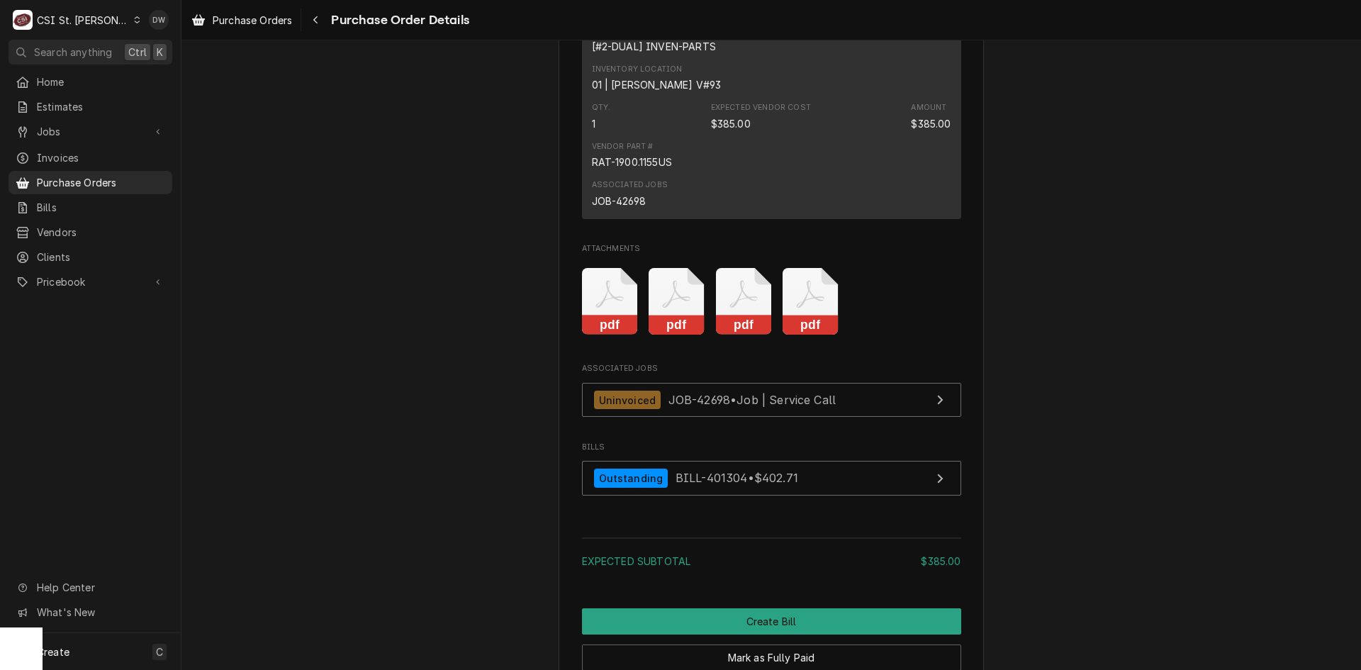
click at [807, 335] on rect "Attachments" at bounding box center [811, 326] width 56 height 20
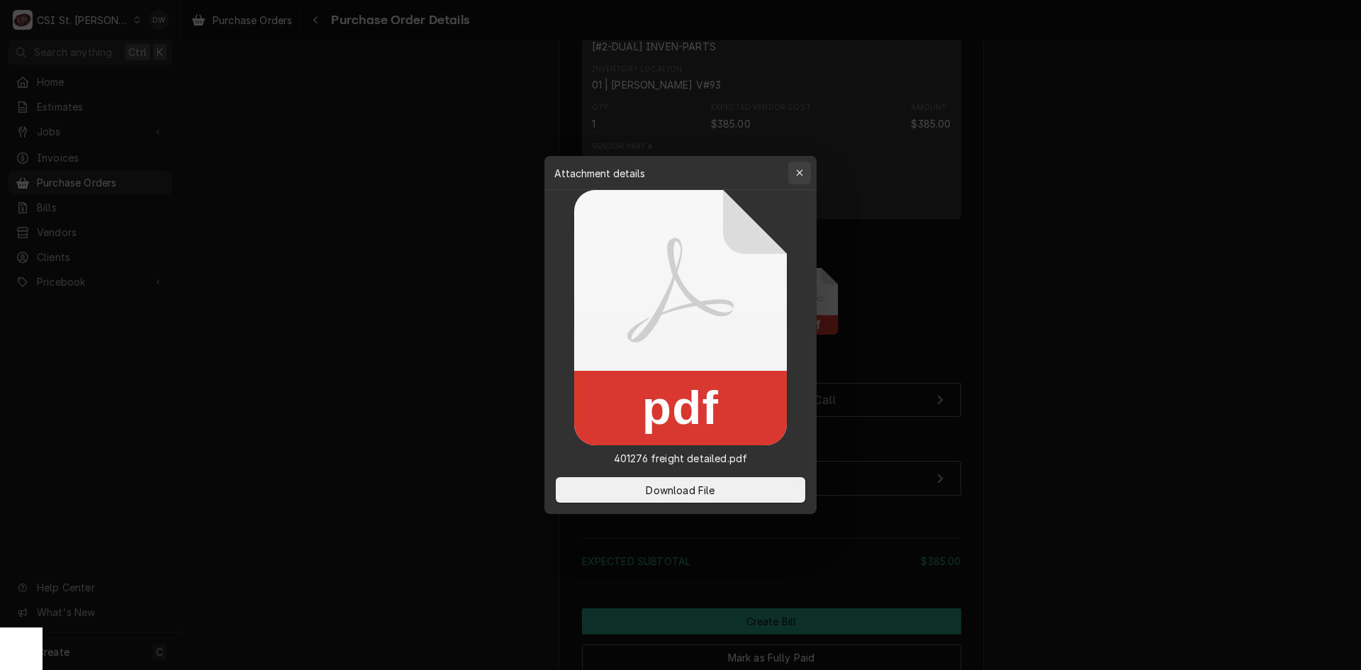
click at [797, 170] on icon "button" at bounding box center [799, 172] width 6 height 6
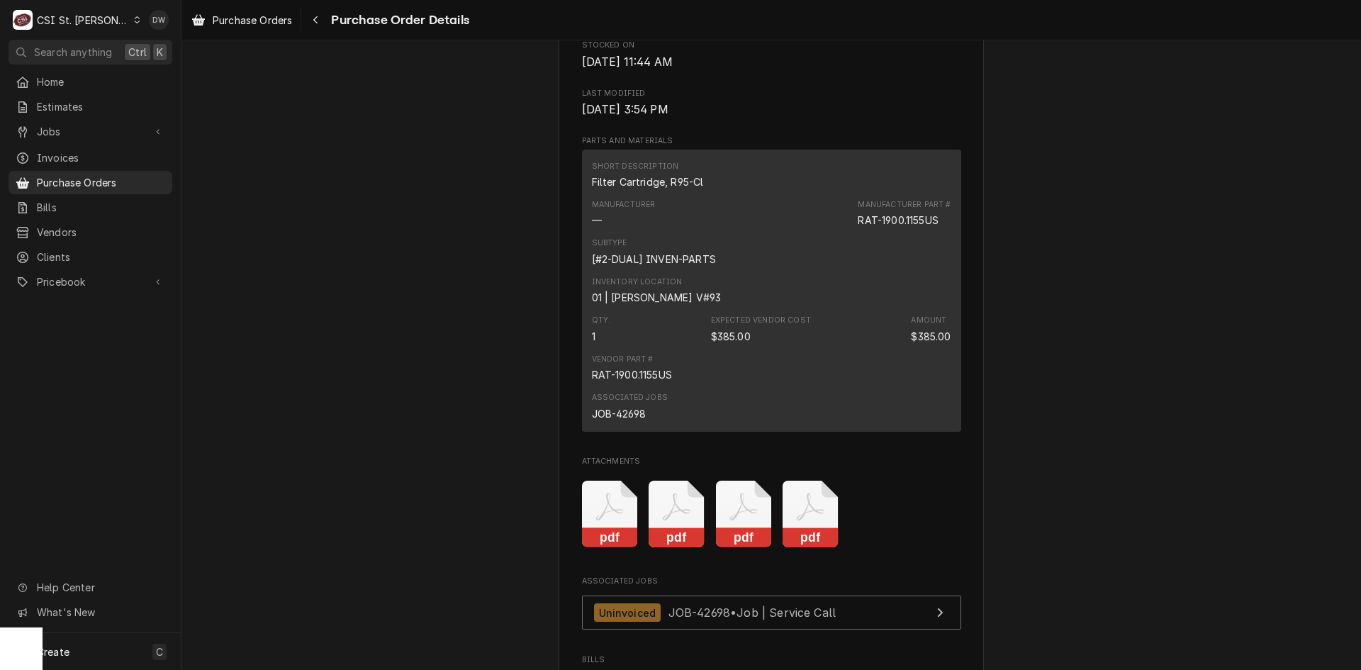
scroll to position [993, 0]
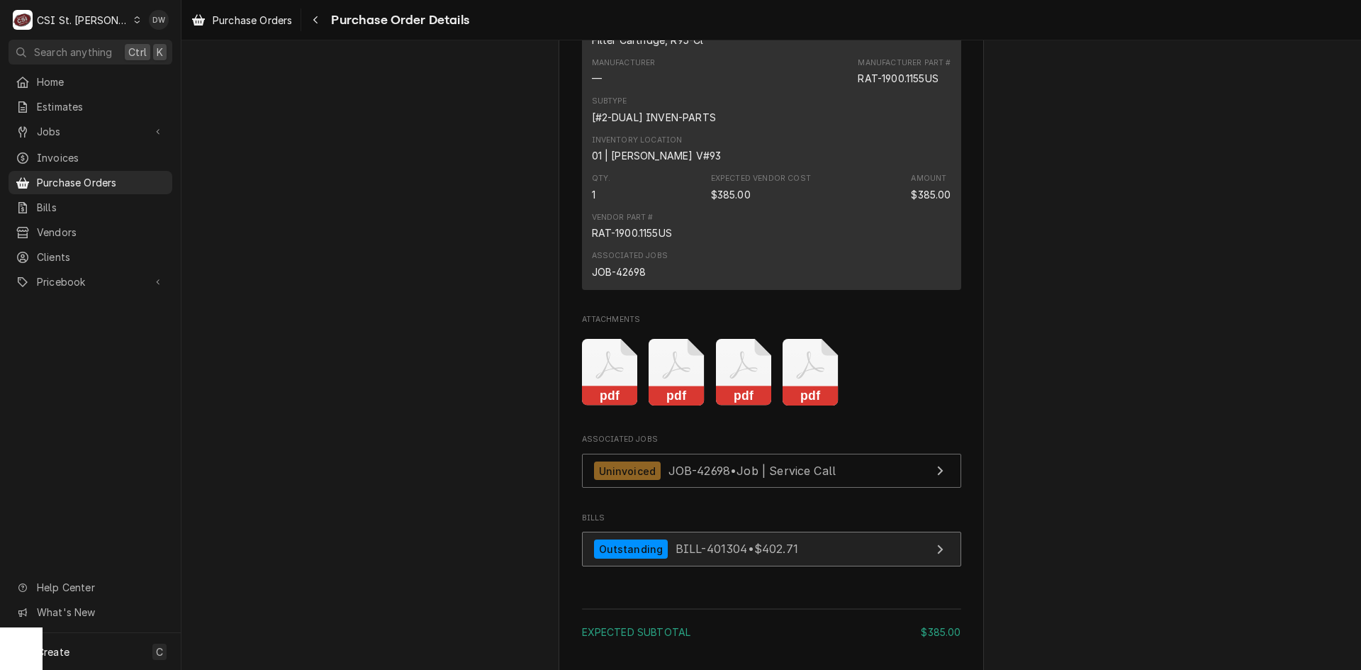
click at [780, 556] on span "BILL-401304 • $402.71" at bounding box center [737, 549] width 123 height 14
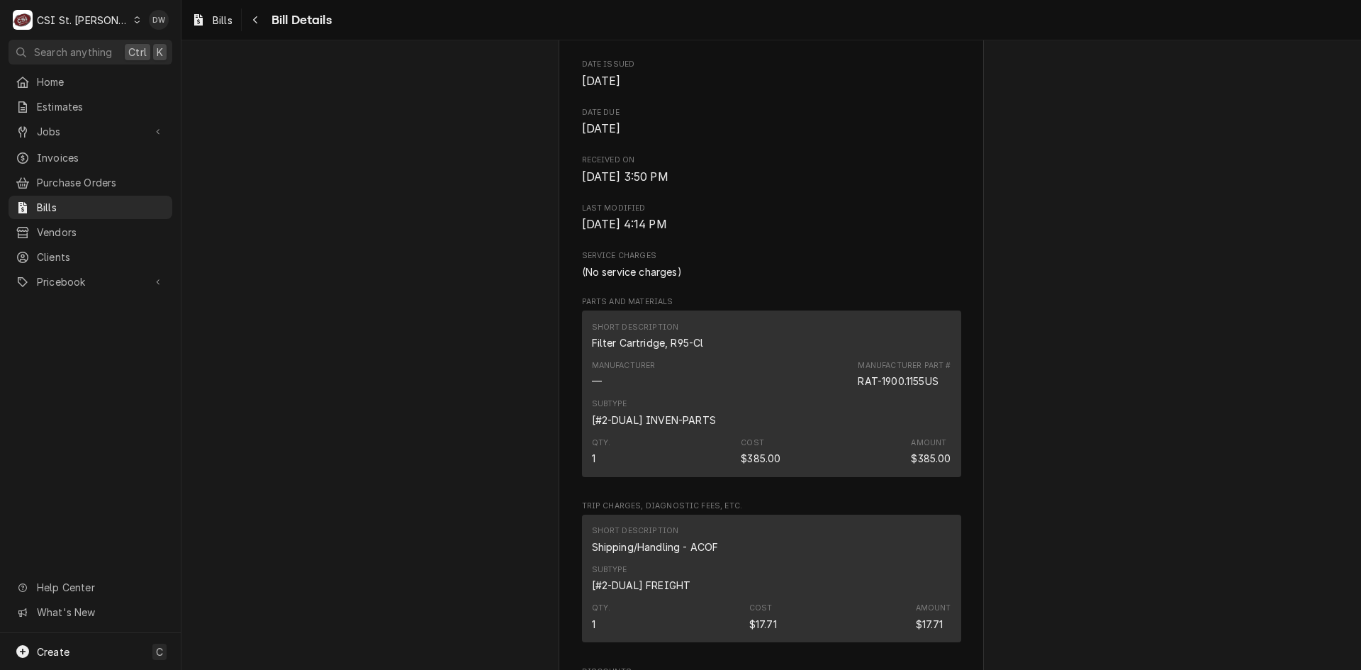
scroll to position [851, 0]
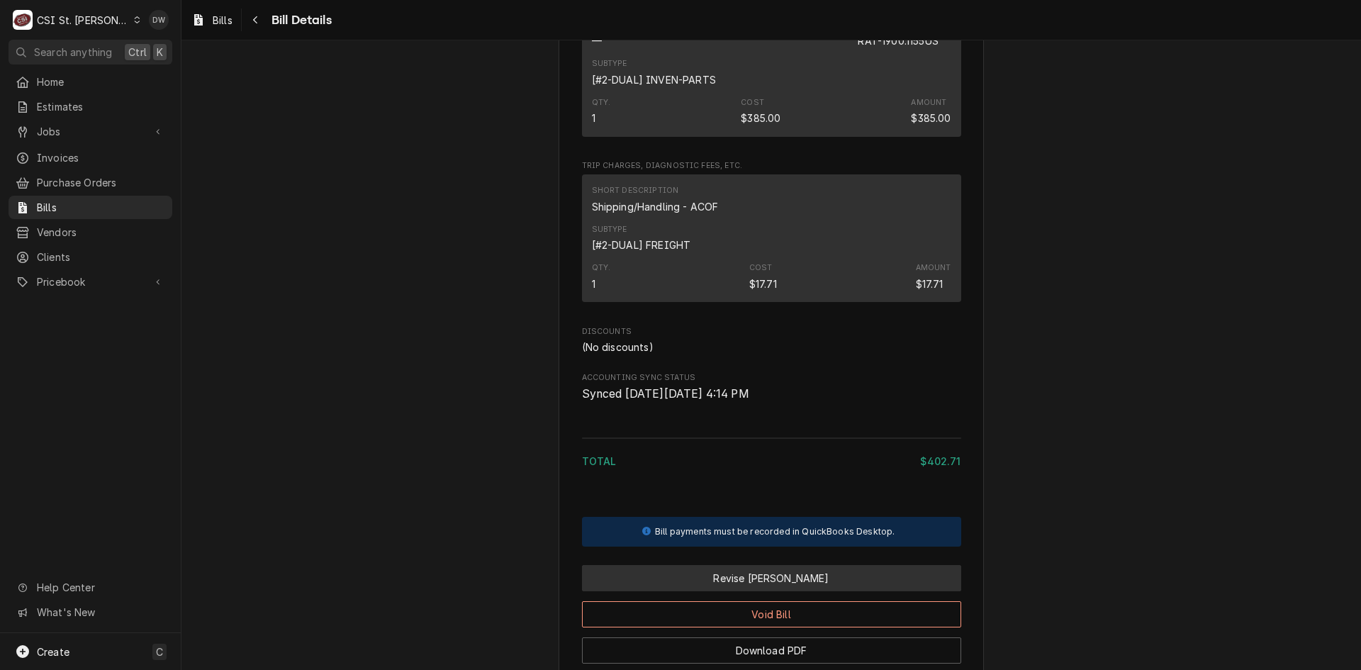
click at [758, 591] on button "Revise Bill" at bounding box center [771, 578] width 379 height 26
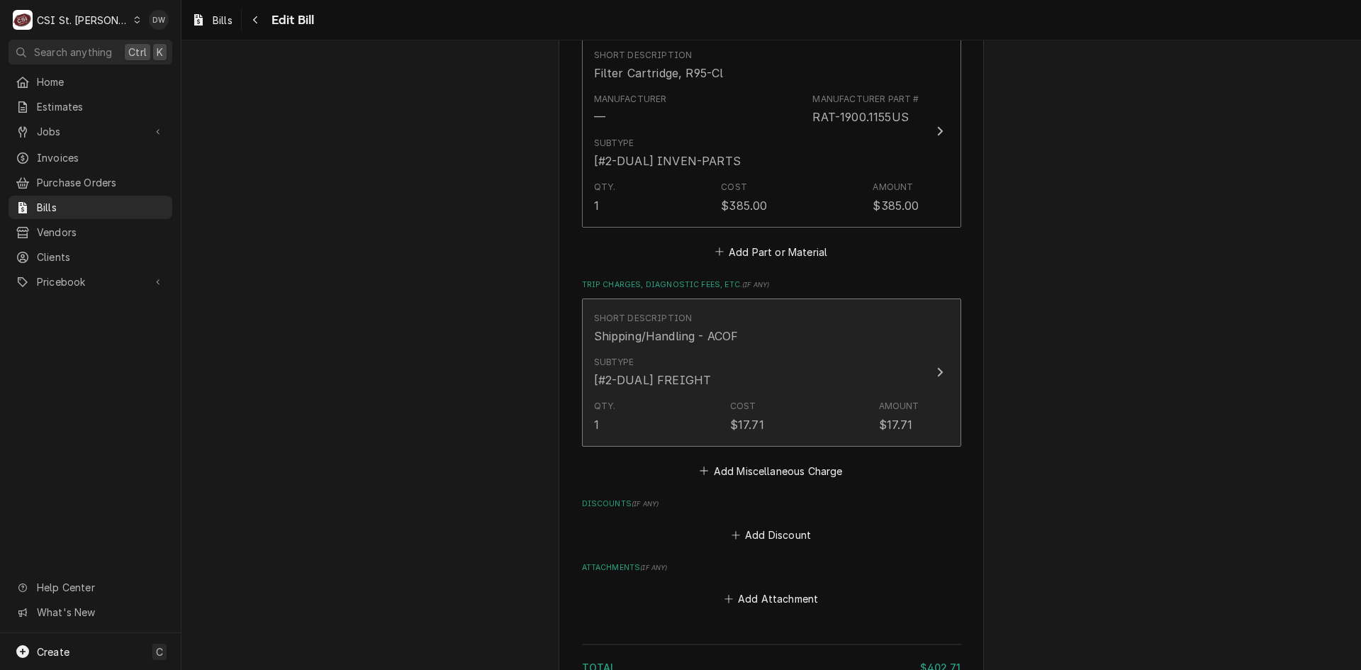
scroll to position [993, 0]
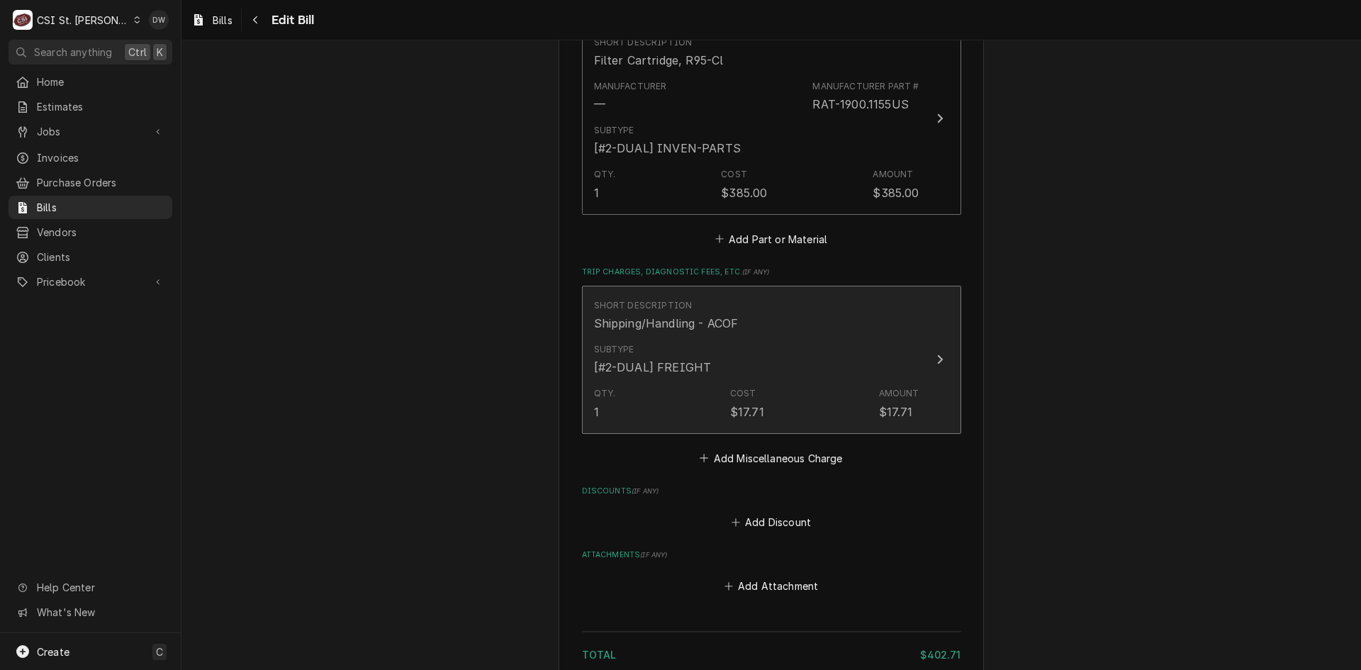
click at [937, 357] on icon "Update Line Item" at bounding box center [940, 359] width 6 height 9
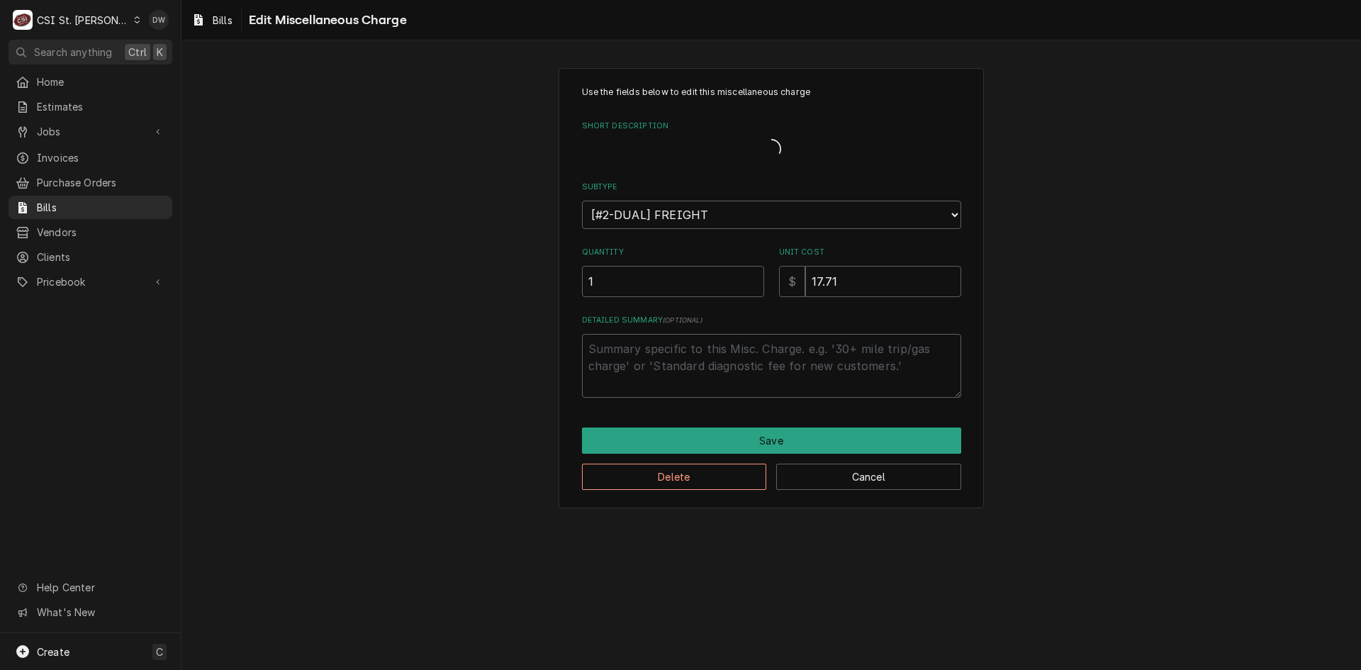
type textarea "x"
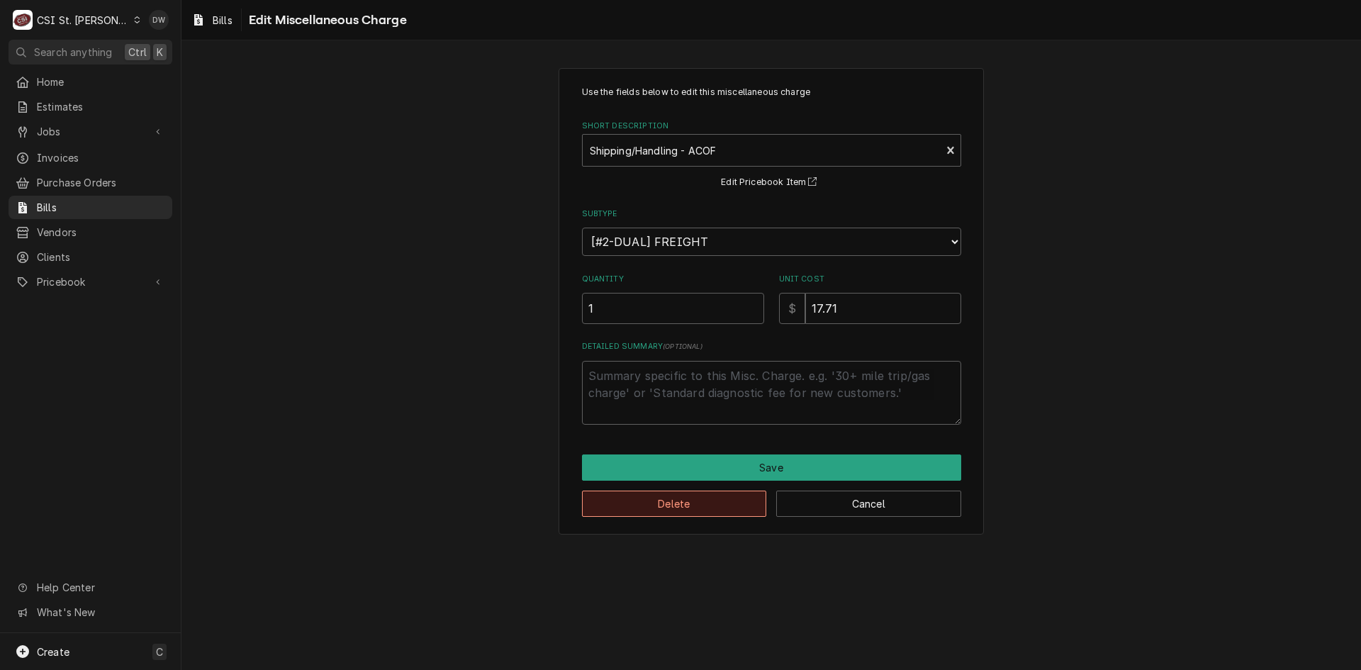
click at [707, 502] on button "Delete" at bounding box center [674, 504] width 185 height 26
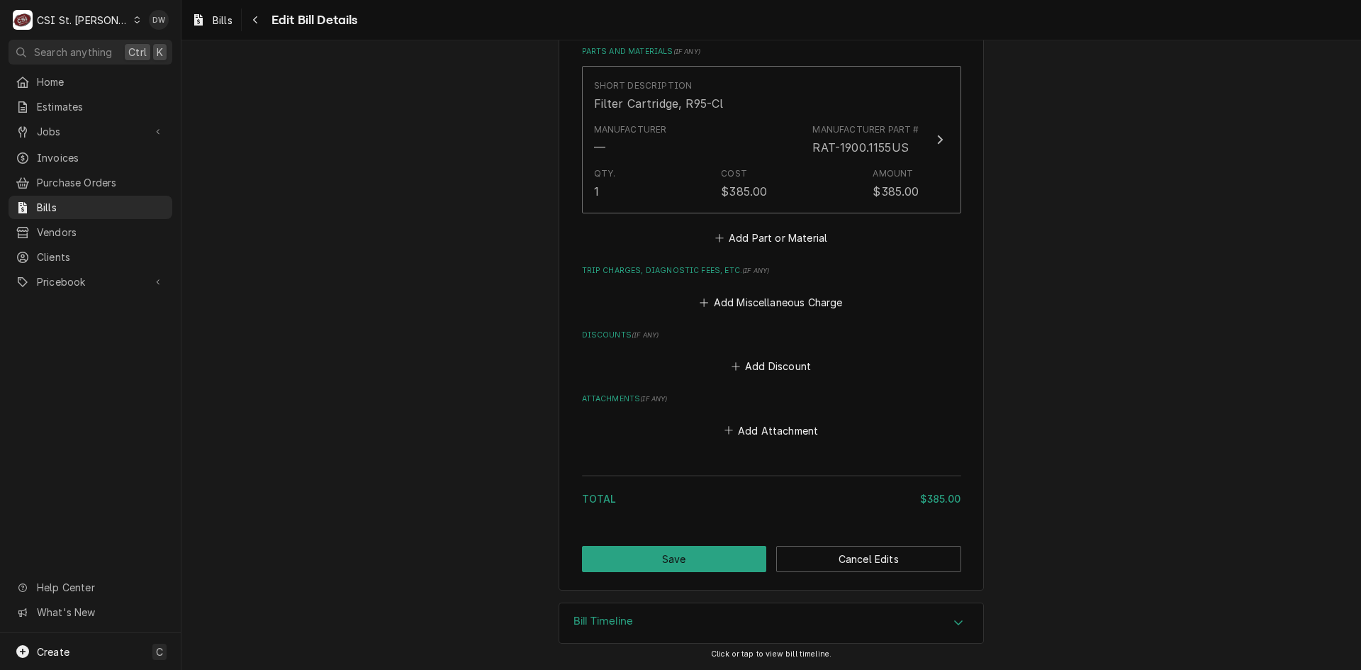
scroll to position [946, 0]
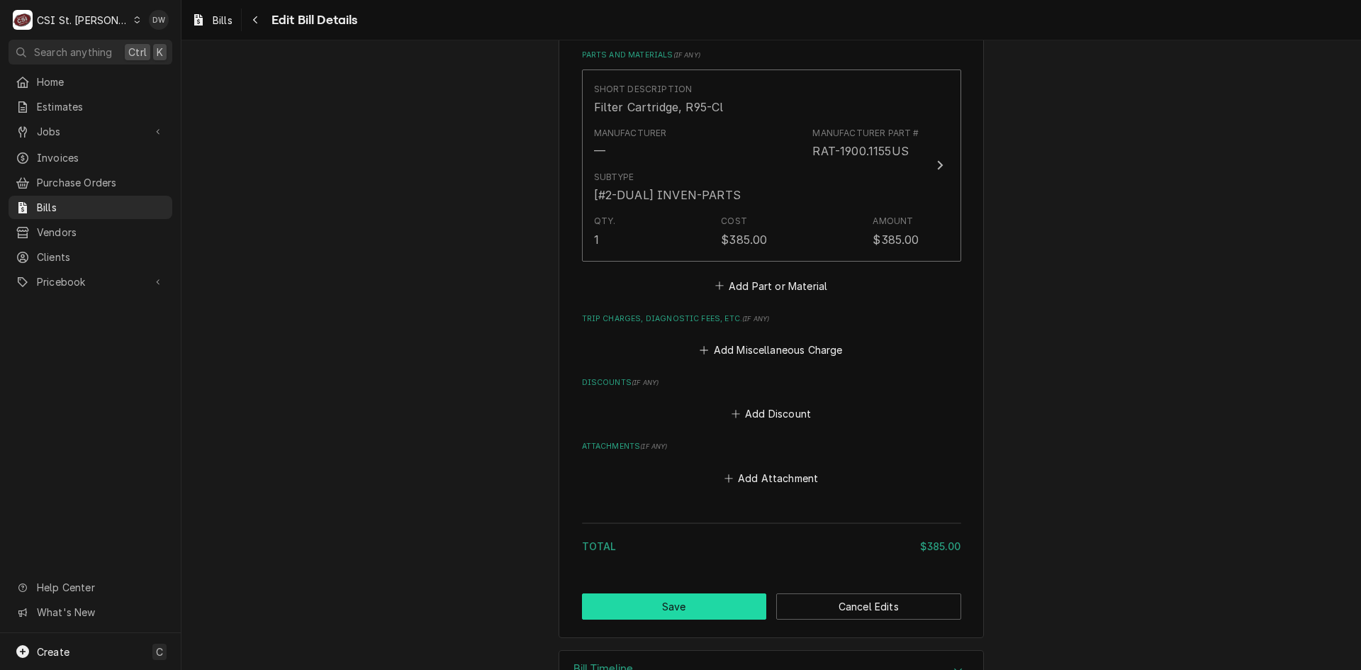
click at [713, 600] on button "Save" at bounding box center [674, 606] width 185 height 26
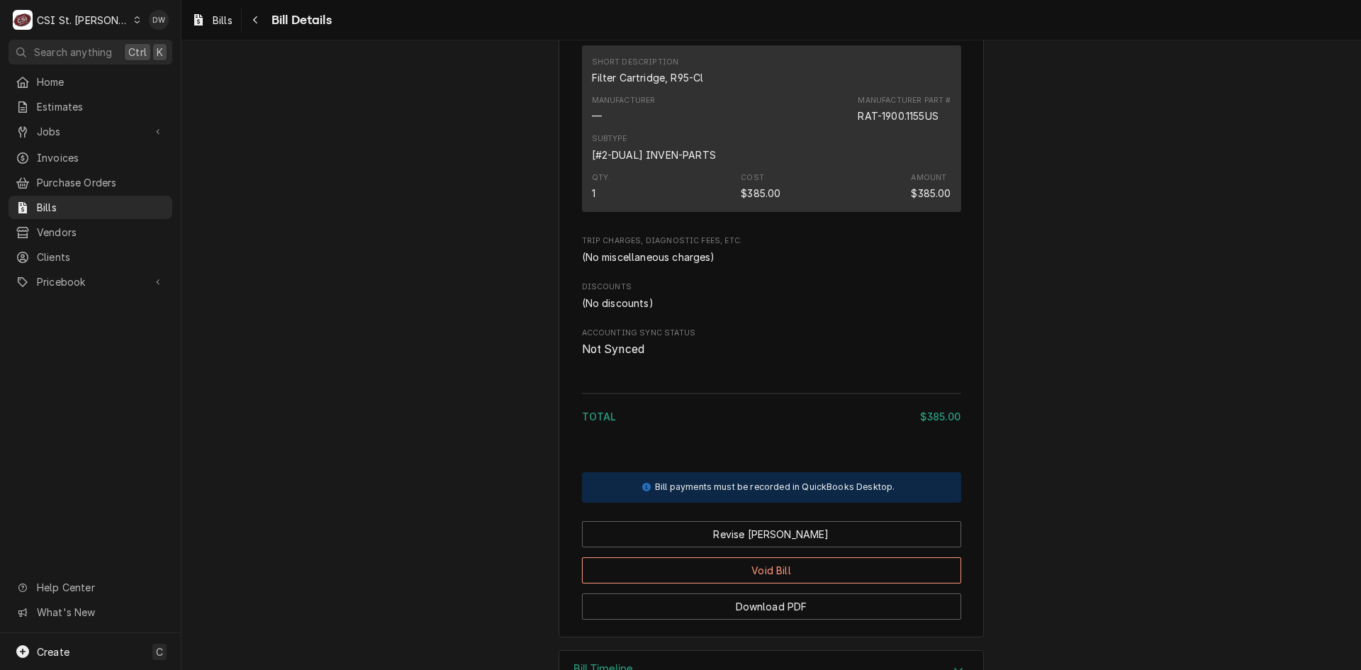
scroll to position [852, 0]
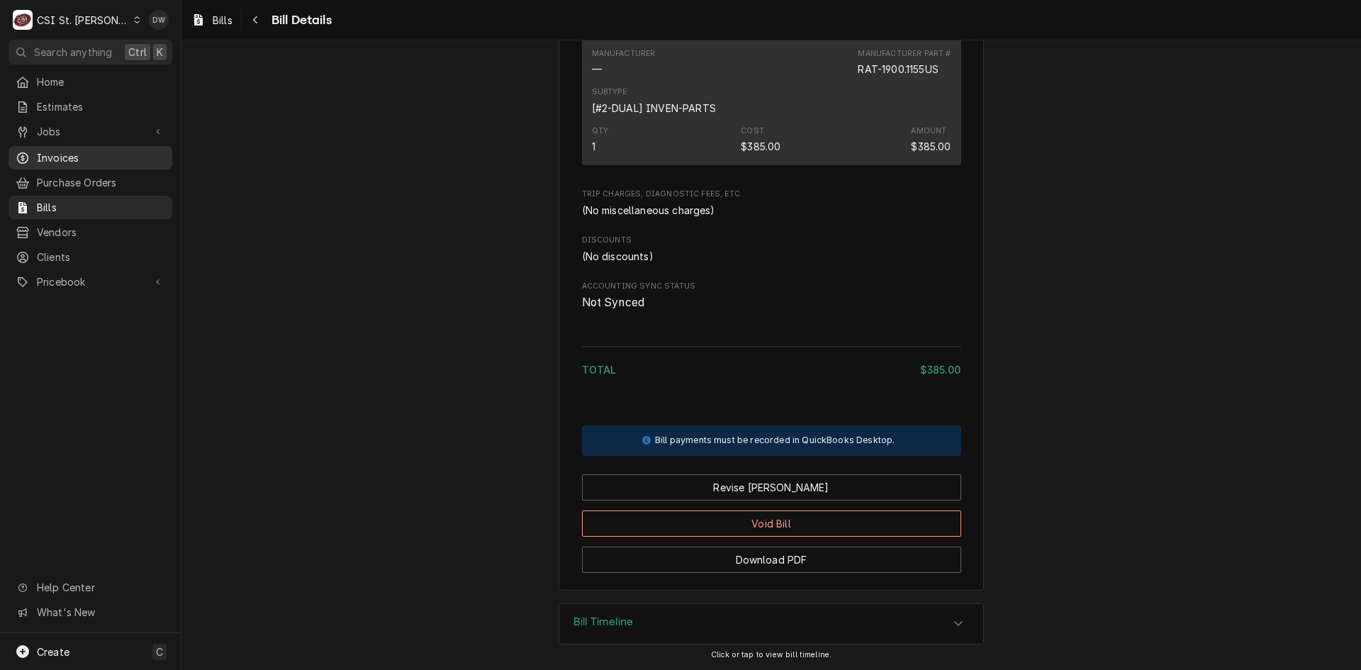
click at [105, 162] on link "Invoices" at bounding box center [91, 157] width 164 height 23
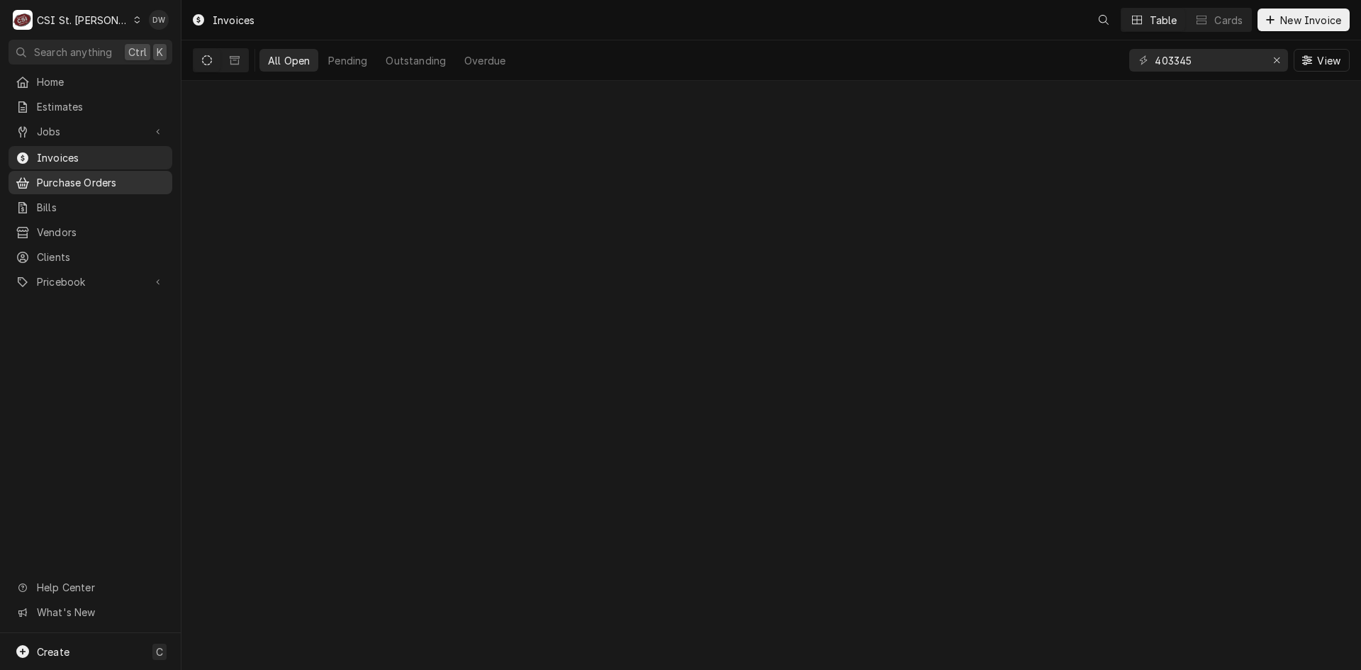
click at [102, 175] on span "Purchase Orders" at bounding box center [101, 182] width 128 height 15
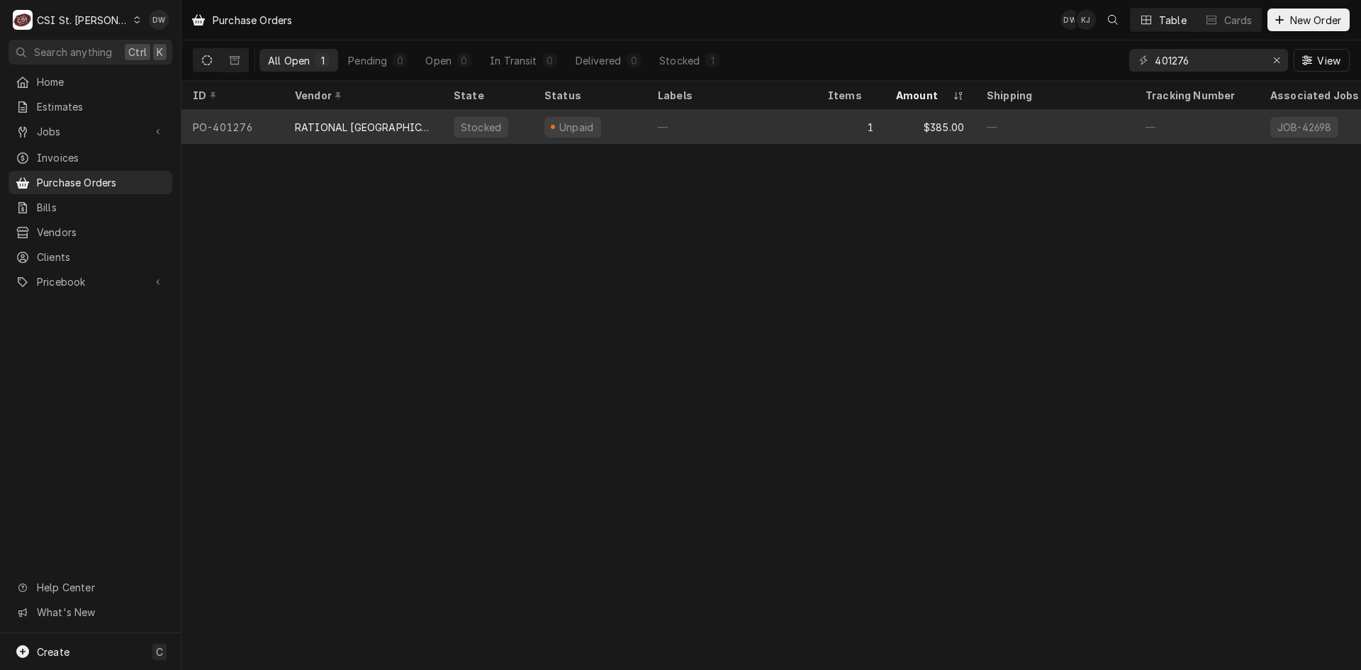
click at [347, 120] on div "RATIONAL [GEOGRAPHIC_DATA]" at bounding box center [363, 127] width 136 height 15
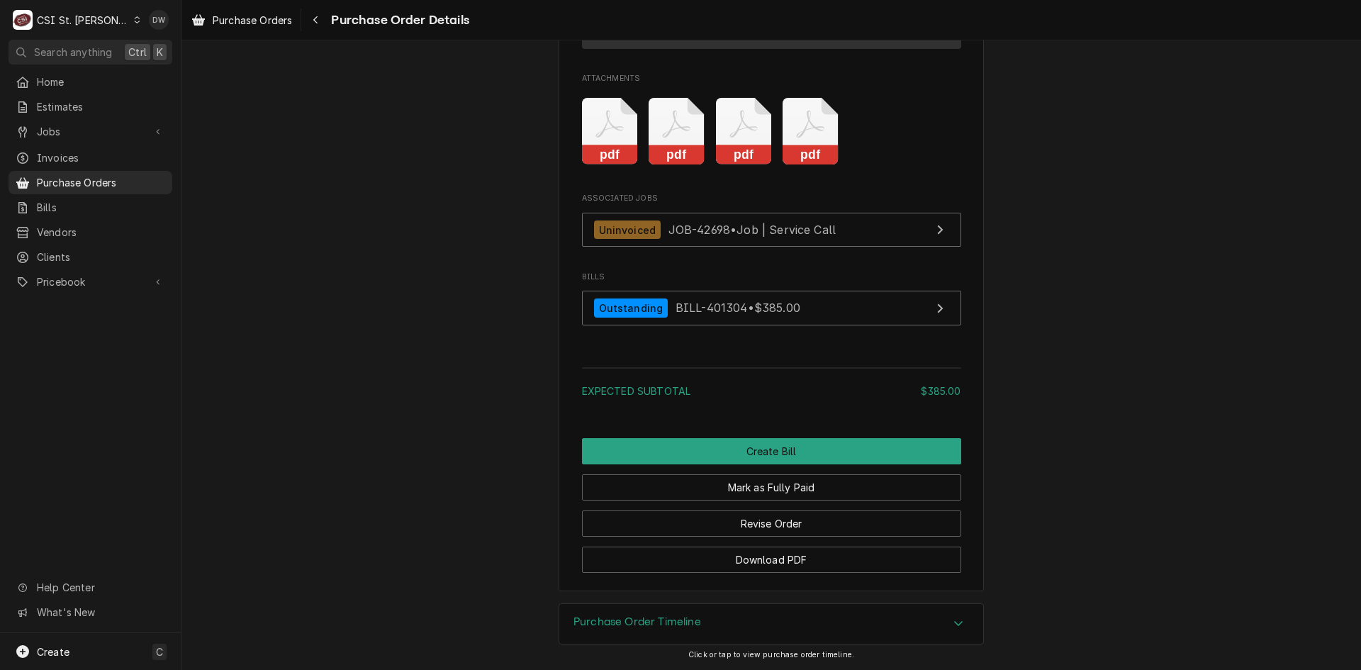
scroll to position [1278, 0]
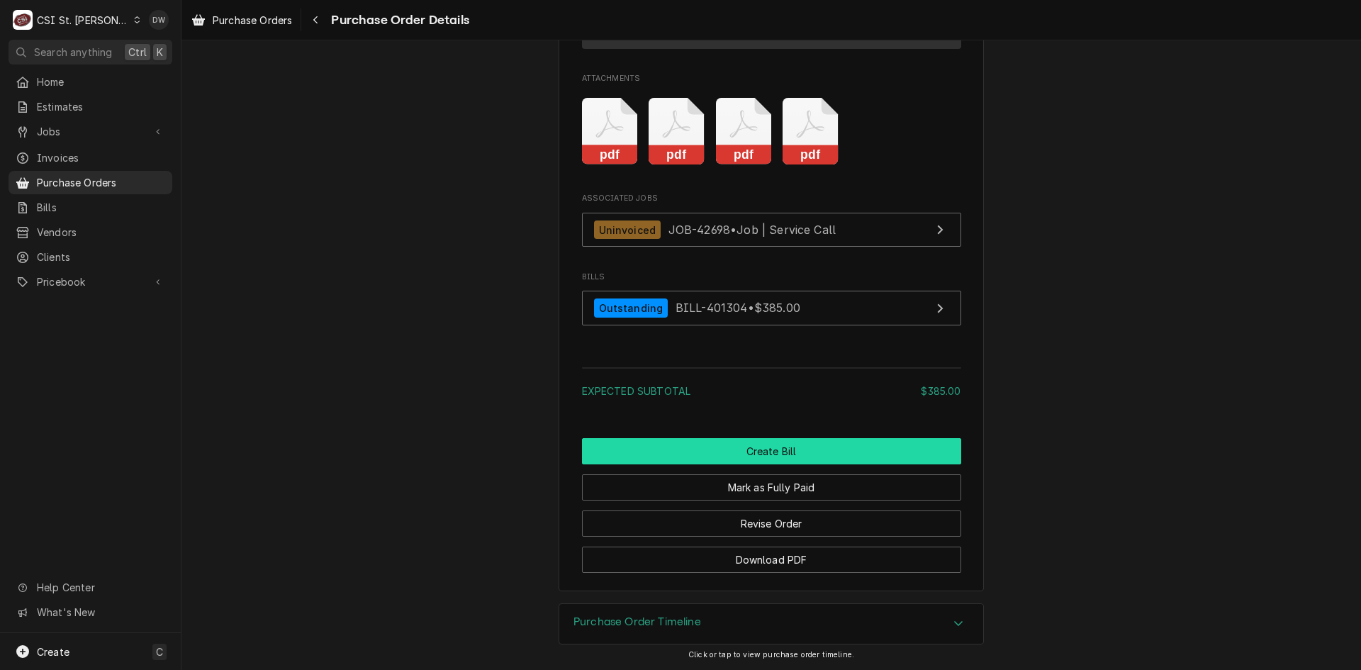
click at [786, 444] on button "Create Bill" at bounding box center [771, 451] width 379 height 26
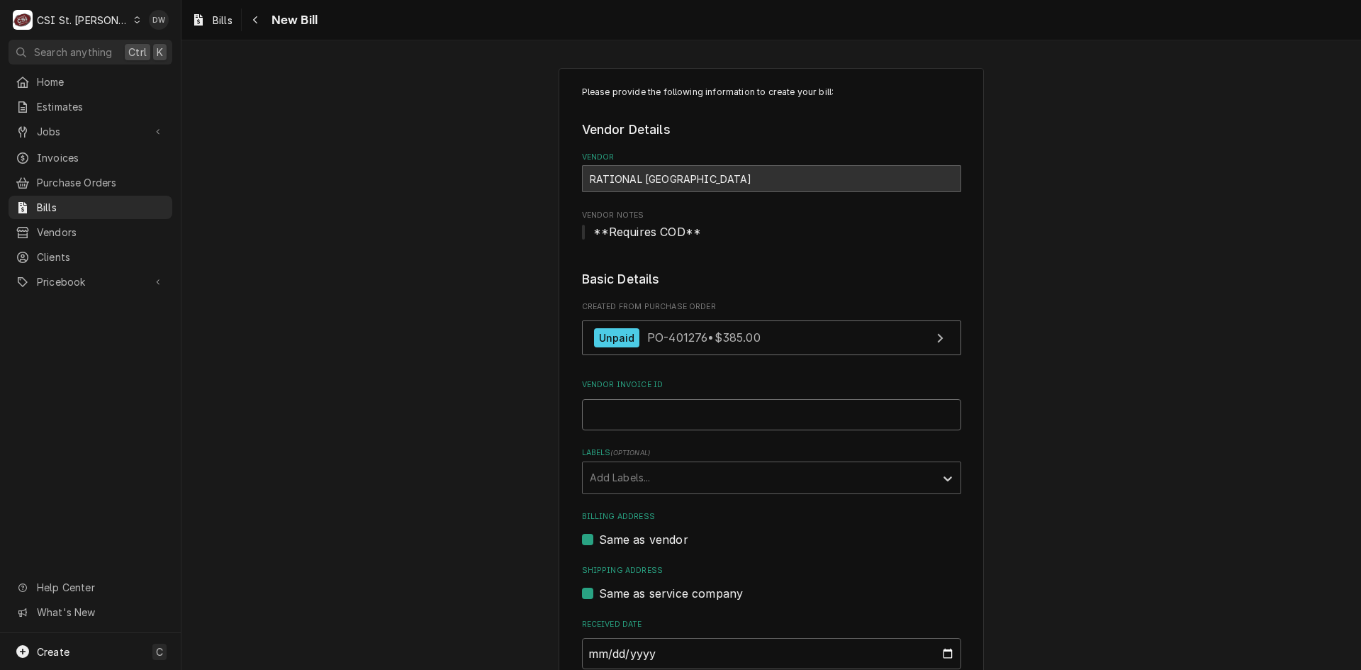
click at [663, 412] on input "Vendor Invoice ID" at bounding box center [771, 414] width 379 height 31
paste input "0041761988"
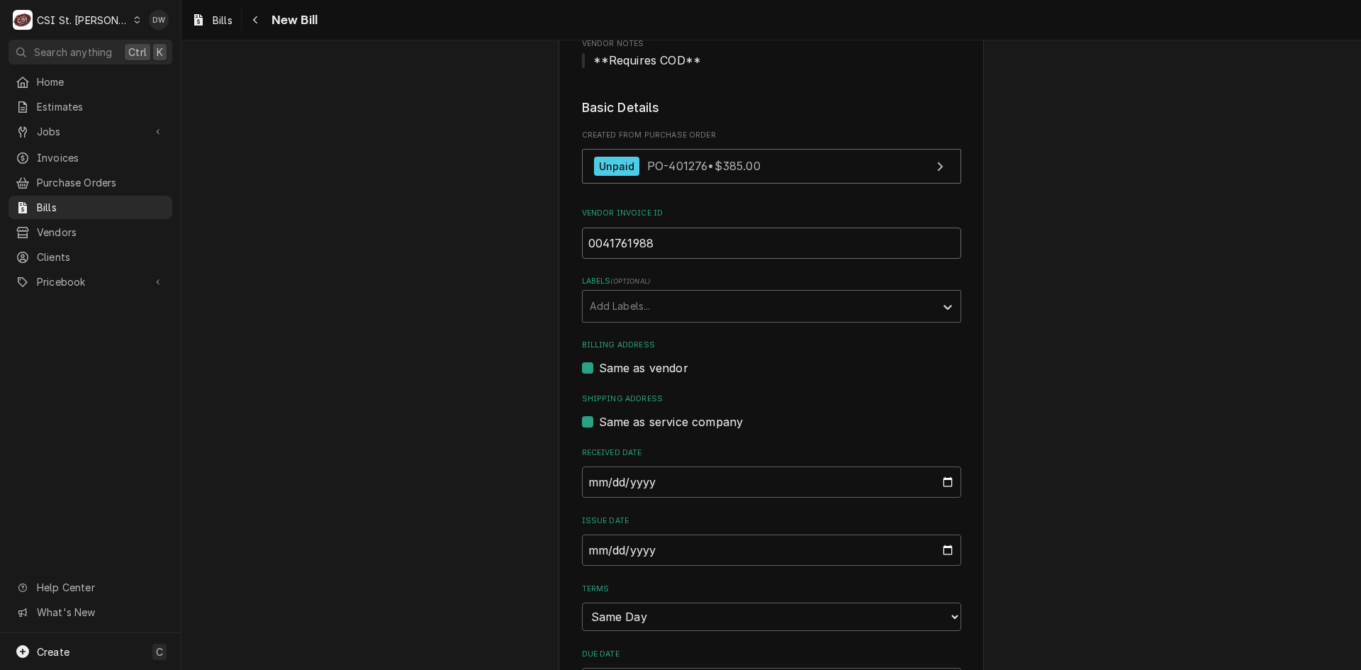
scroll to position [213, 0]
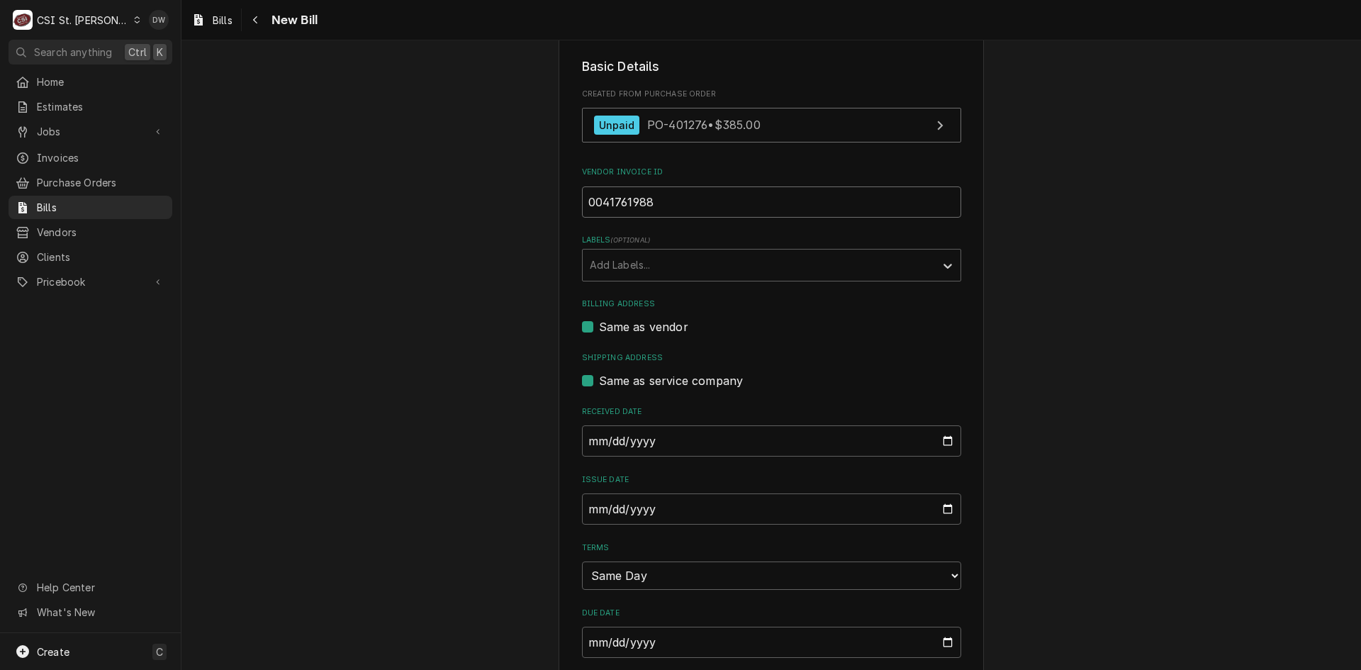
type input "0041761988"
click at [588, 433] on input "[DATE]" at bounding box center [771, 440] width 379 height 31
type input "[DATE]"
click at [584, 506] on input "[DATE]" at bounding box center [771, 508] width 379 height 31
type input "2025-09-18"
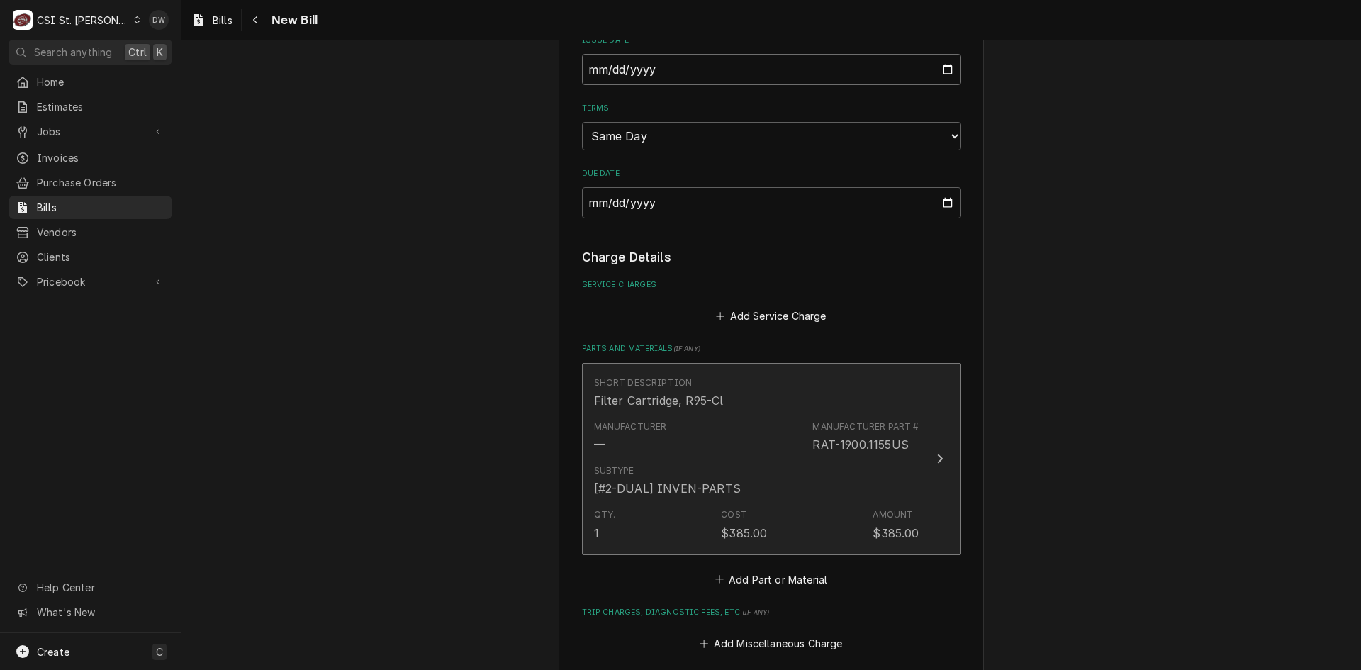
scroll to position [709, 0]
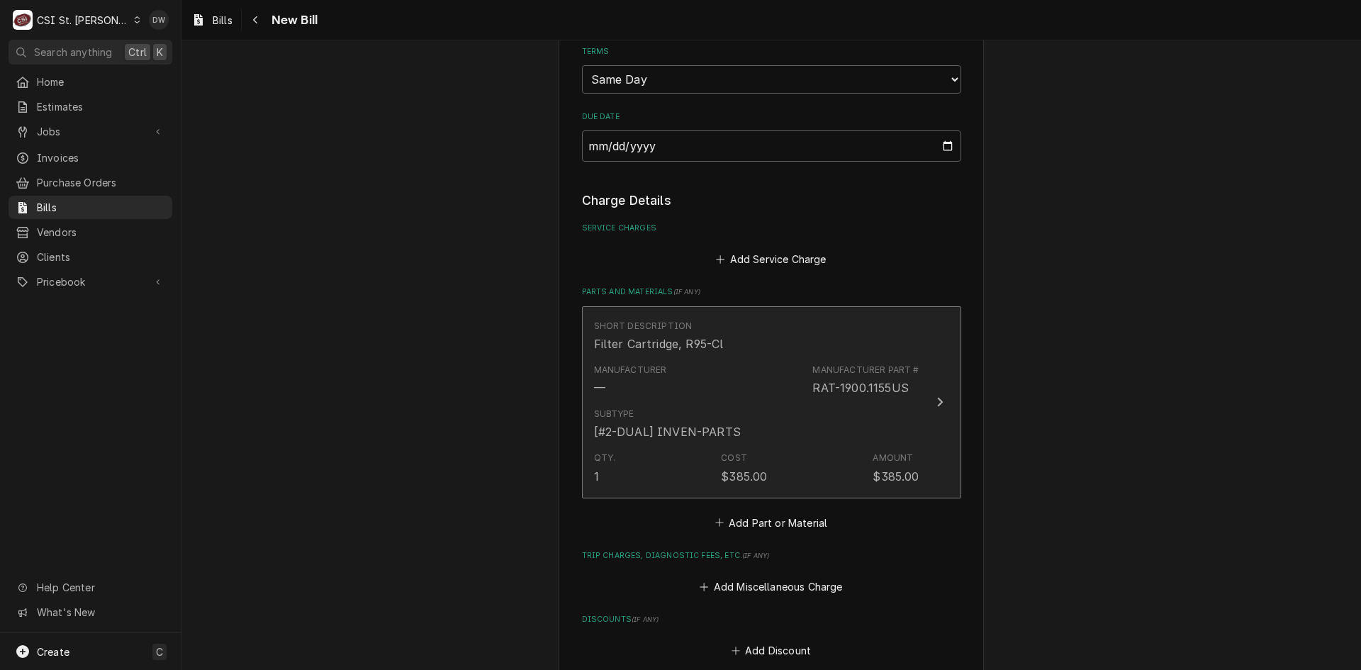
click at [931, 403] on div "Update Line Item" at bounding box center [940, 402] width 18 height 17
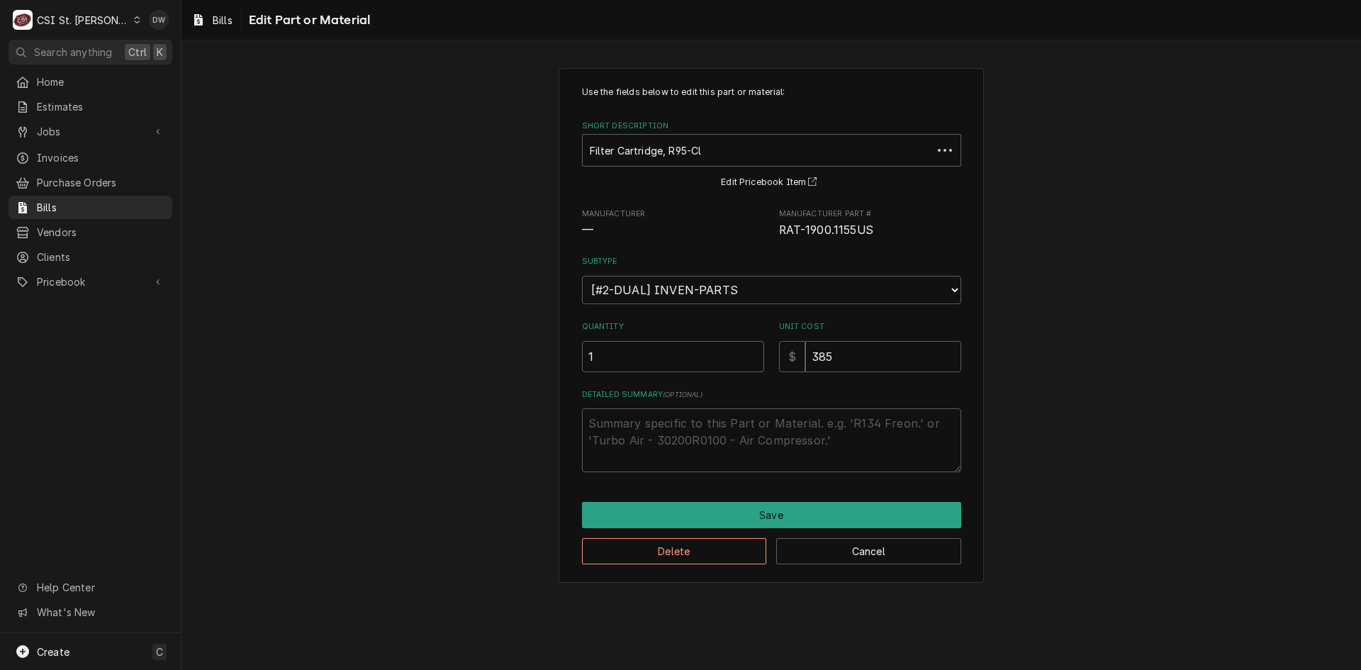
type textarea "x"
drag, startPoint x: 602, startPoint y: 348, endPoint x: 557, endPoint y: 359, distance: 46.1
click at [568, 357] on div "Use the fields below to edit this part or material: Short Description Filter Ca…" at bounding box center [771, 325] width 425 height 515
click at [698, 554] on button "Delete" at bounding box center [674, 551] width 185 height 26
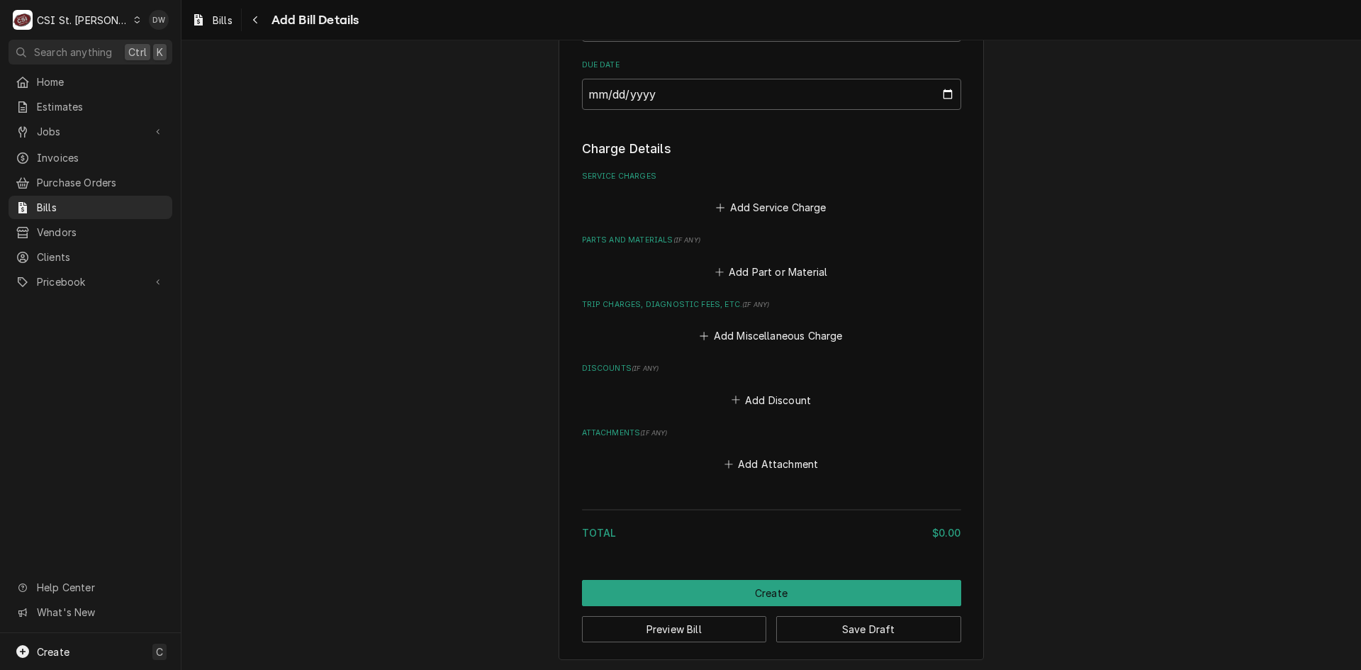
scroll to position [764, 0]
click at [745, 328] on button "Add Miscellaneous Charge" at bounding box center [771, 333] width 147 height 20
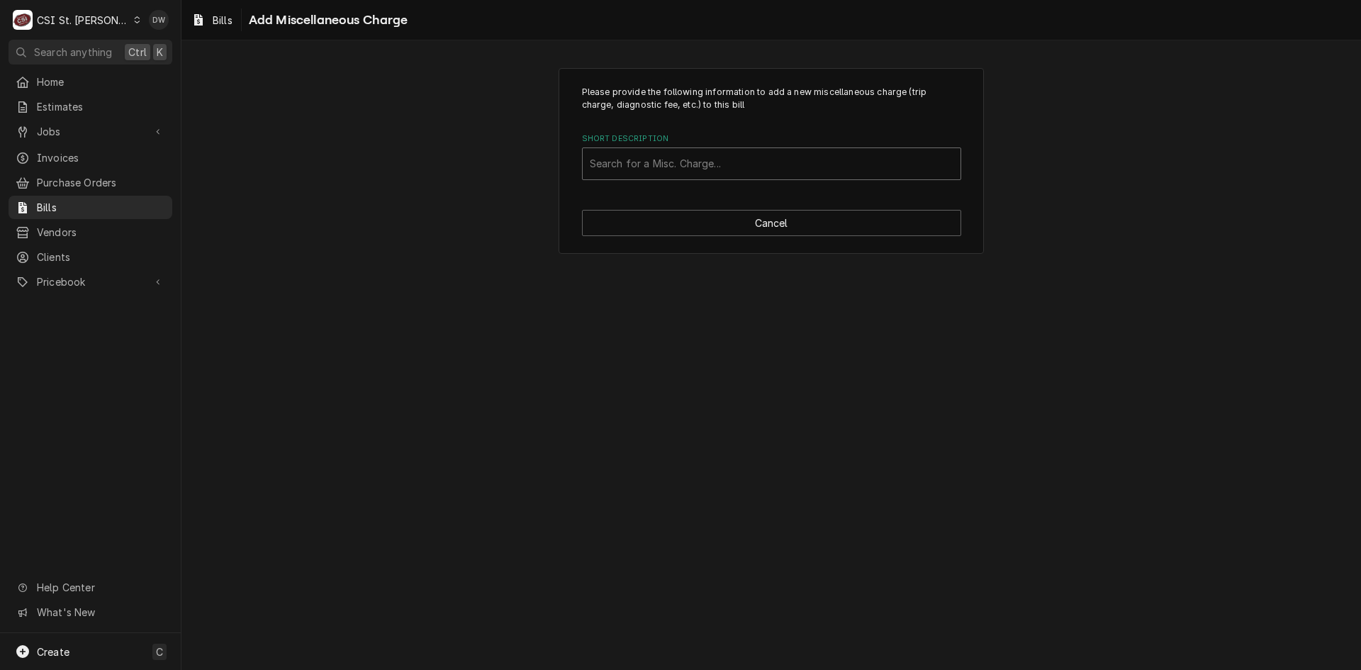
click at [612, 164] on div "Short Description" at bounding box center [772, 164] width 364 height 26
type input "ship"
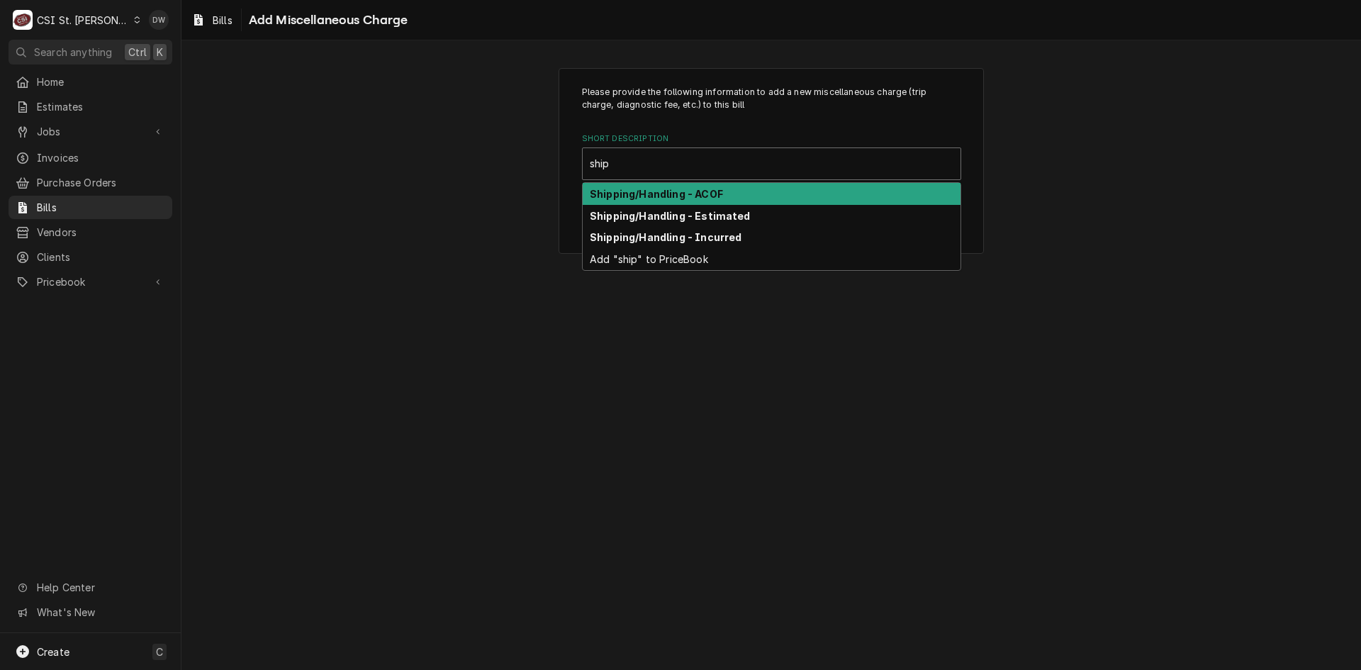
click at [628, 193] on strong "Shipping/Handling - ACOF" at bounding box center [656, 194] width 133 height 12
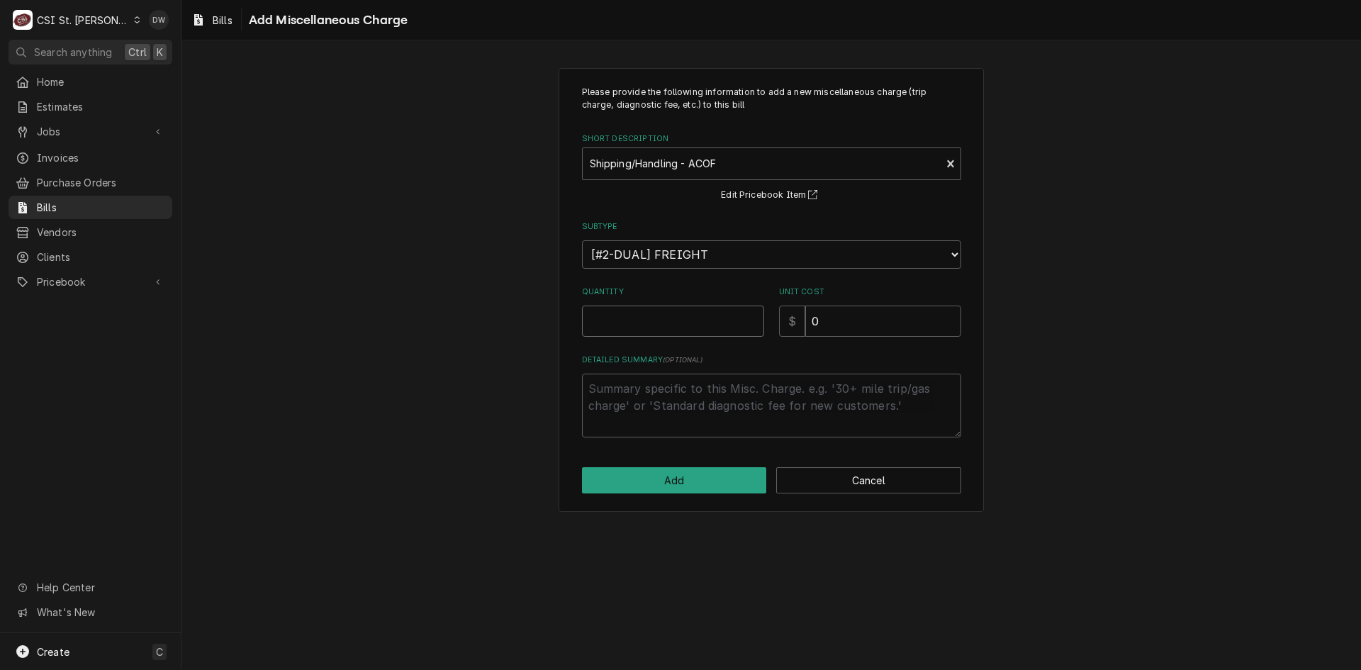
click at [621, 323] on input "Quantity" at bounding box center [673, 321] width 182 height 31
type textarea "x"
type input "1"
drag, startPoint x: 830, startPoint y: 313, endPoint x: 789, endPoint y: 316, distance: 40.5
click at [789, 316] on div "$ 0" at bounding box center [870, 321] width 182 height 31
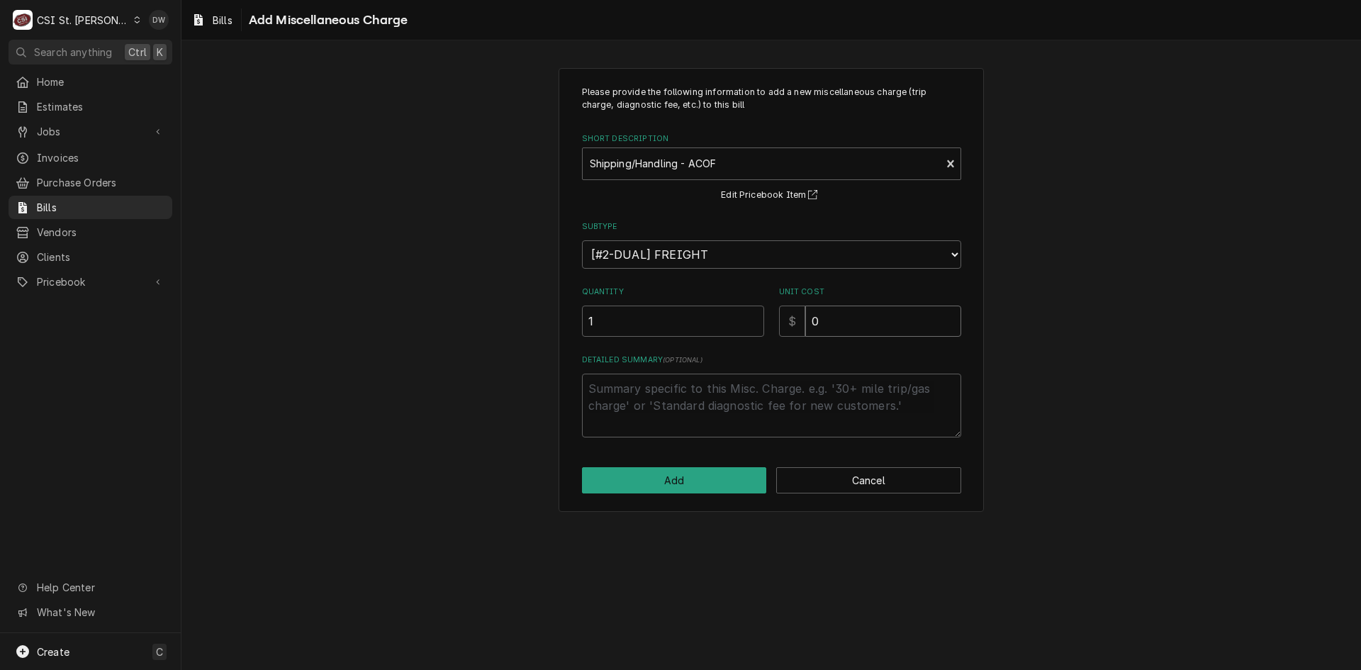
type textarea "x"
type input "1"
type textarea "x"
type input "17"
type textarea "x"
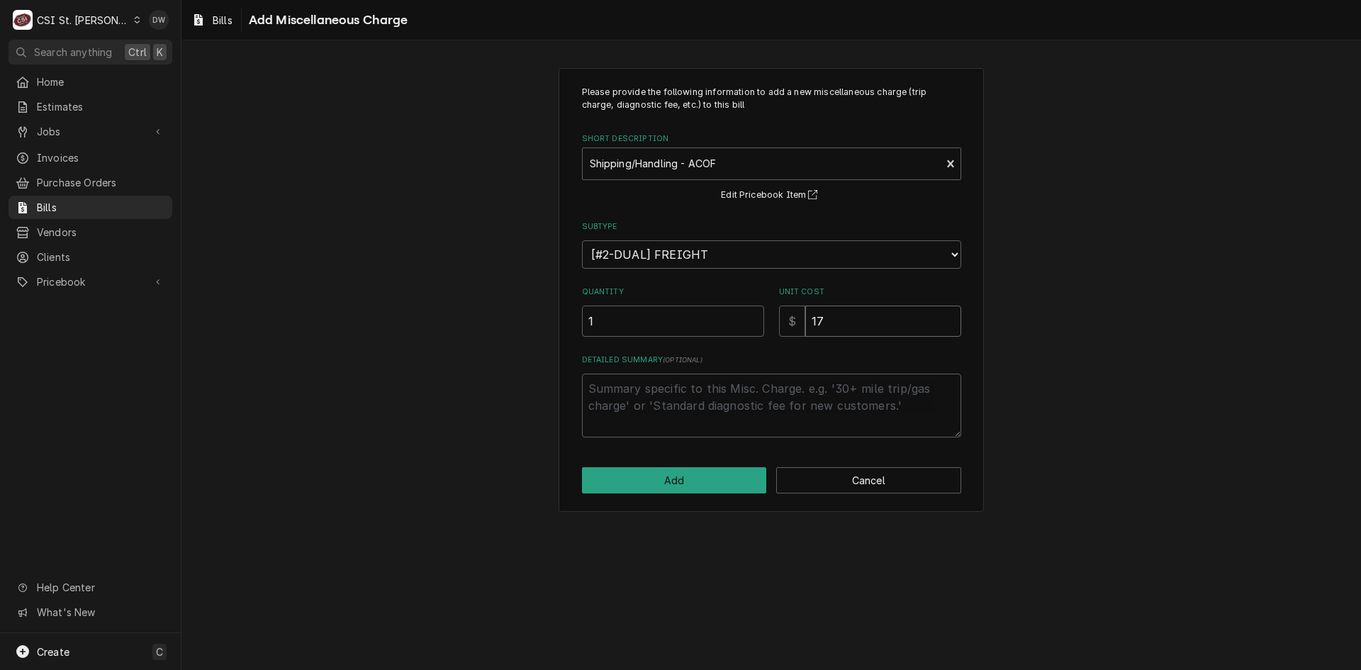
type input "17.7"
type textarea "x"
type input "17.71"
click at [655, 484] on button "Add" at bounding box center [674, 480] width 185 height 26
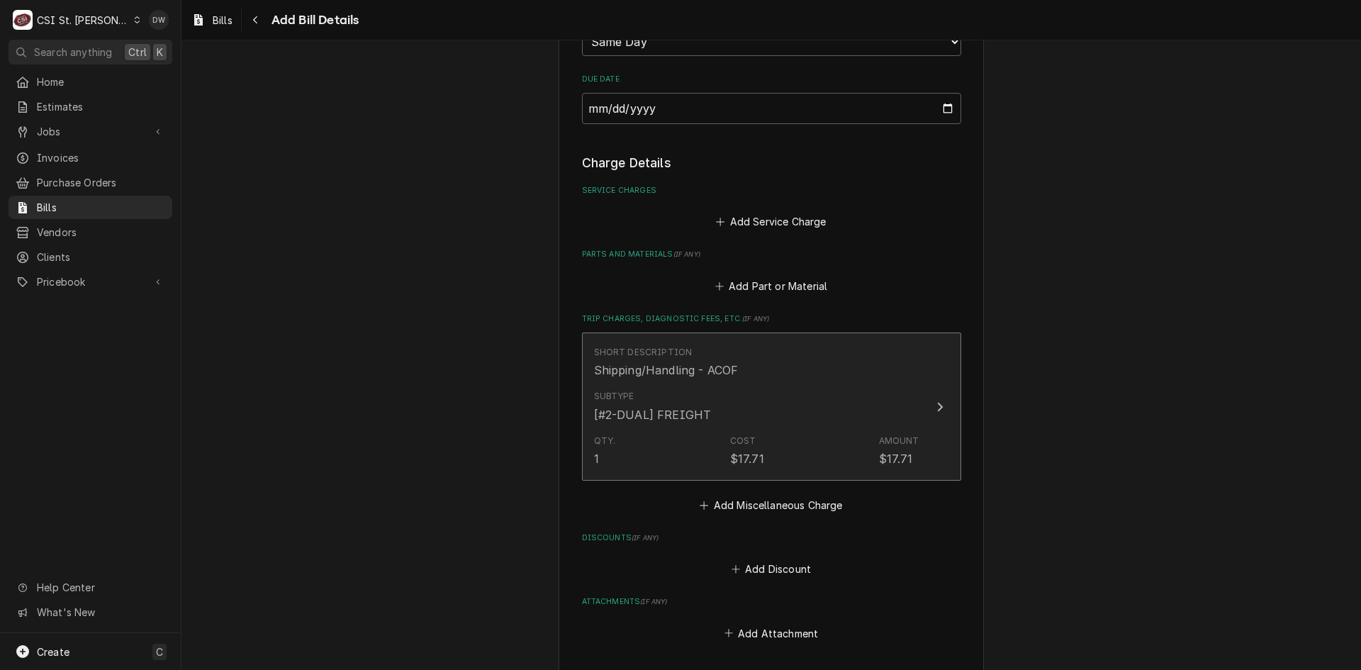
scroll to position [918, 0]
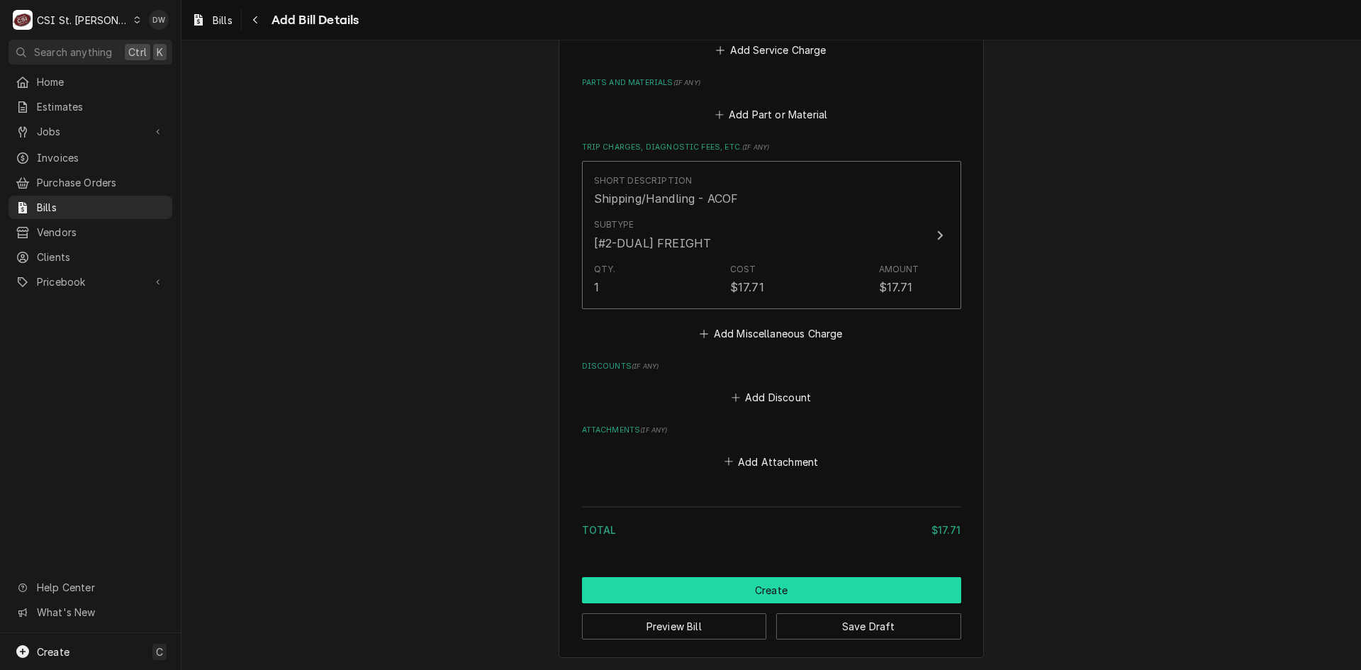
click at [793, 580] on button "Create" at bounding box center [771, 590] width 379 height 26
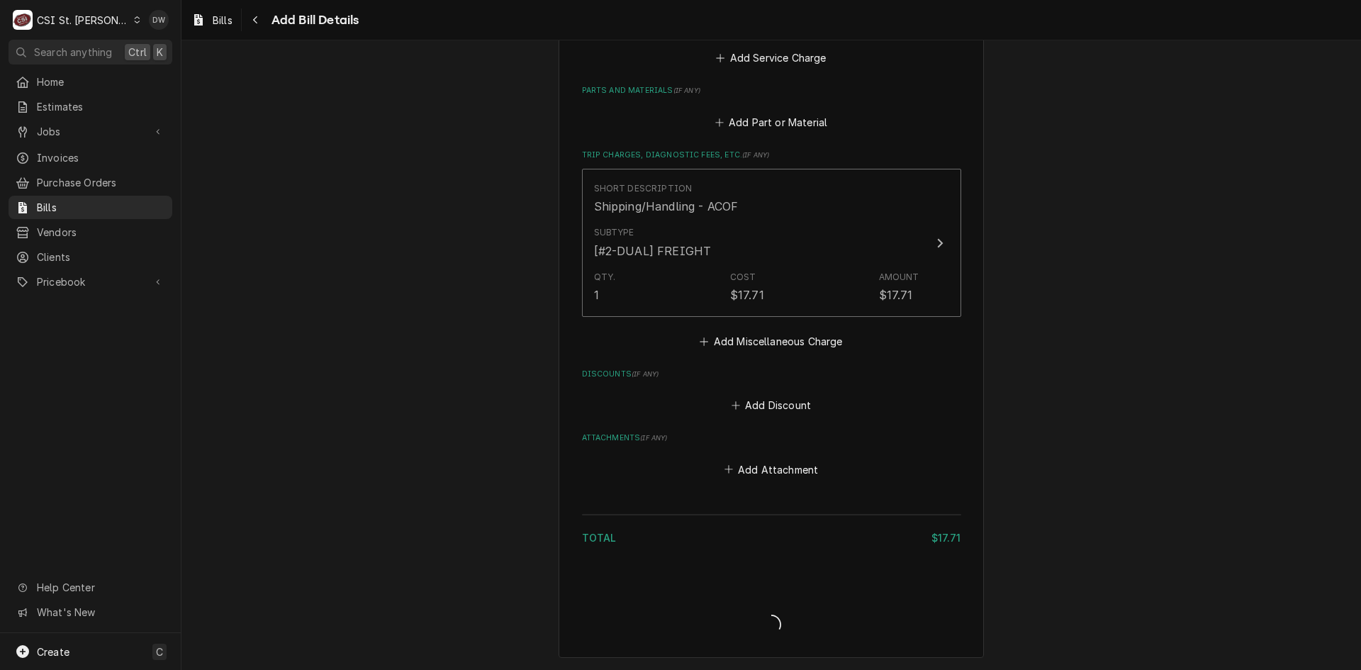
scroll to position [910, 0]
